Goal: Task Accomplishment & Management: Manage account settings

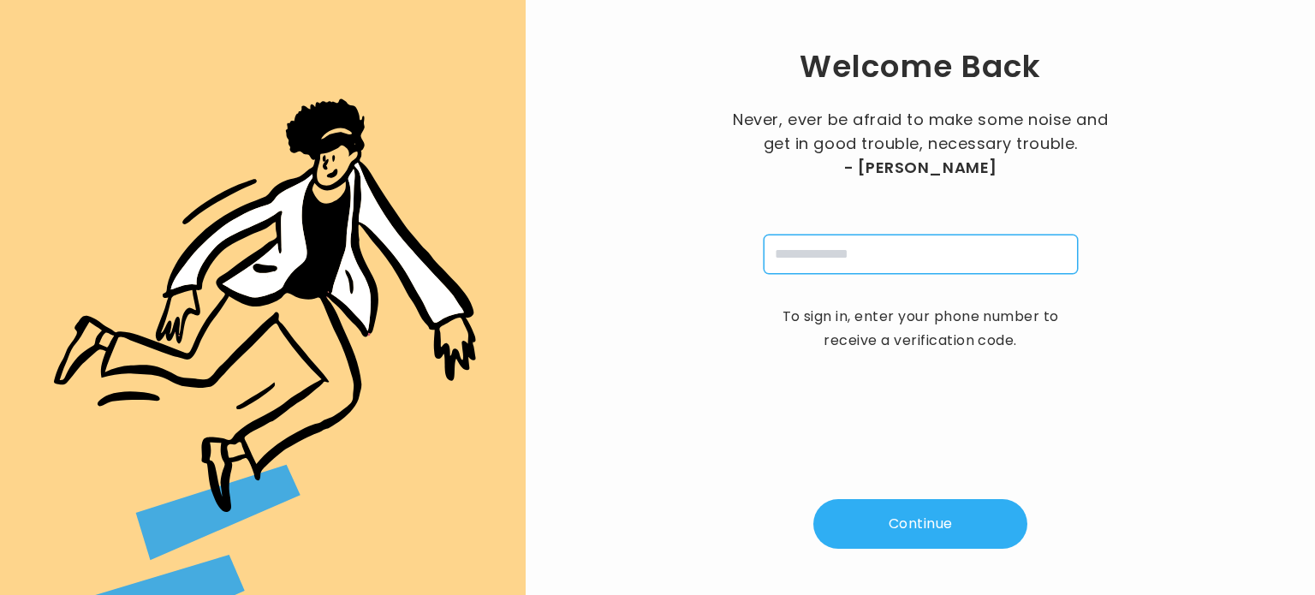
click at [828, 240] on input "tel" at bounding box center [921, 254] width 314 height 39
type input "**********"
click at [899, 526] on button "Continue" at bounding box center [920, 524] width 214 height 50
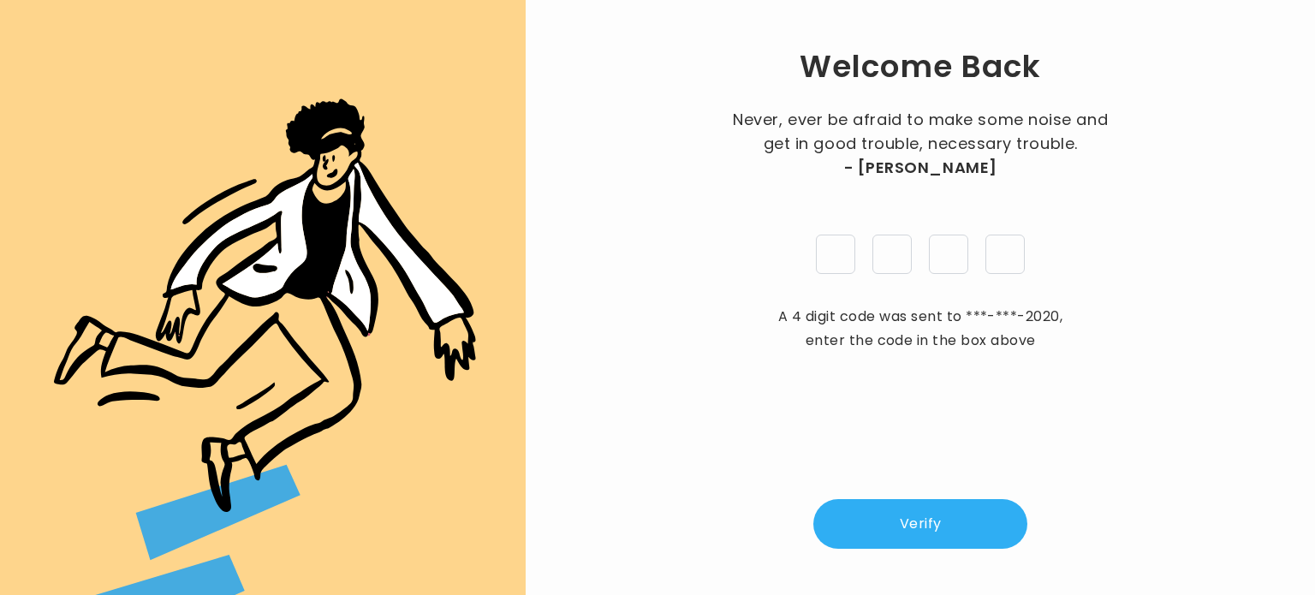
type input "*"
click at [931, 527] on button "Verify" at bounding box center [920, 524] width 214 height 50
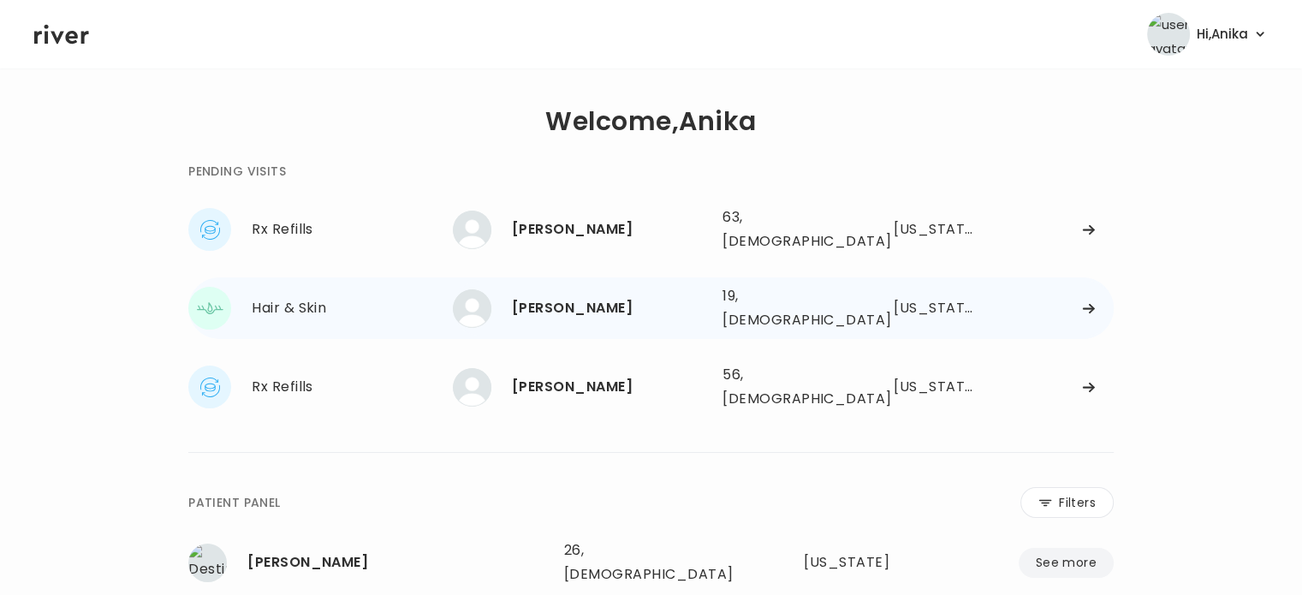
click at [685, 296] on div "Isaiah Calderone" at bounding box center [610, 308] width 197 height 24
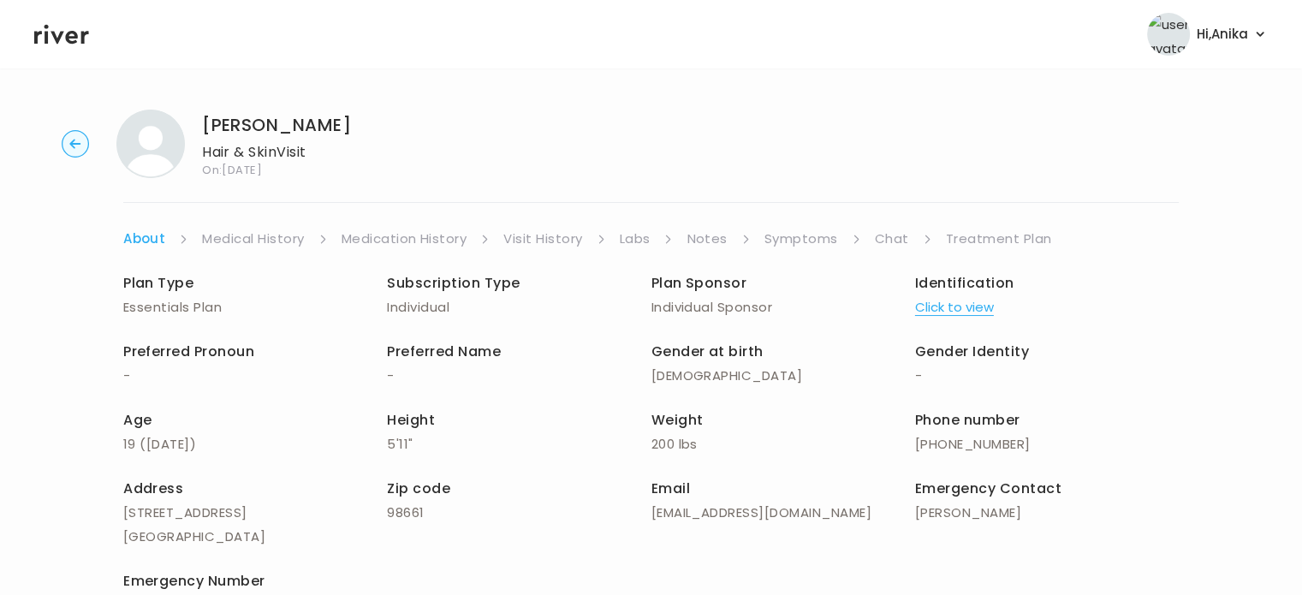
click at [960, 304] on button "Click to view" at bounding box center [954, 307] width 79 height 24
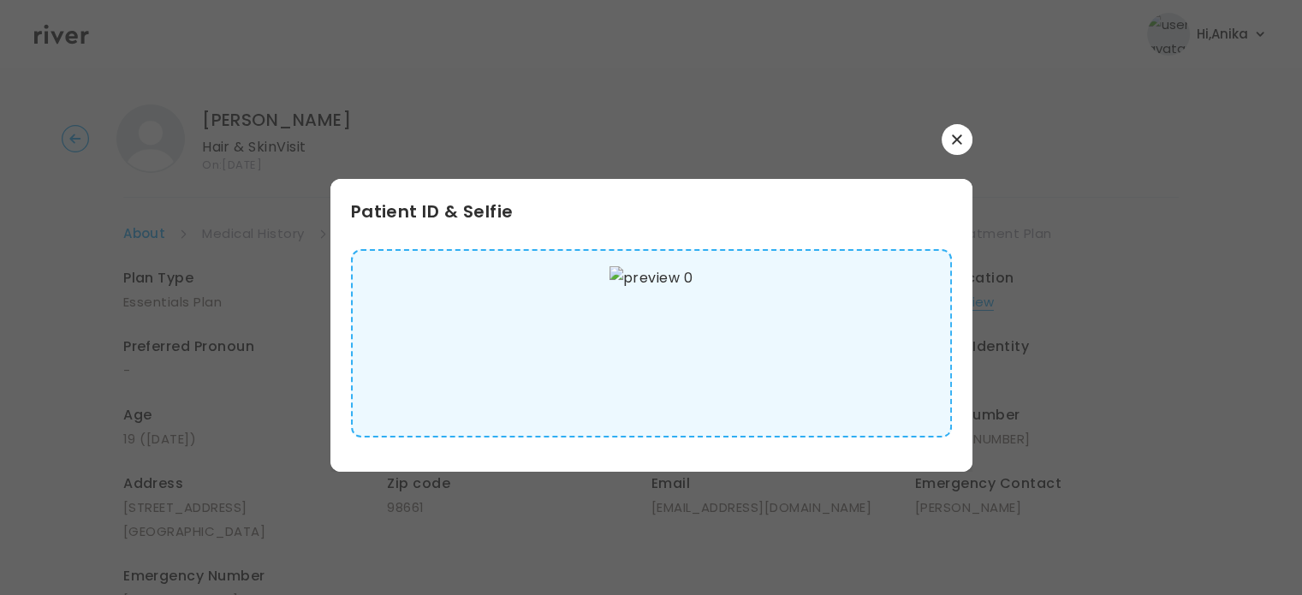
scroll to position [12, 0]
click at [956, 143] on icon "button" at bounding box center [957, 139] width 10 height 10
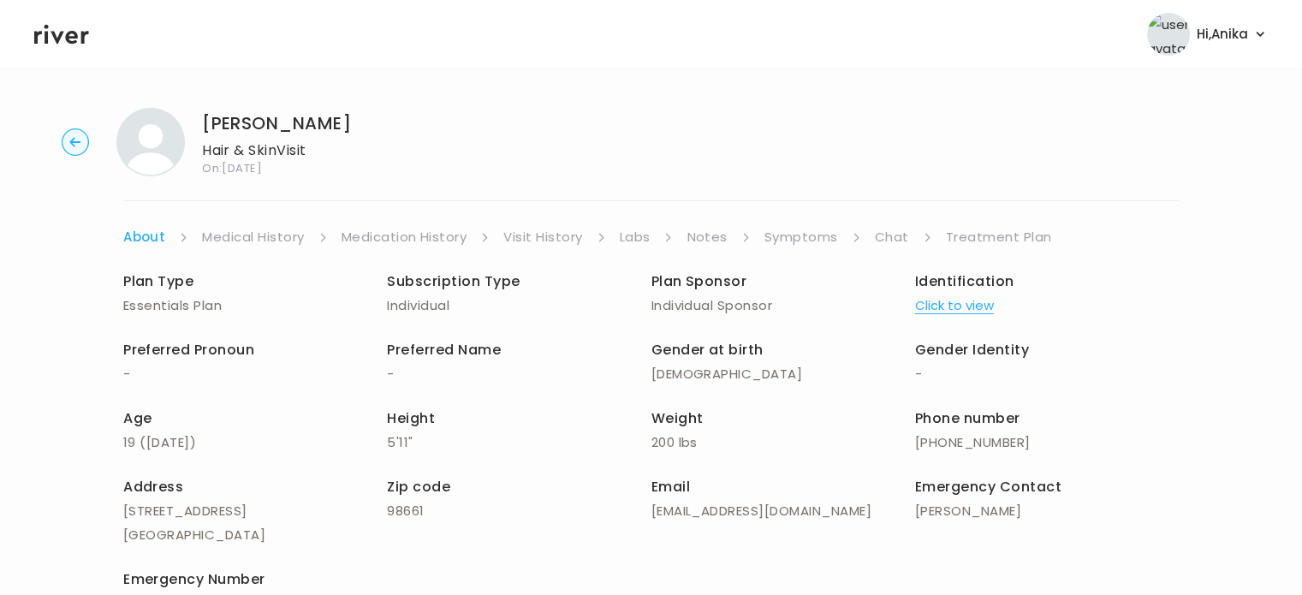
scroll to position [0, 0]
click at [274, 236] on link "Medical History" at bounding box center [253, 239] width 102 height 24
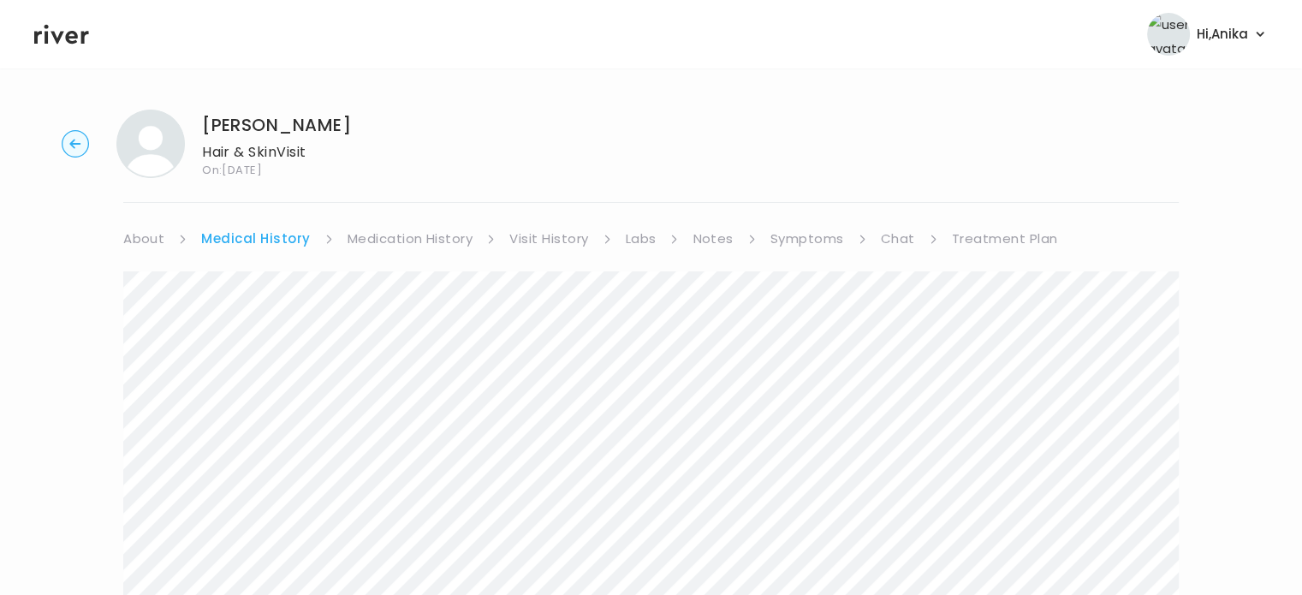
click at [376, 237] on link "Medication History" at bounding box center [411, 239] width 126 height 24
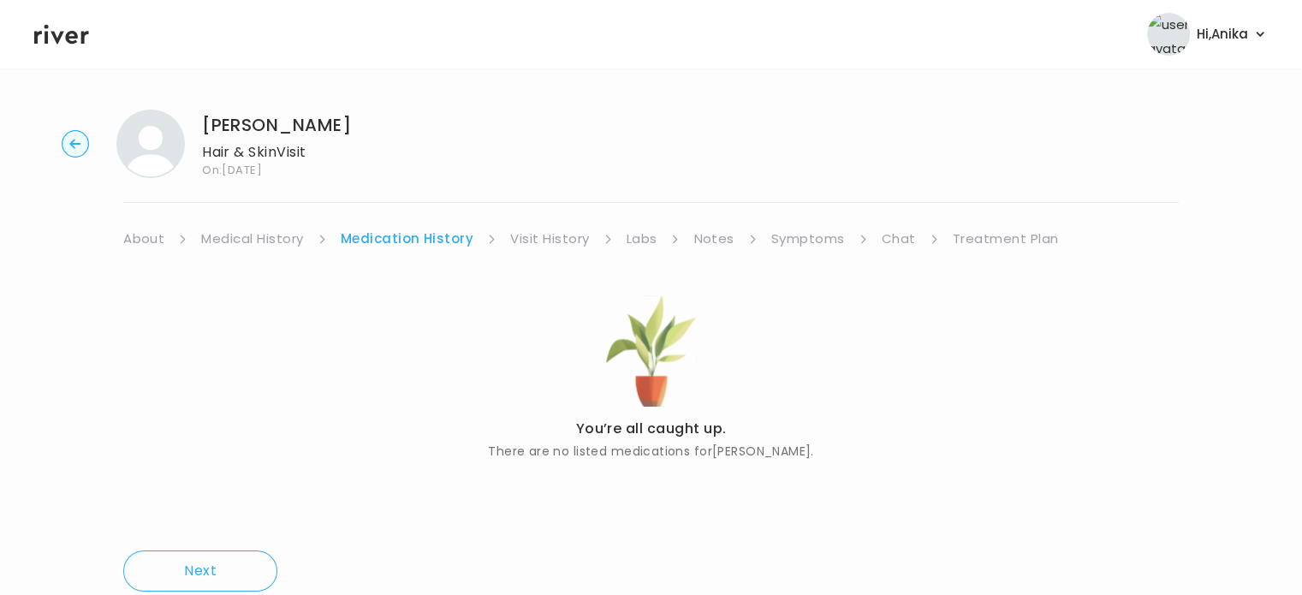
click at [558, 242] on link "Visit History" at bounding box center [549, 239] width 79 height 24
click at [639, 239] on link "Labs" at bounding box center [640, 239] width 31 height 24
click at [699, 236] on link "Notes" at bounding box center [708, 239] width 40 height 24
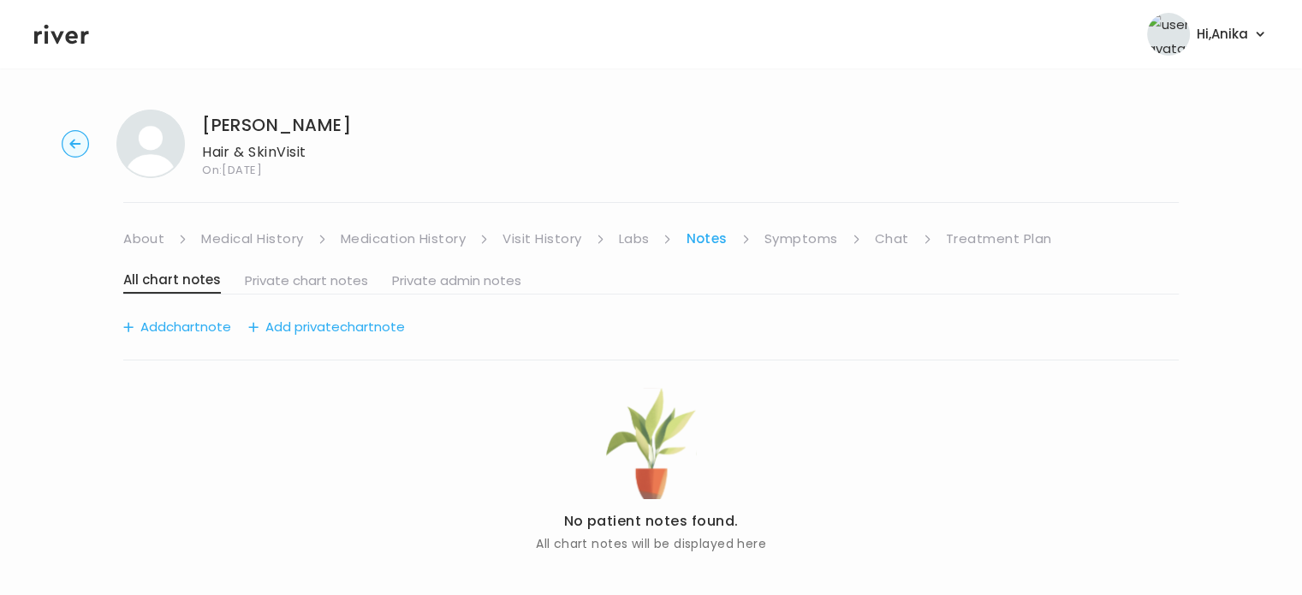
click at [791, 239] on link "Symptoms" at bounding box center [802, 239] width 74 height 24
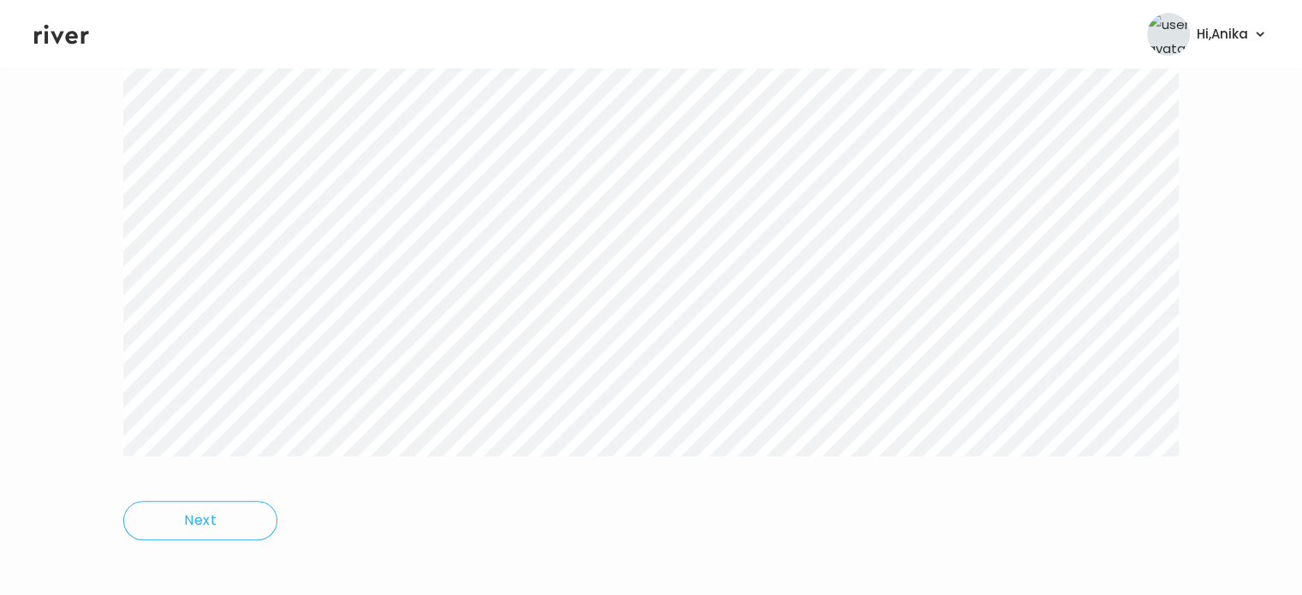
scroll to position [595, 0]
click at [61, 157] on div "Isaiah Calderone Hair & Skin Visit On: 14 Oct 2025 About Medical History Medica…" at bounding box center [651, 35] width 1302 height 1068
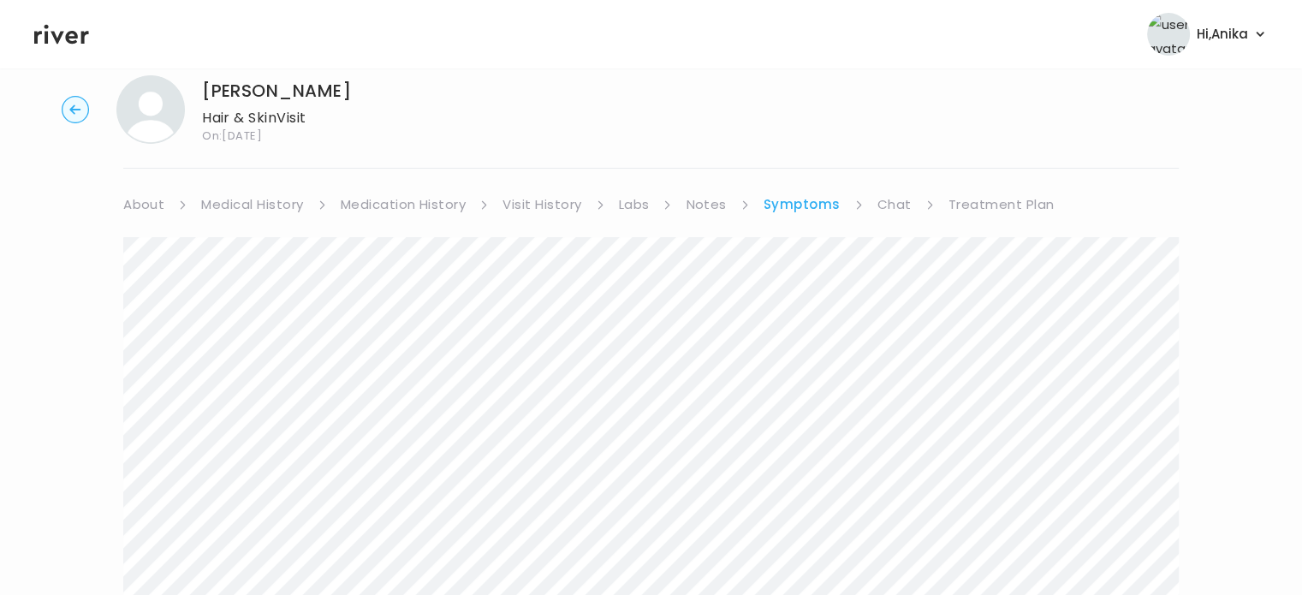
scroll to position [0, 0]
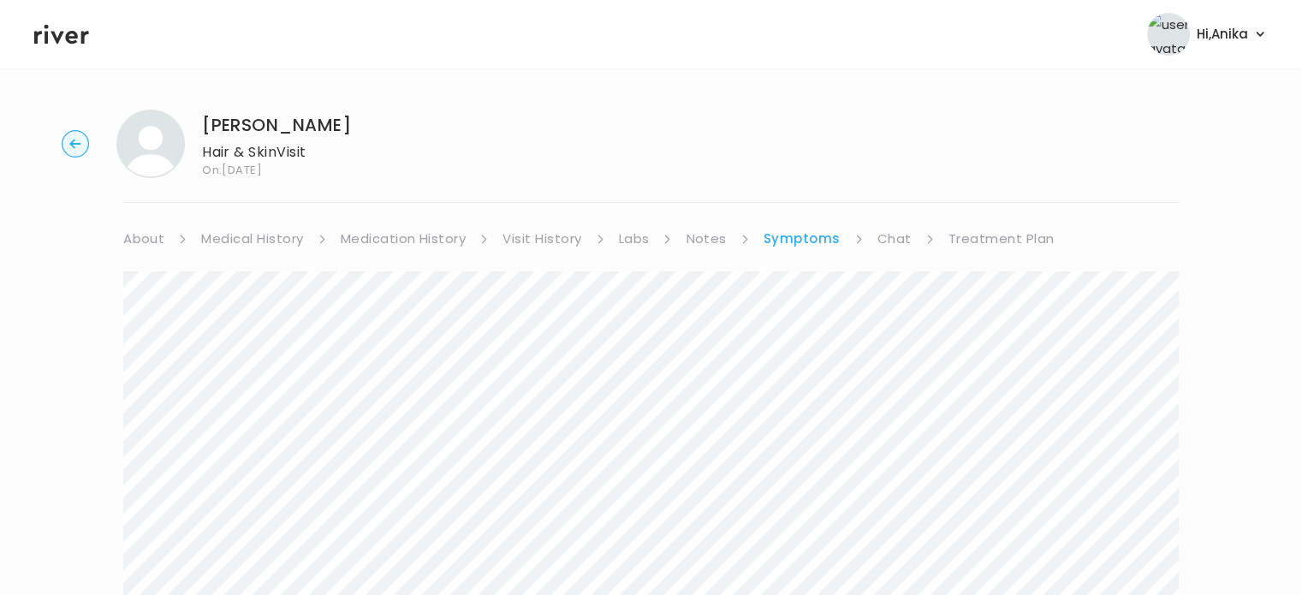
click at [892, 229] on link "Chat" at bounding box center [895, 239] width 34 height 24
drag, startPoint x: 364, startPoint y: 114, endPoint x: 205, endPoint y: 129, distance: 159.2
click at [205, 129] on div "Isaiah Calderone Hair & Skin Visit On: 14 Oct 2025" at bounding box center [651, 144] width 1248 height 68
click at [233, 121] on h1 "[PERSON_NAME]" at bounding box center [276, 125] width 149 height 24
drag, startPoint x: 360, startPoint y: 129, endPoint x: 194, endPoint y: 129, distance: 165.3
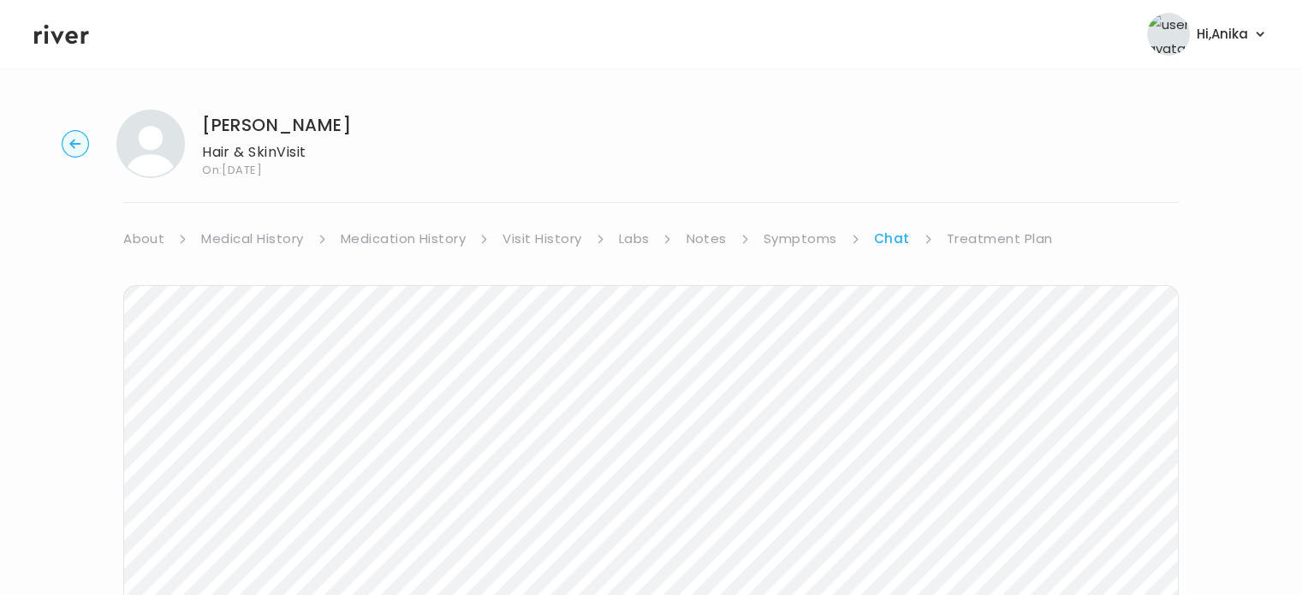
click at [194, 129] on div "Isaiah Calderone Hair & Skin Visit On: 14 Oct 2025" at bounding box center [651, 144] width 1248 height 68
copy h1 "[PERSON_NAME]"
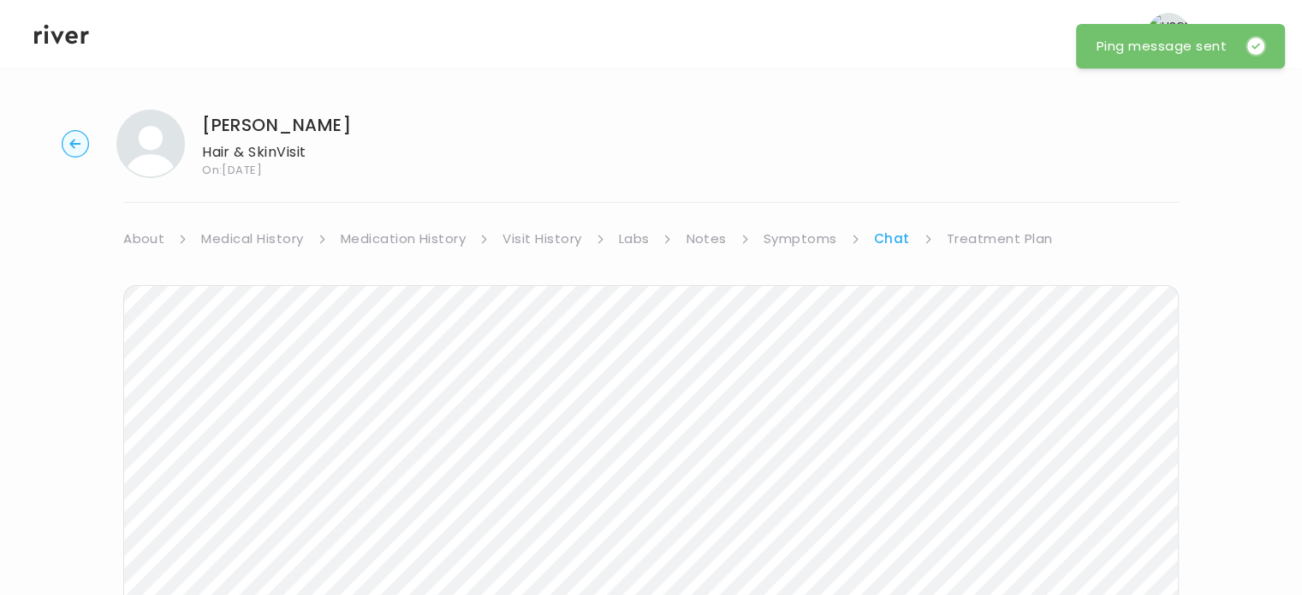
click at [69, 44] on icon at bounding box center [61, 34] width 55 height 26
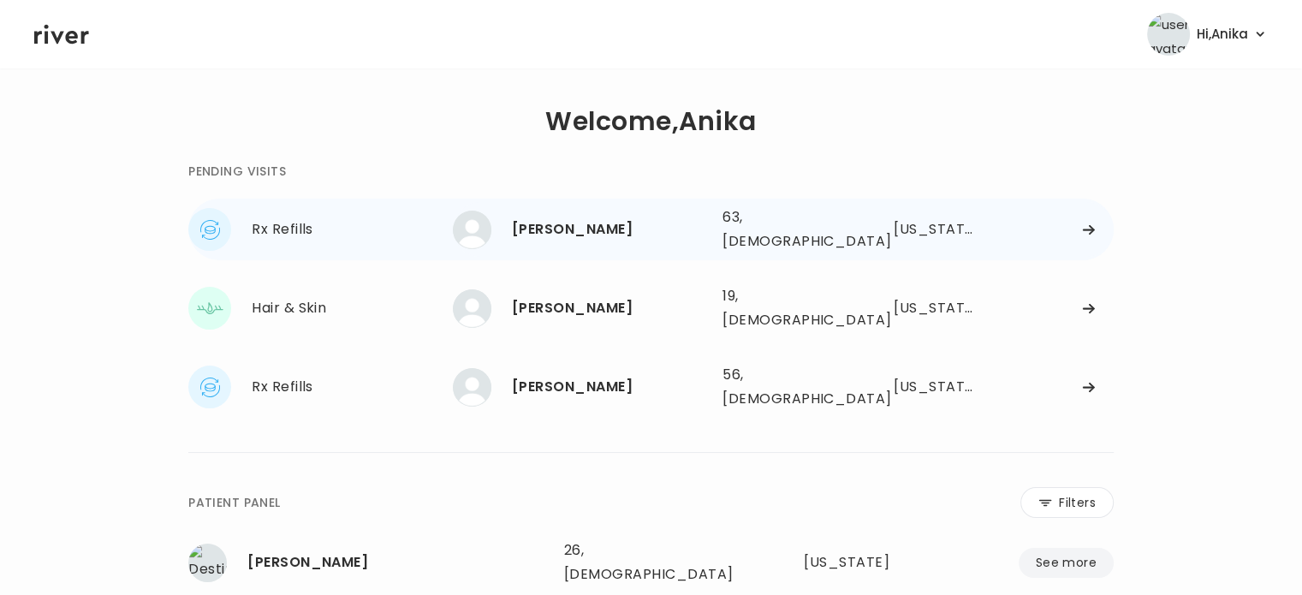
click at [576, 232] on div "Gregory Bechtle" at bounding box center [610, 229] width 197 height 24
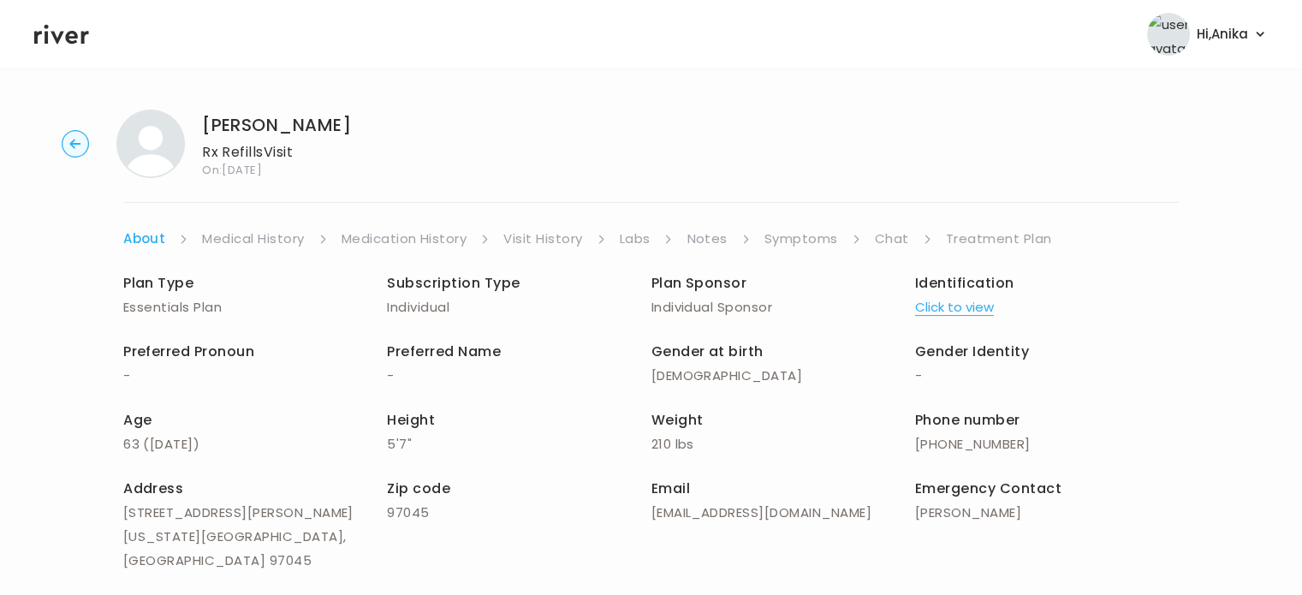
click at [955, 313] on button "Click to view" at bounding box center [954, 307] width 79 height 24
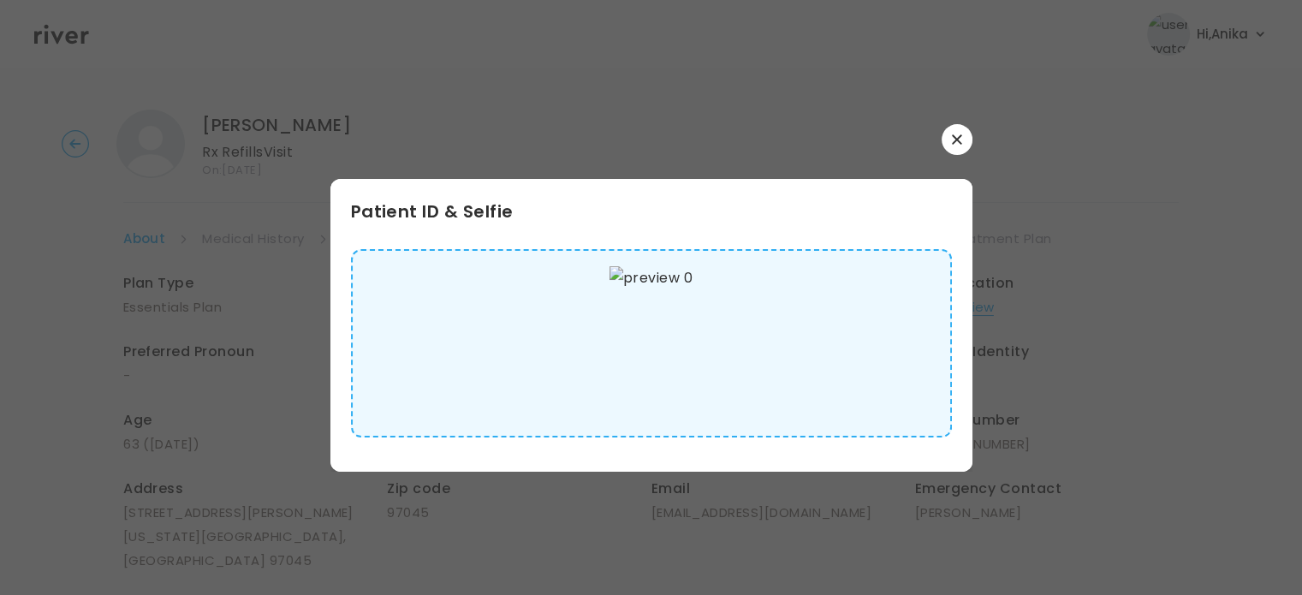
click at [948, 129] on button "button" at bounding box center [957, 139] width 31 height 31
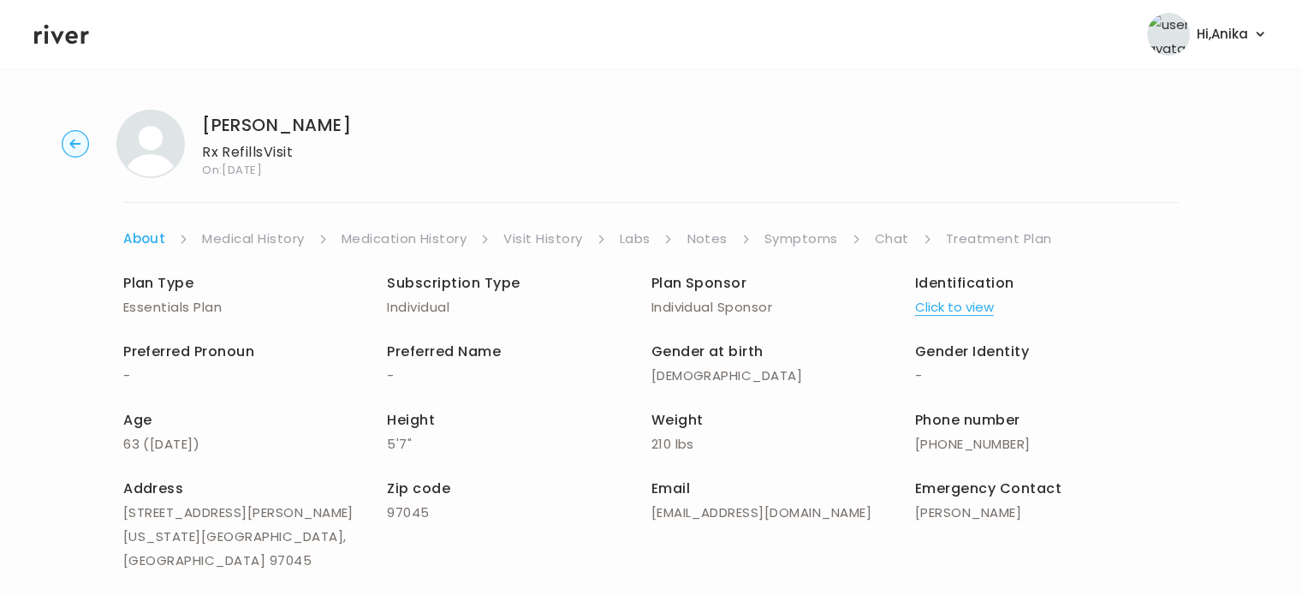
click at [262, 250] on link "Medical History" at bounding box center [253, 239] width 102 height 24
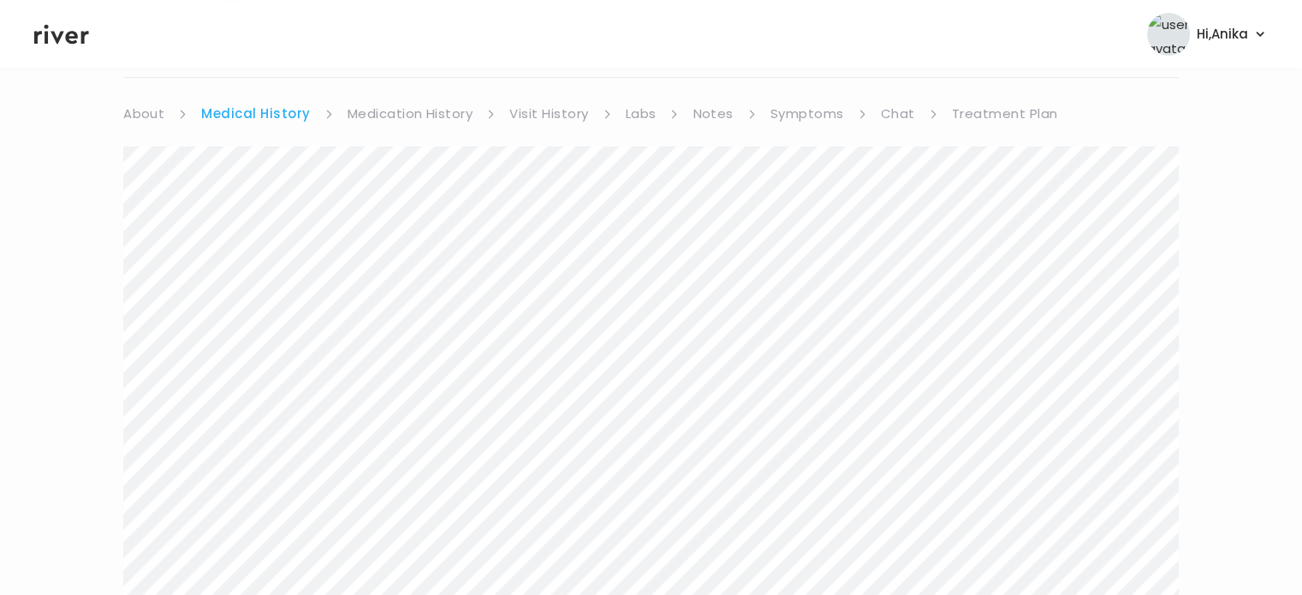
scroll to position [53, 0]
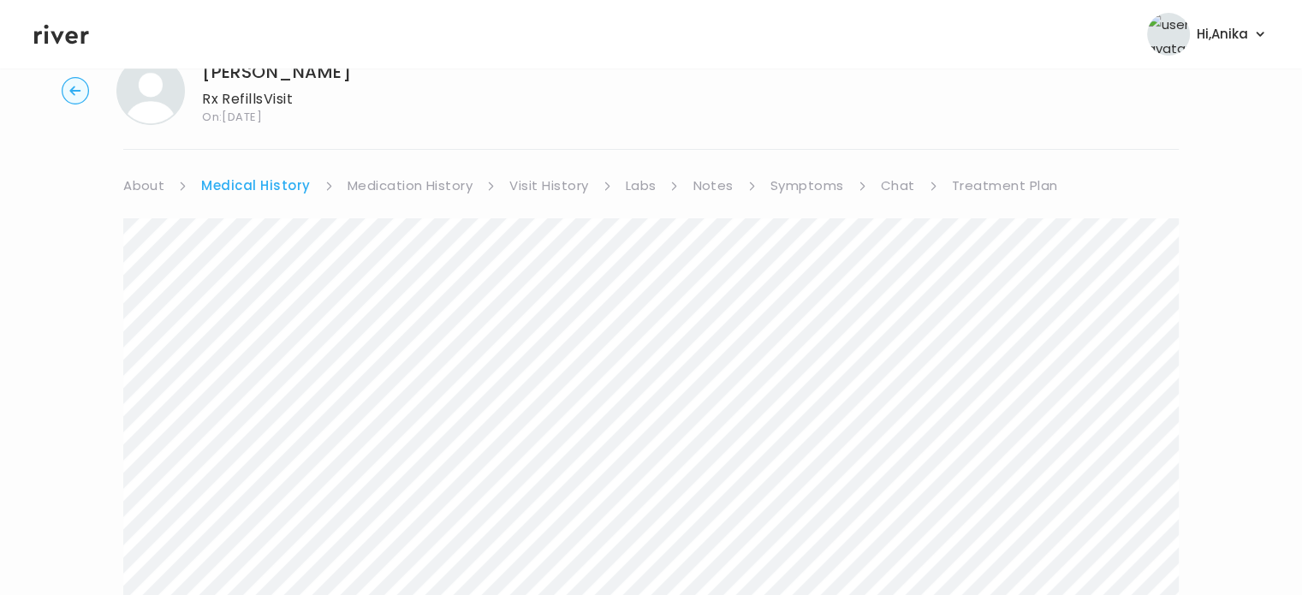
click at [409, 191] on link "Medication History" at bounding box center [411, 186] width 126 height 24
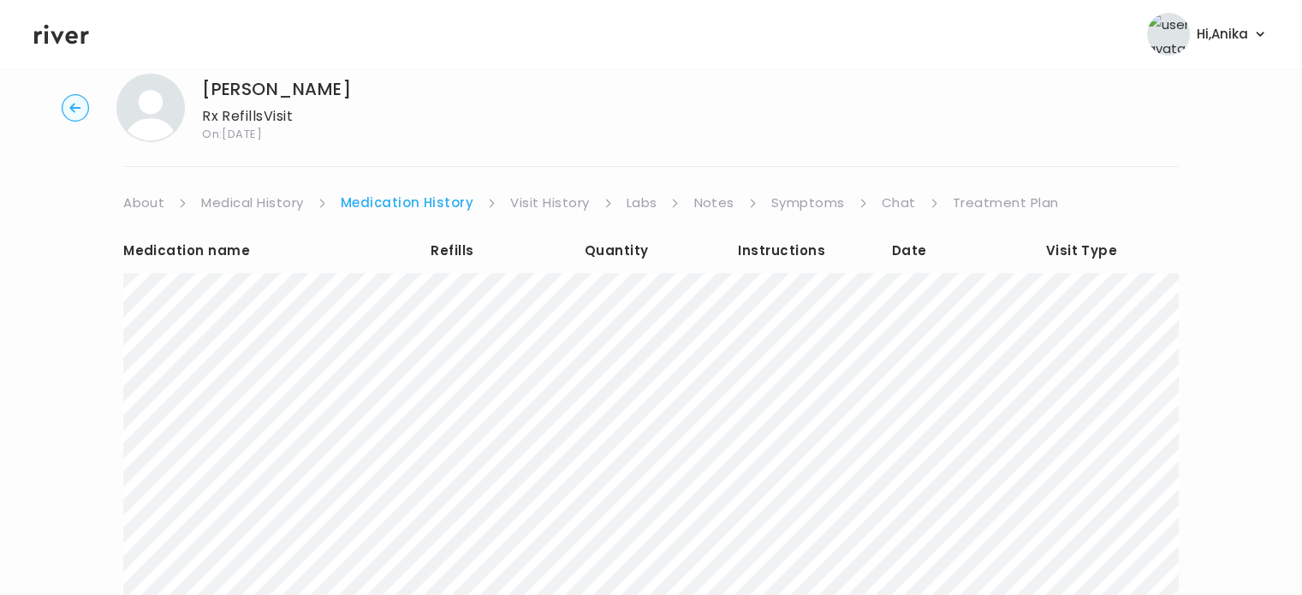
scroll to position [31, 0]
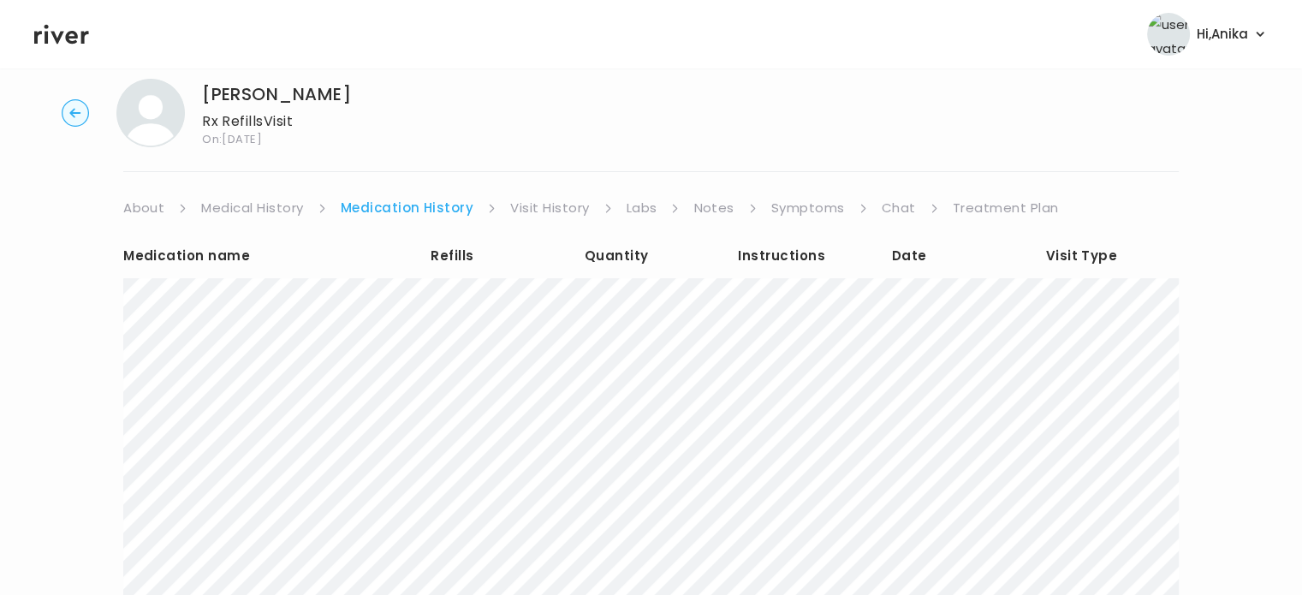
click at [554, 200] on link "Visit History" at bounding box center [549, 208] width 79 height 24
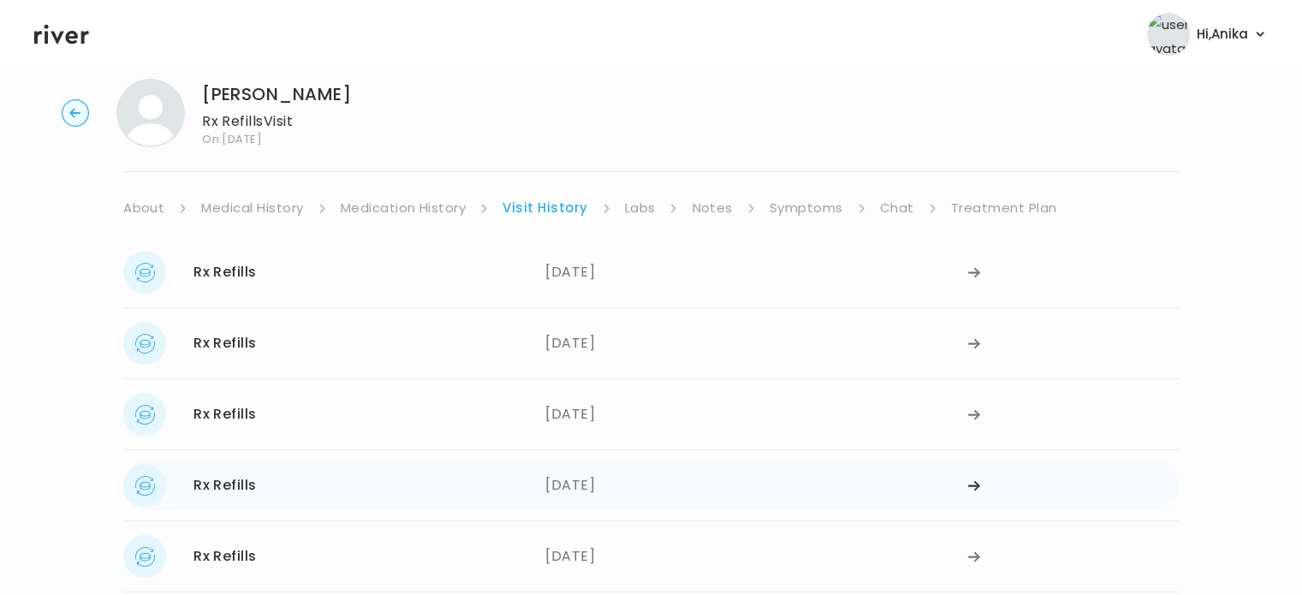
click at [577, 476] on div "05/29/2025" at bounding box center [756, 485] width 422 height 43
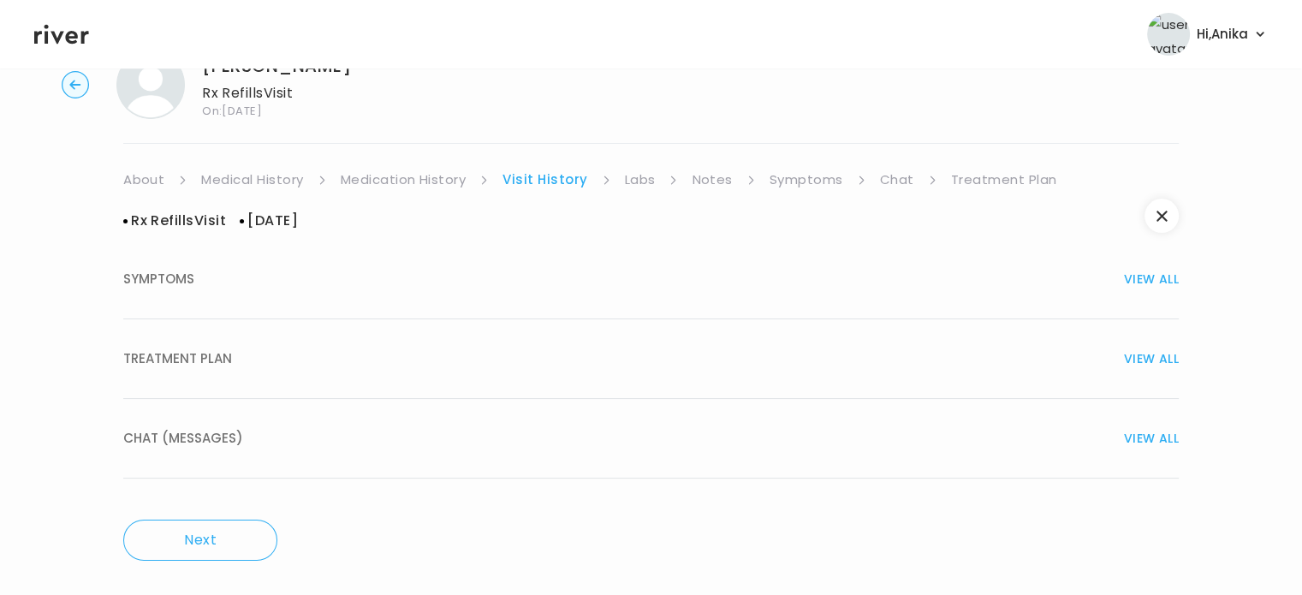
scroll to position [65, 0]
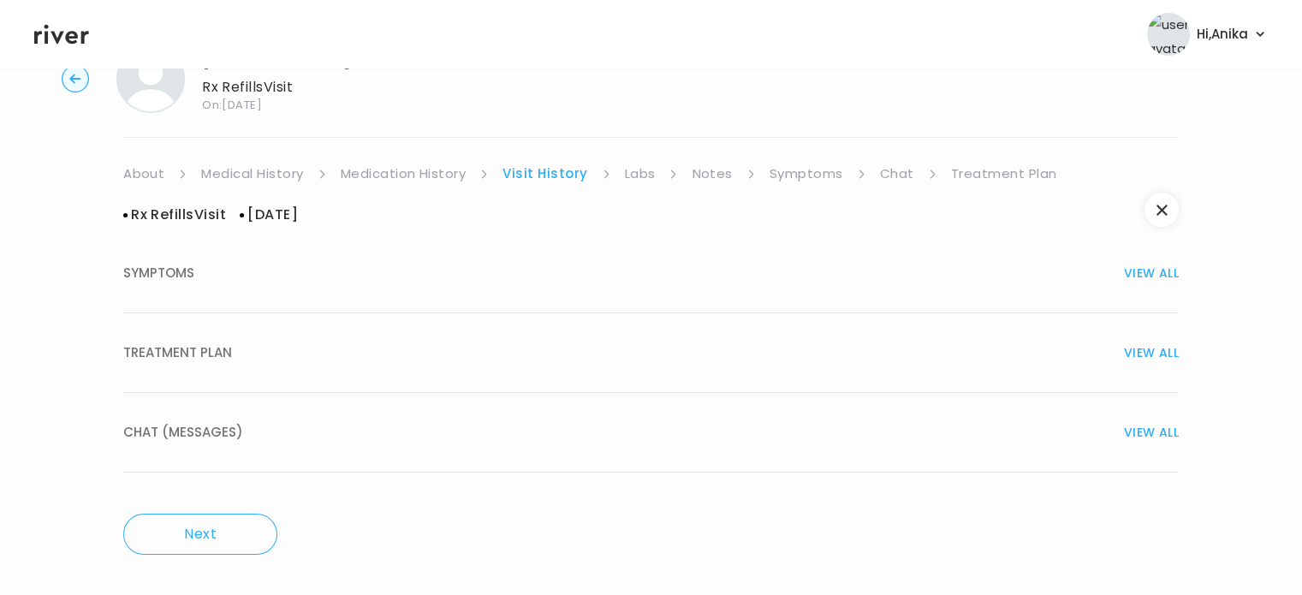
click at [514, 335] on button "TREATMENT PLAN VIEW ALL" at bounding box center [651, 353] width 1056 height 80
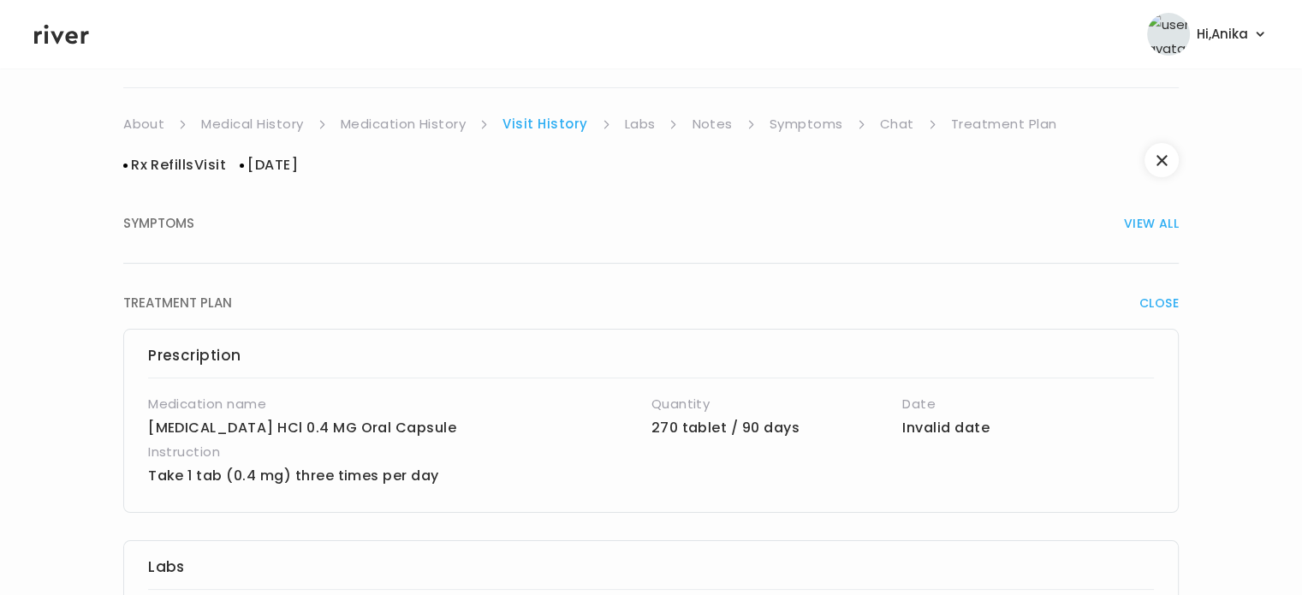
scroll to position [79, 0]
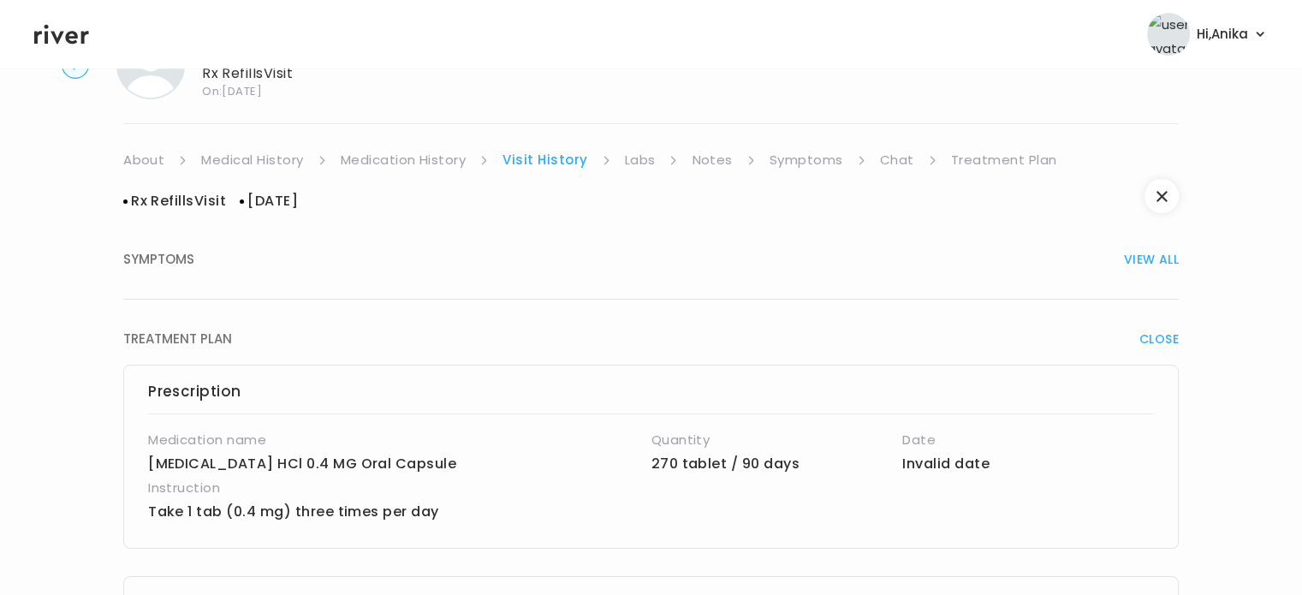
click at [637, 167] on link "Labs" at bounding box center [640, 160] width 31 height 24
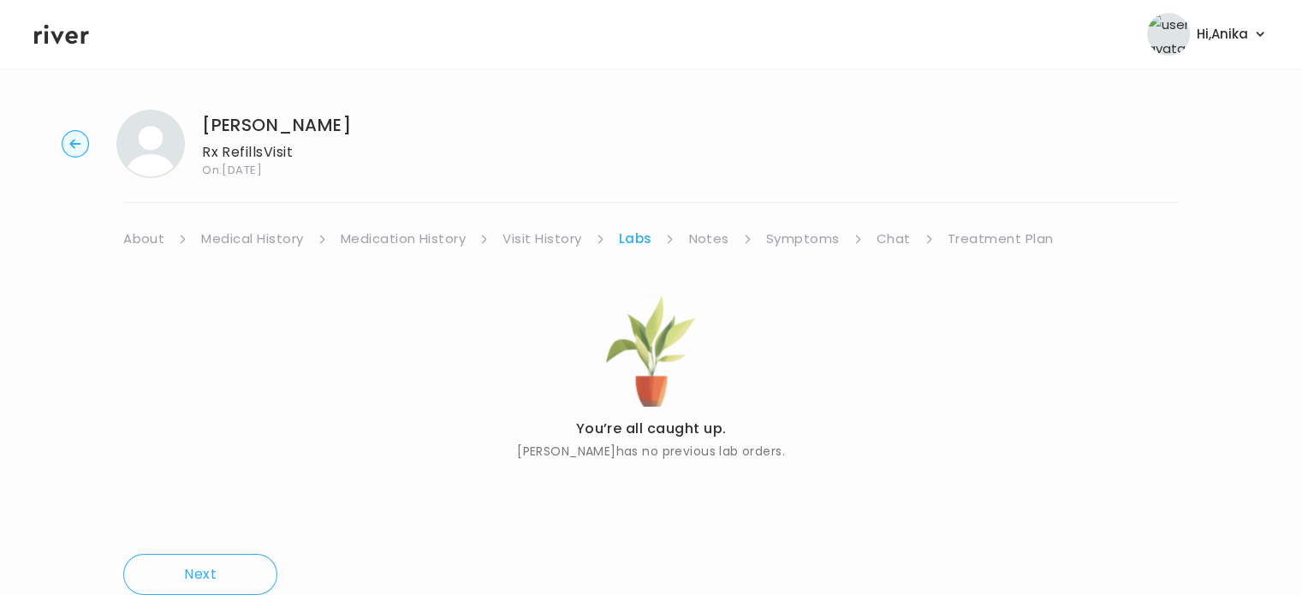
click at [709, 235] on link "Notes" at bounding box center [708, 239] width 40 height 24
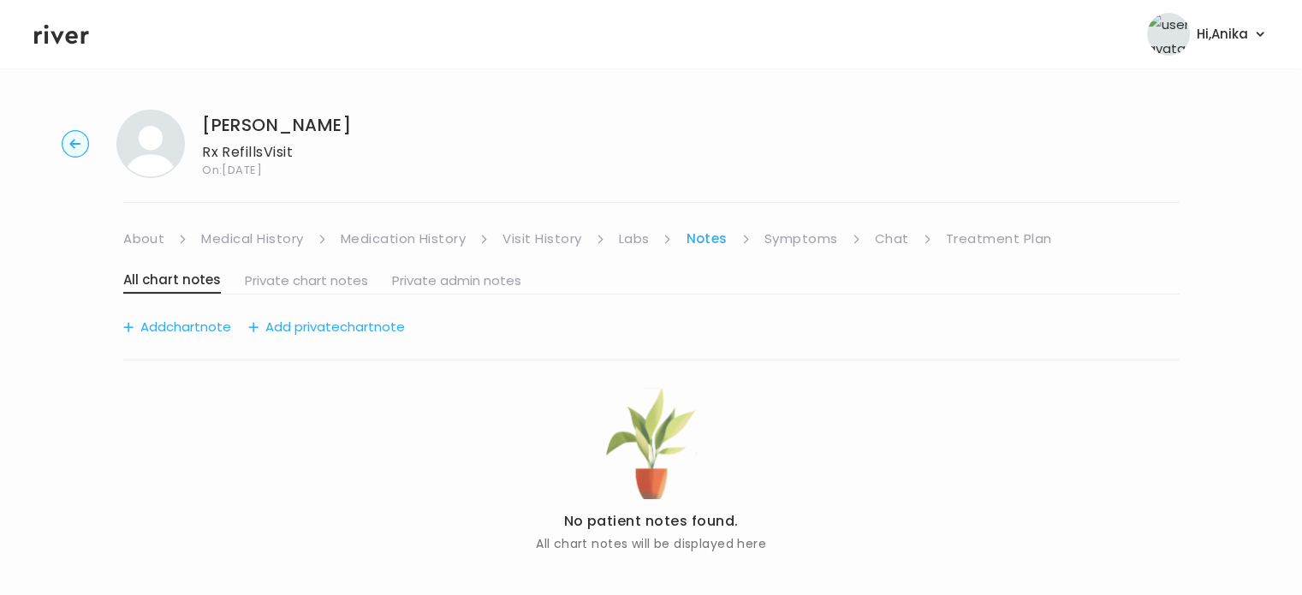
click at [808, 245] on link "Symptoms" at bounding box center [802, 239] width 74 height 24
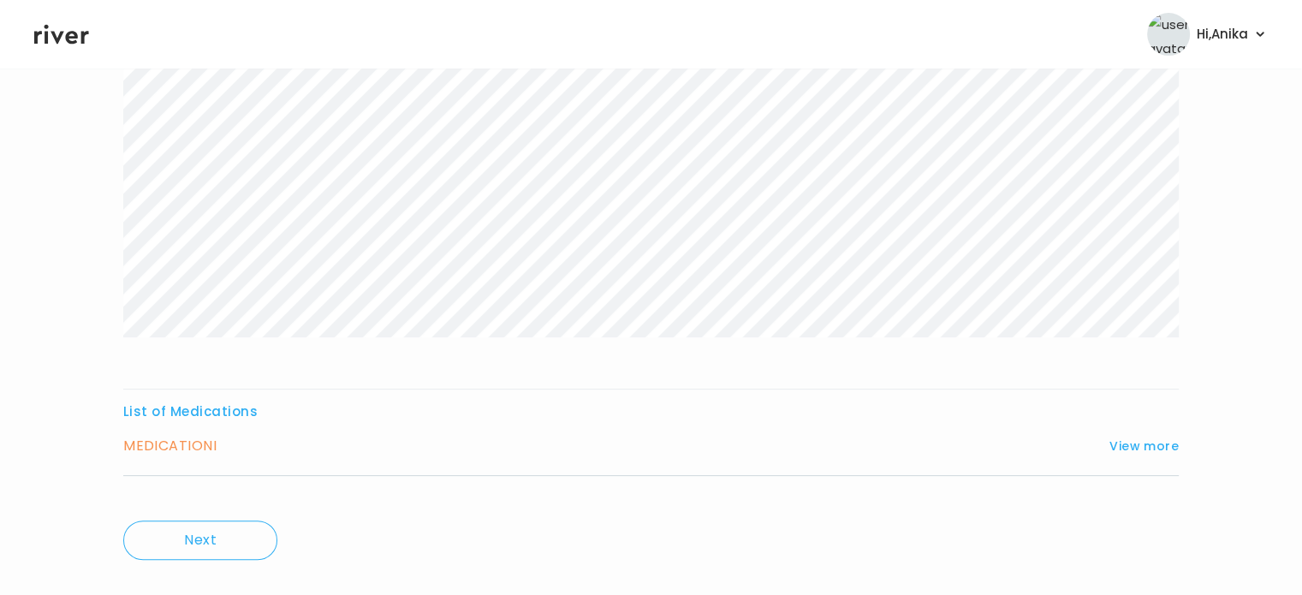
scroll to position [332, 0]
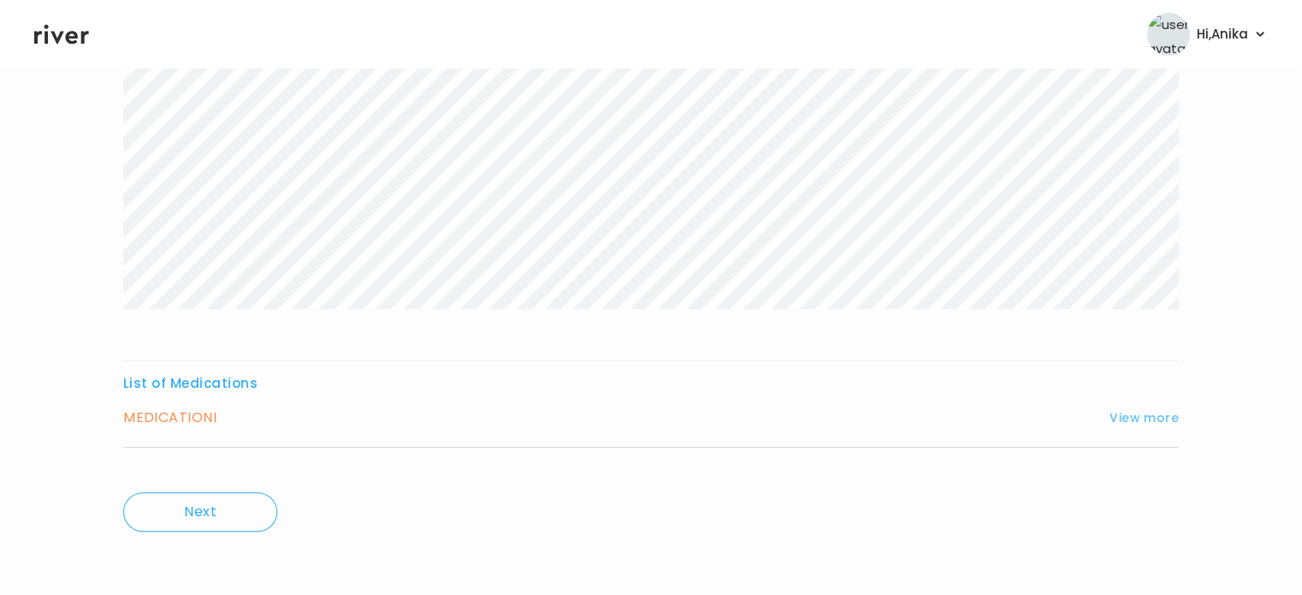
click at [1134, 408] on button "View more" at bounding box center [1144, 418] width 69 height 21
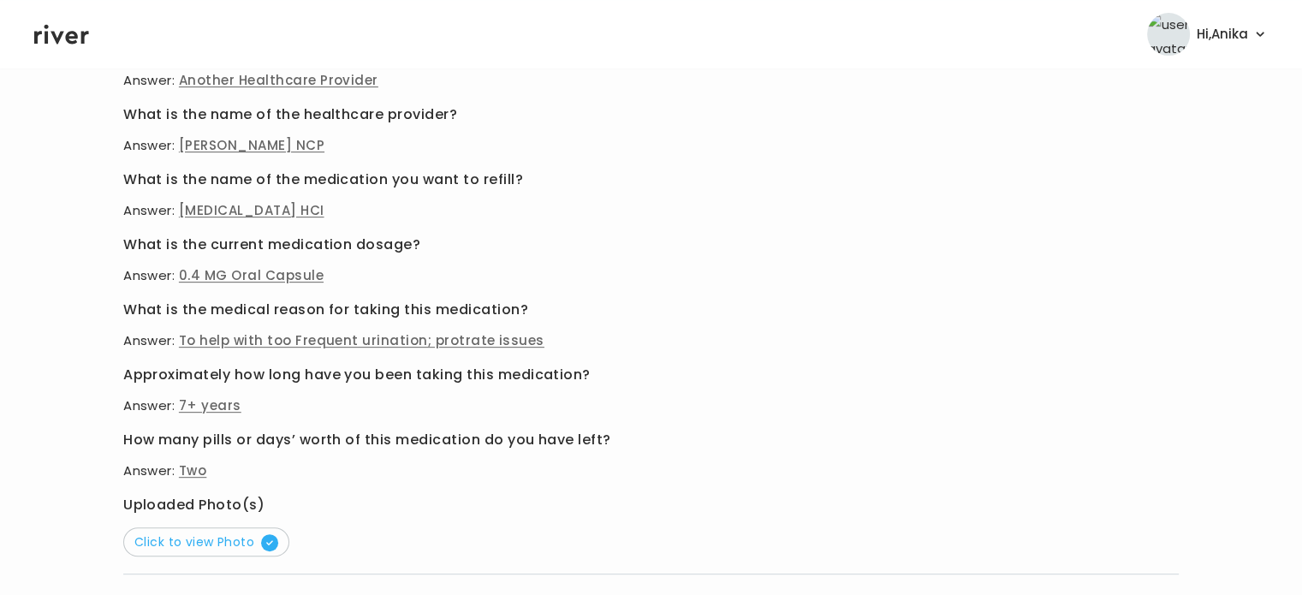
scroll to position [750, 0]
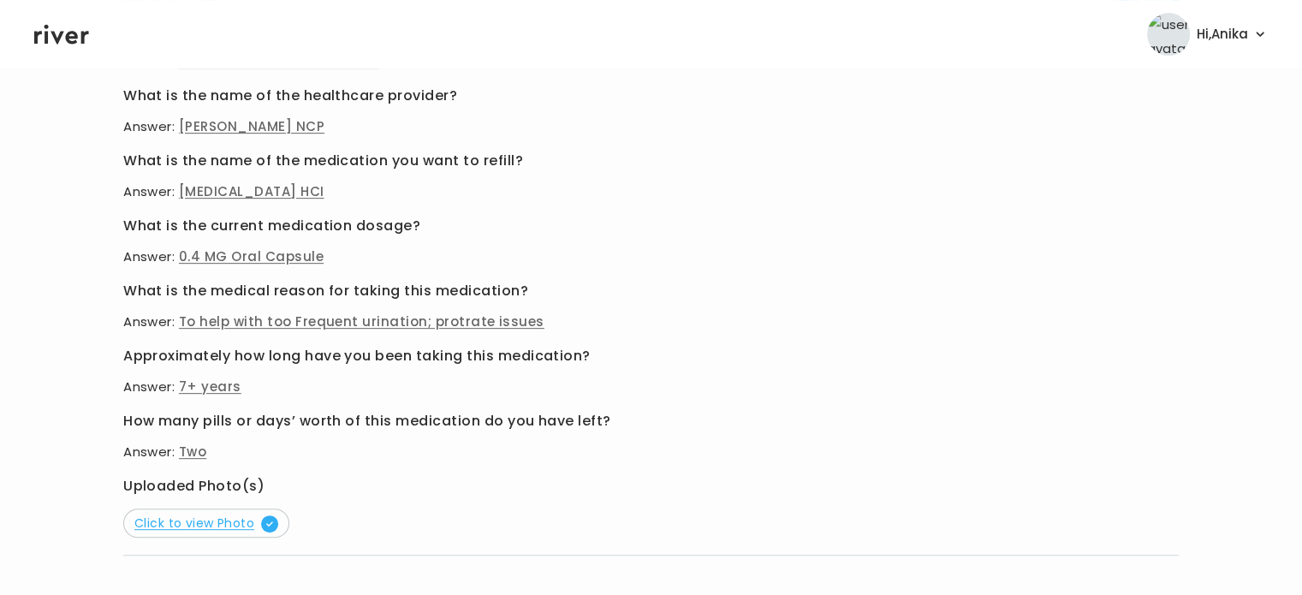
click at [209, 527] on span "Click to view Photo" at bounding box center [206, 523] width 144 height 17
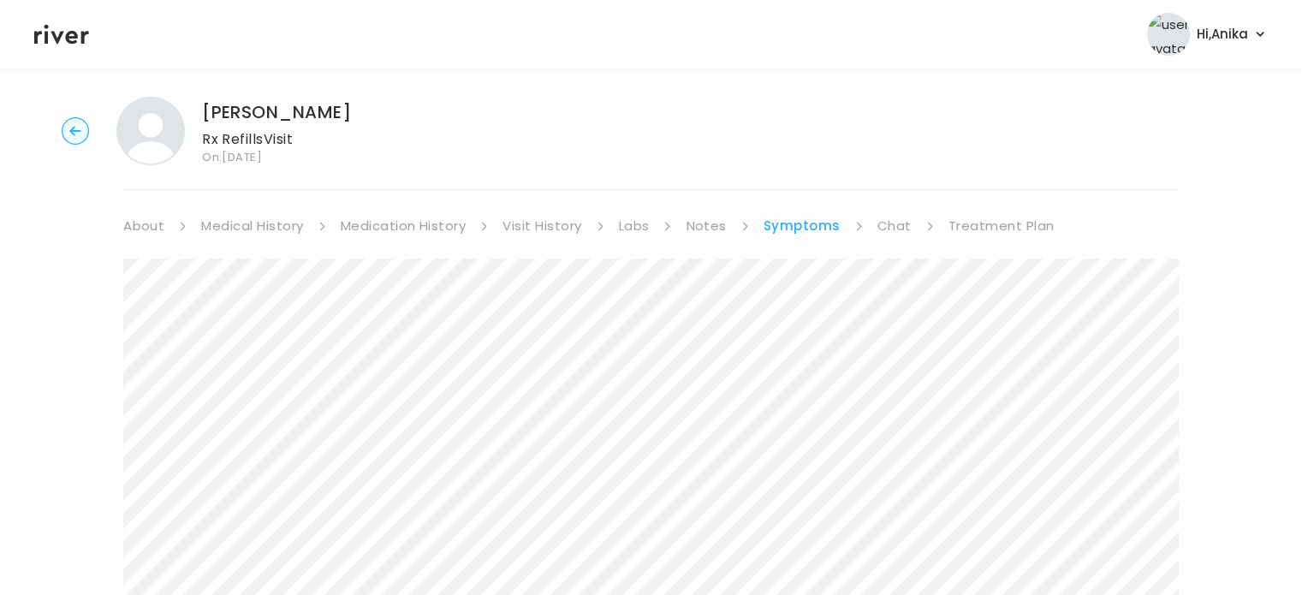
scroll to position [0, 0]
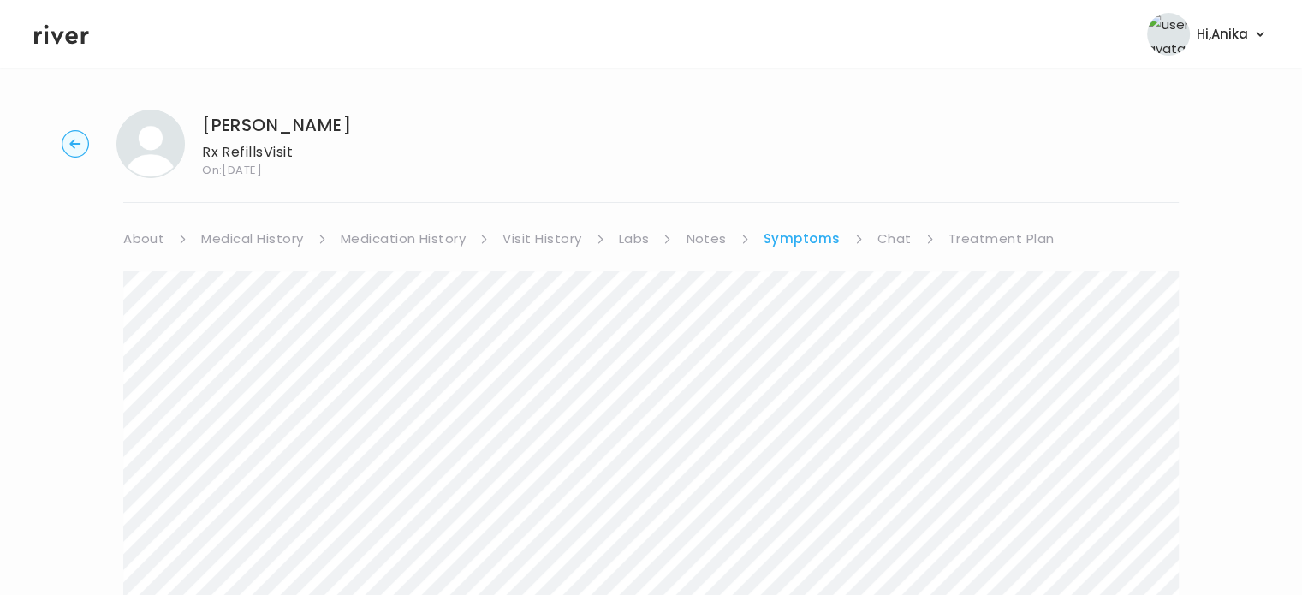
click at [961, 238] on link "Treatment Plan" at bounding box center [1002, 239] width 106 height 24
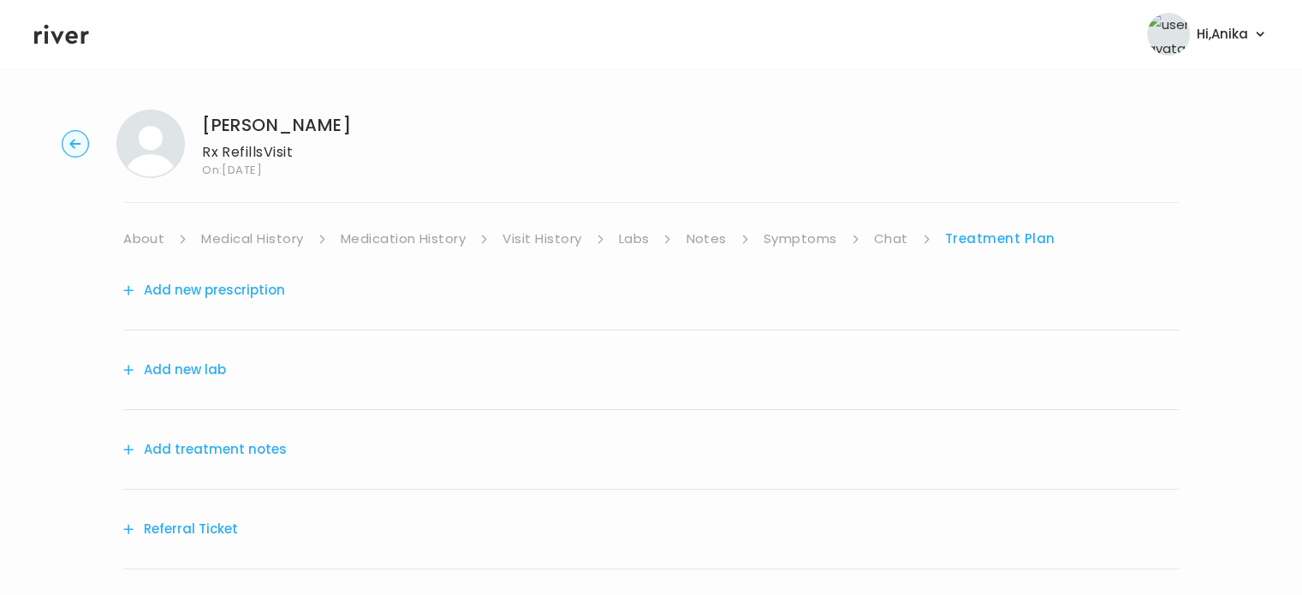
click at [267, 444] on button "Add treatment notes" at bounding box center [205, 450] width 164 height 24
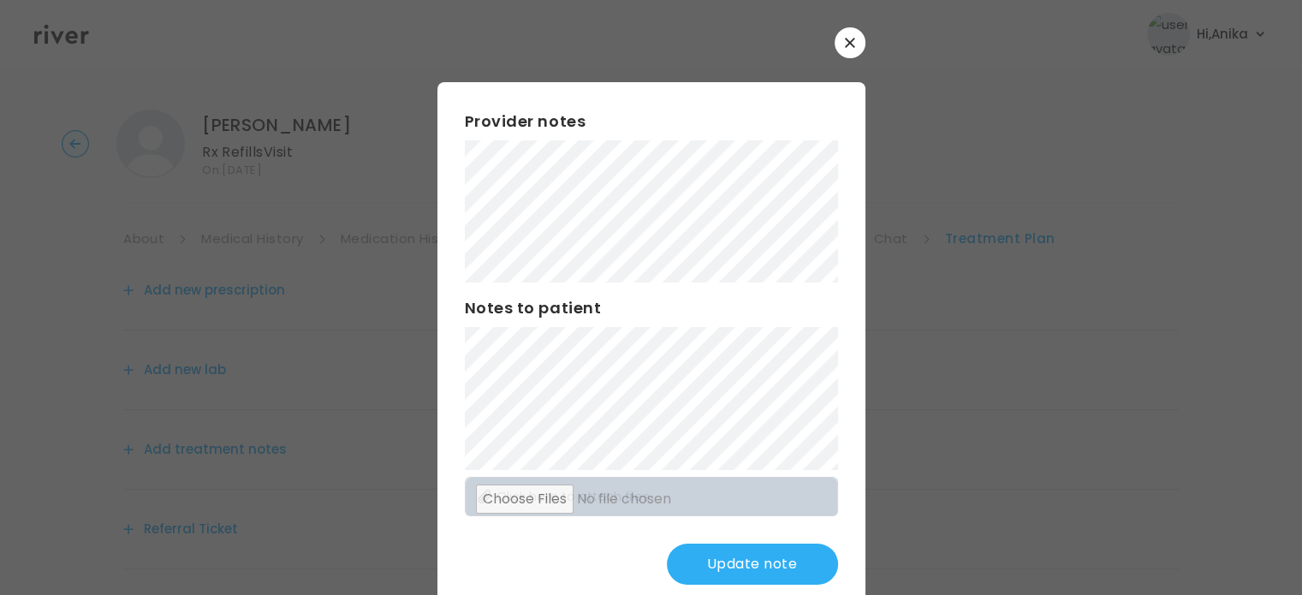
click at [734, 568] on button "Update note" at bounding box center [752, 564] width 171 height 41
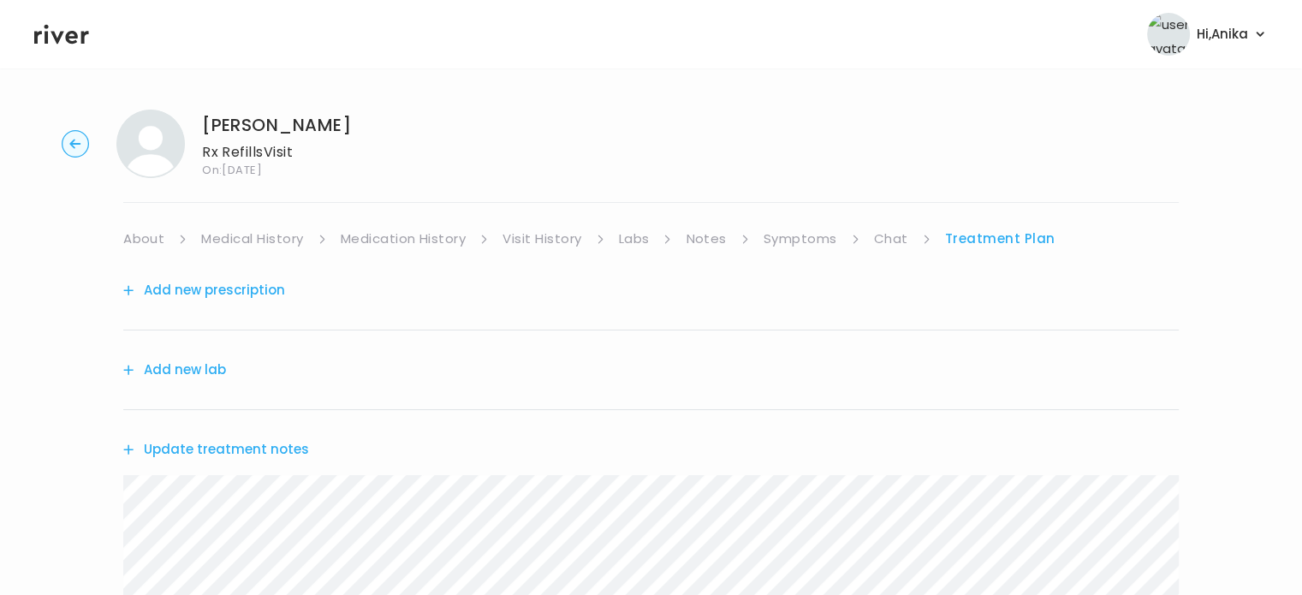
click at [805, 234] on link "Symptoms" at bounding box center [801, 239] width 74 height 24
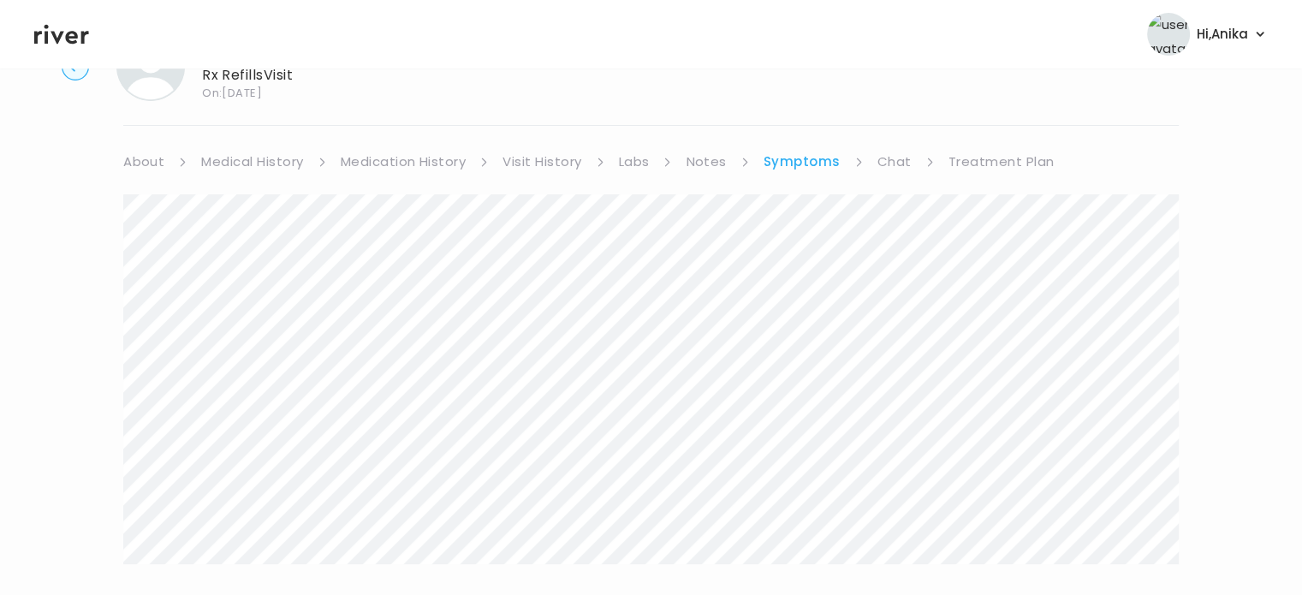
scroll to position [332, 0]
click at [1137, 417] on button "View more" at bounding box center [1144, 418] width 69 height 21
click at [1120, 416] on button "View more" at bounding box center [1144, 418] width 69 height 21
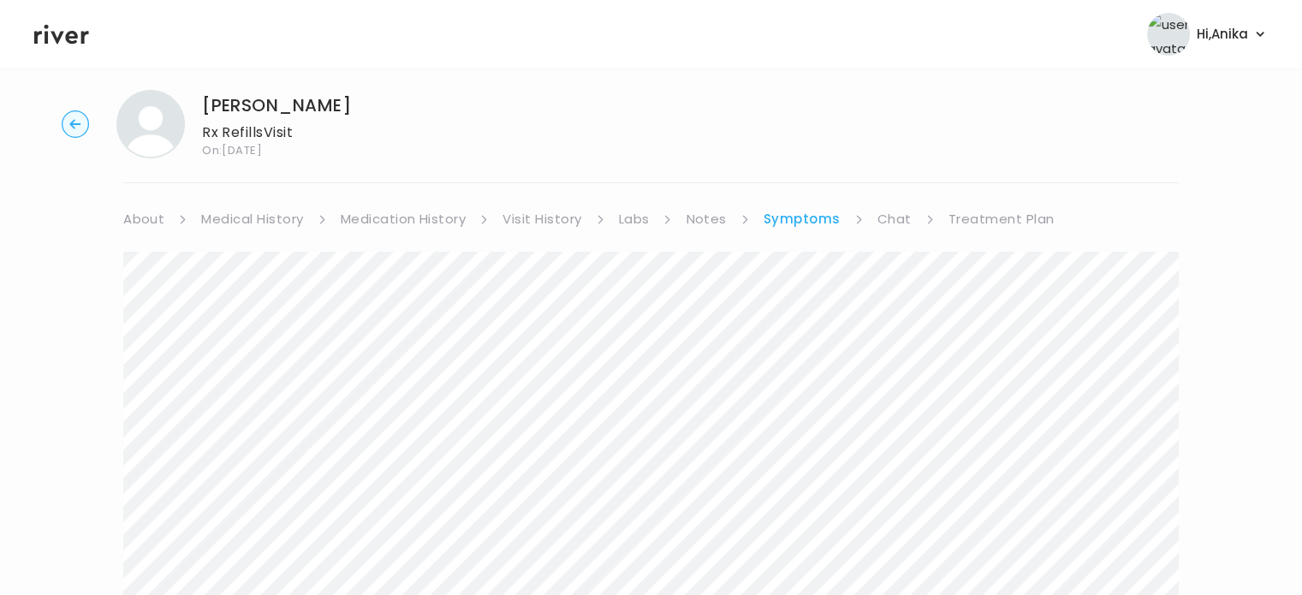
scroll to position [0, 0]
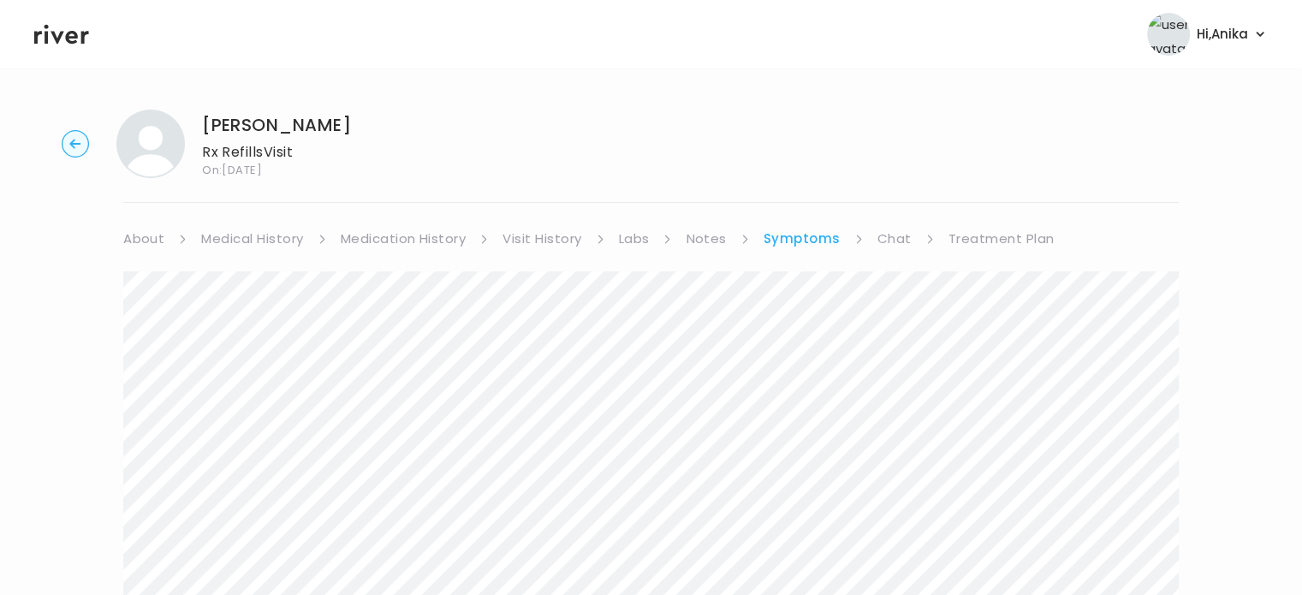
click at [972, 242] on link "Treatment Plan" at bounding box center [1002, 239] width 106 height 24
click at [254, 287] on button "Add new prescription" at bounding box center [204, 290] width 162 height 24
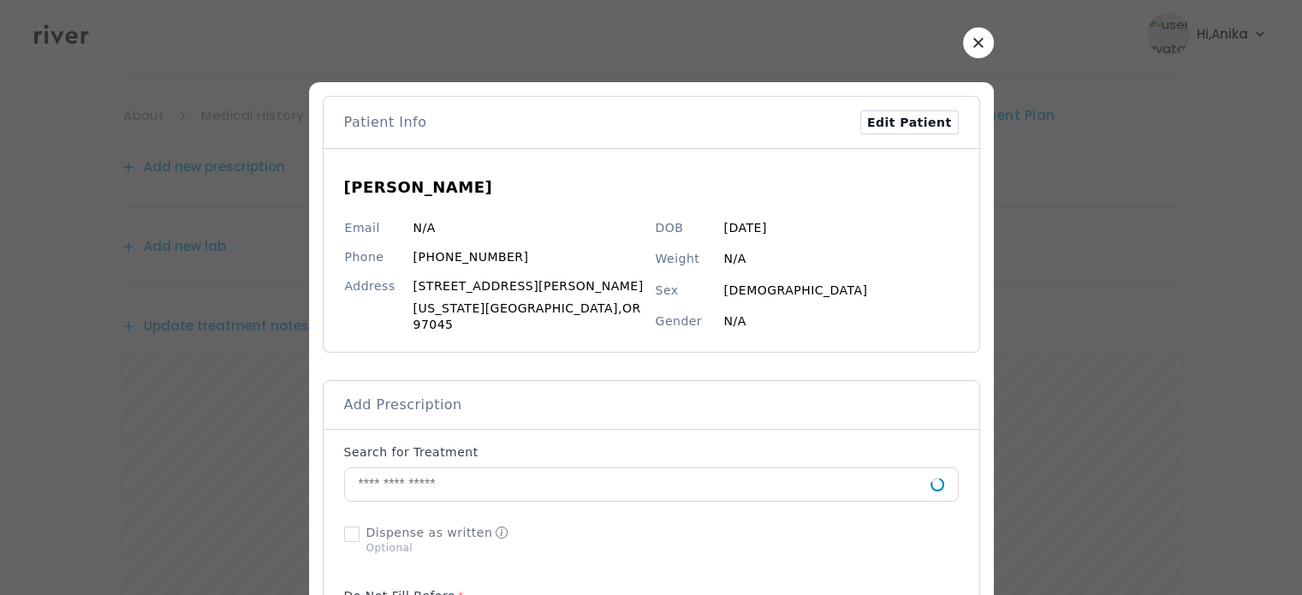
scroll to position [160, 0]
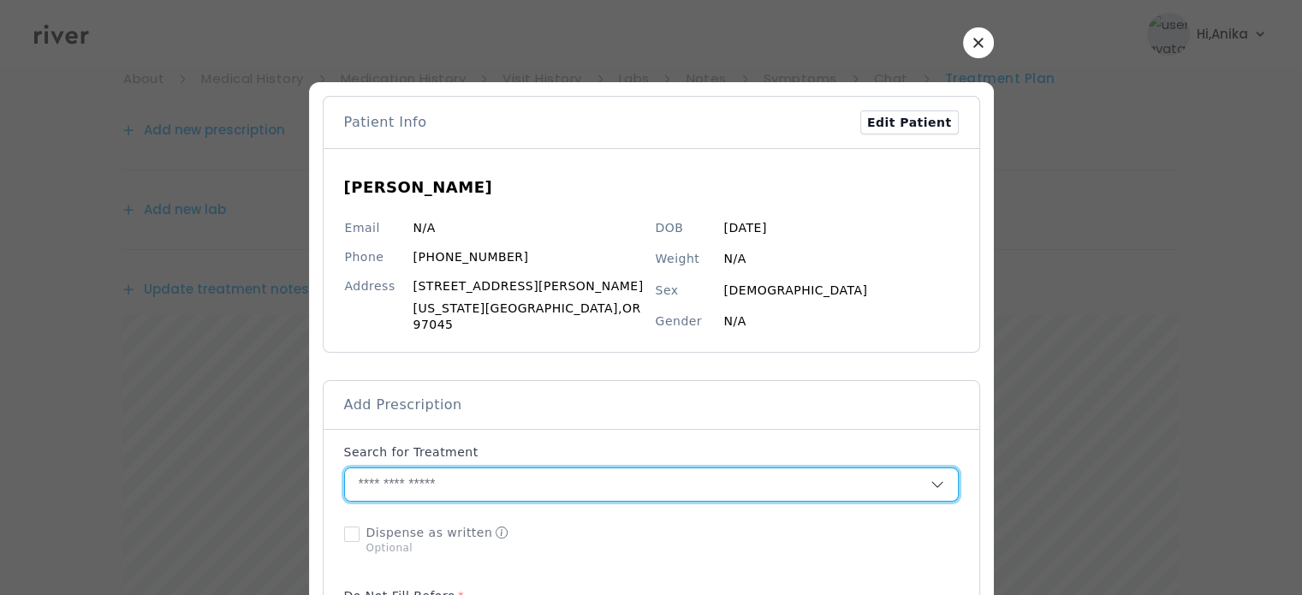
click at [516, 475] on input "text" at bounding box center [638, 484] width 586 height 33
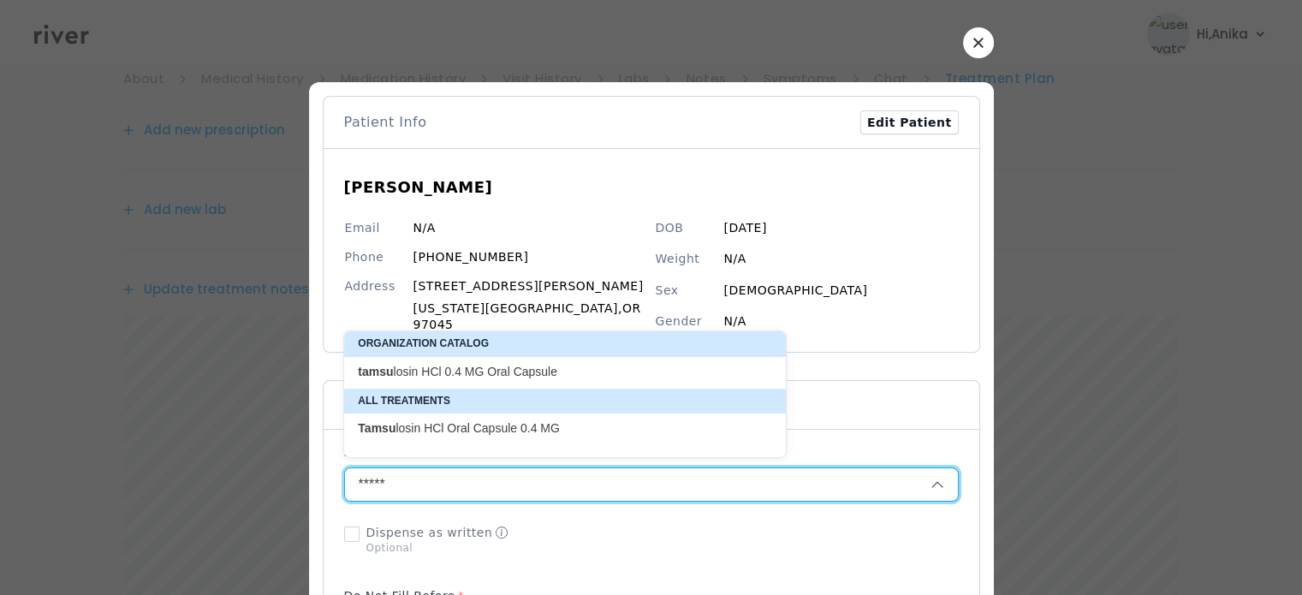
click at [534, 378] on p "tamsu losin HCl 0.4 MG Oral Capsule" at bounding box center [555, 372] width 394 height 16
type input "**********"
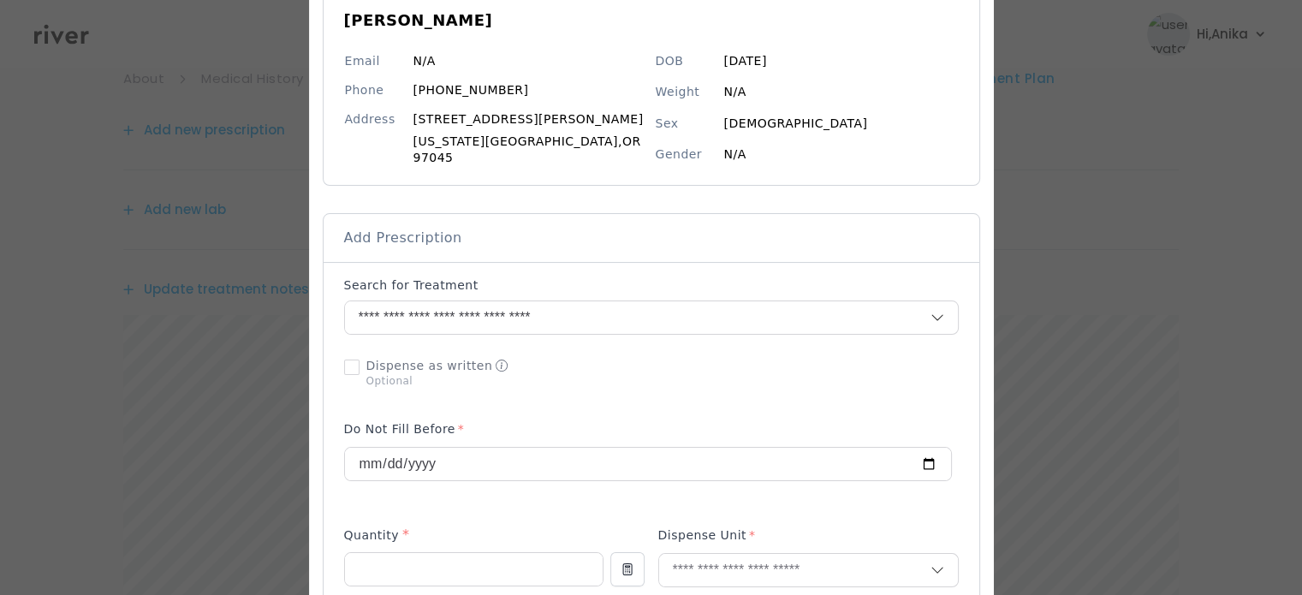
scroll to position [206, 0]
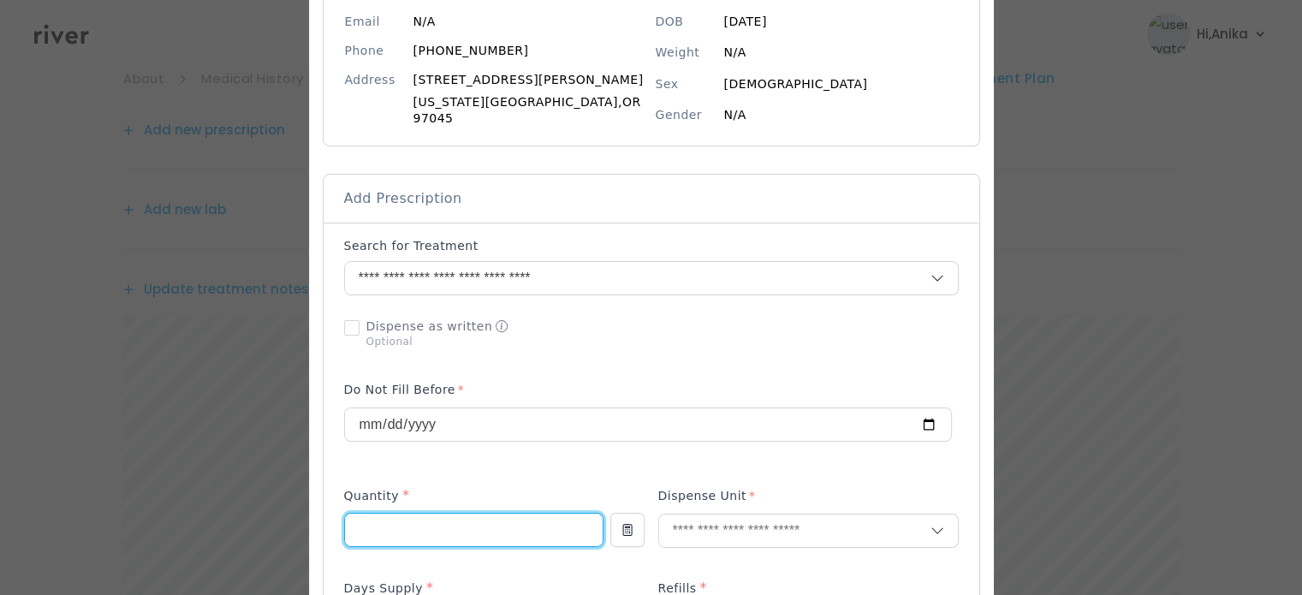
click at [485, 518] on input "number" at bounding box center [474, 530] width 258 height 33
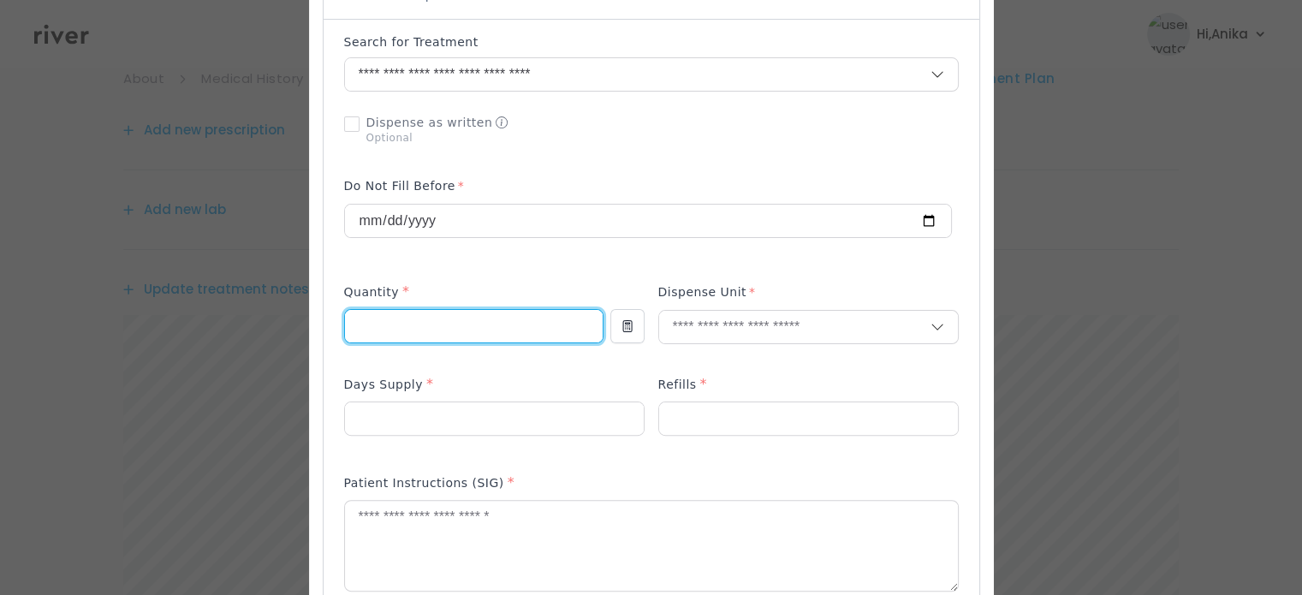
scroll to position [414, 0]
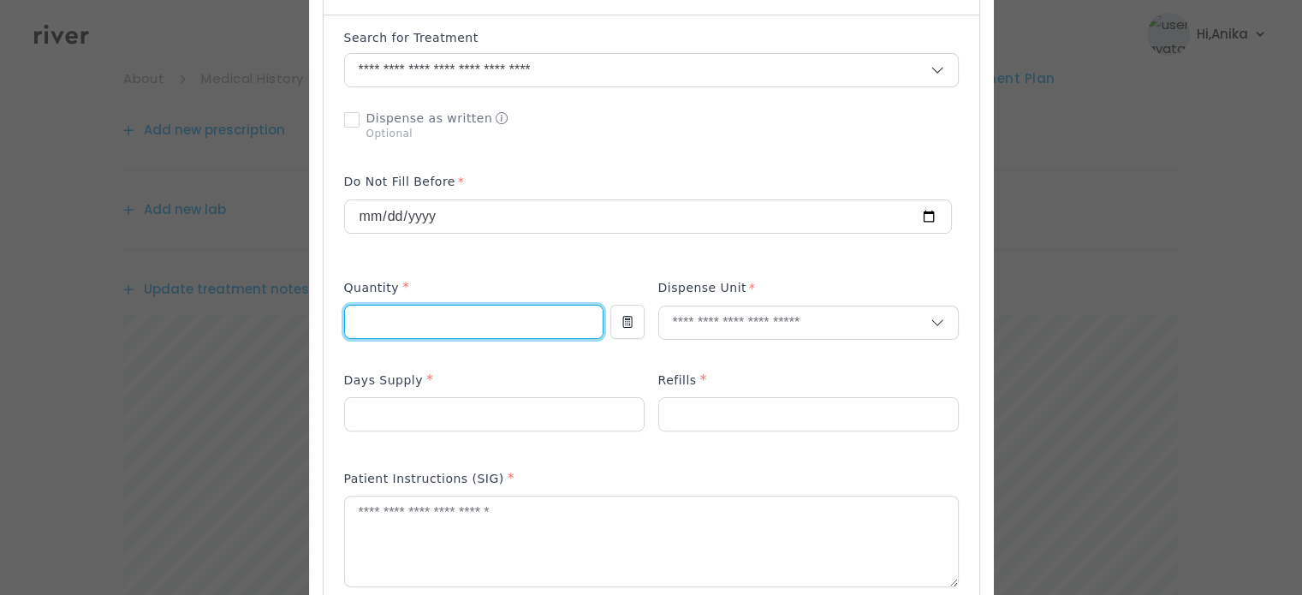
type input "***"
click at [719, 296] on div "Dispense Unit" at bounding box center [808, 318] width 301 height 82
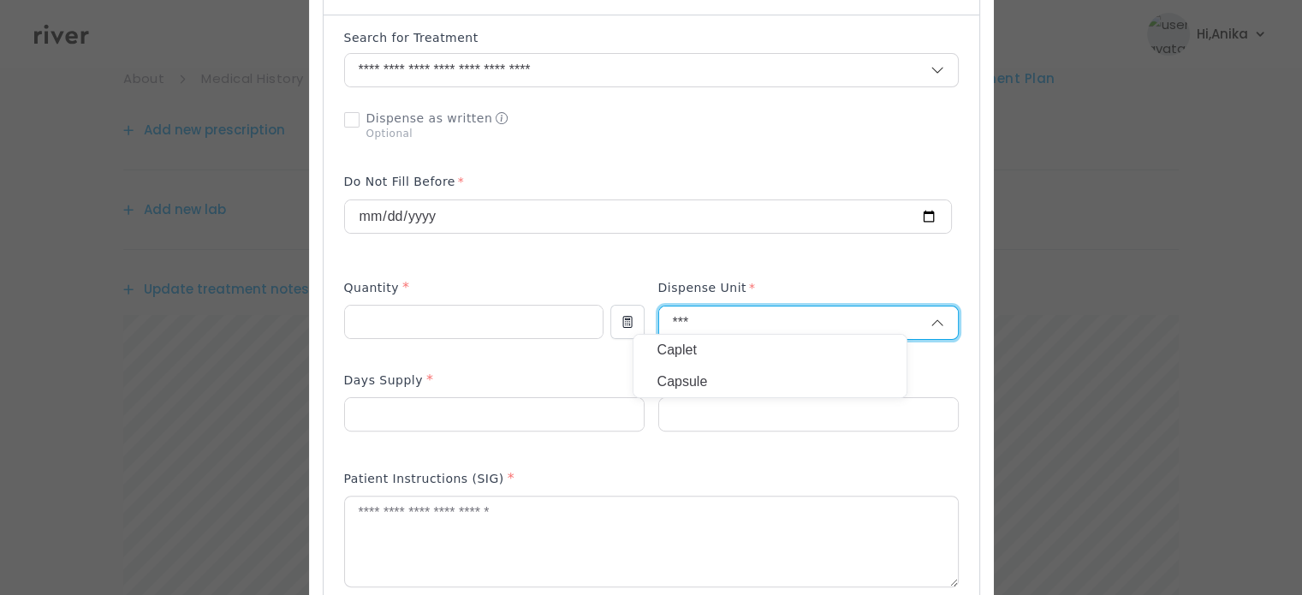
type input "***"
click at [718, 387] on p "Capsule" at bounding box center [770, 382] width 225 height 25
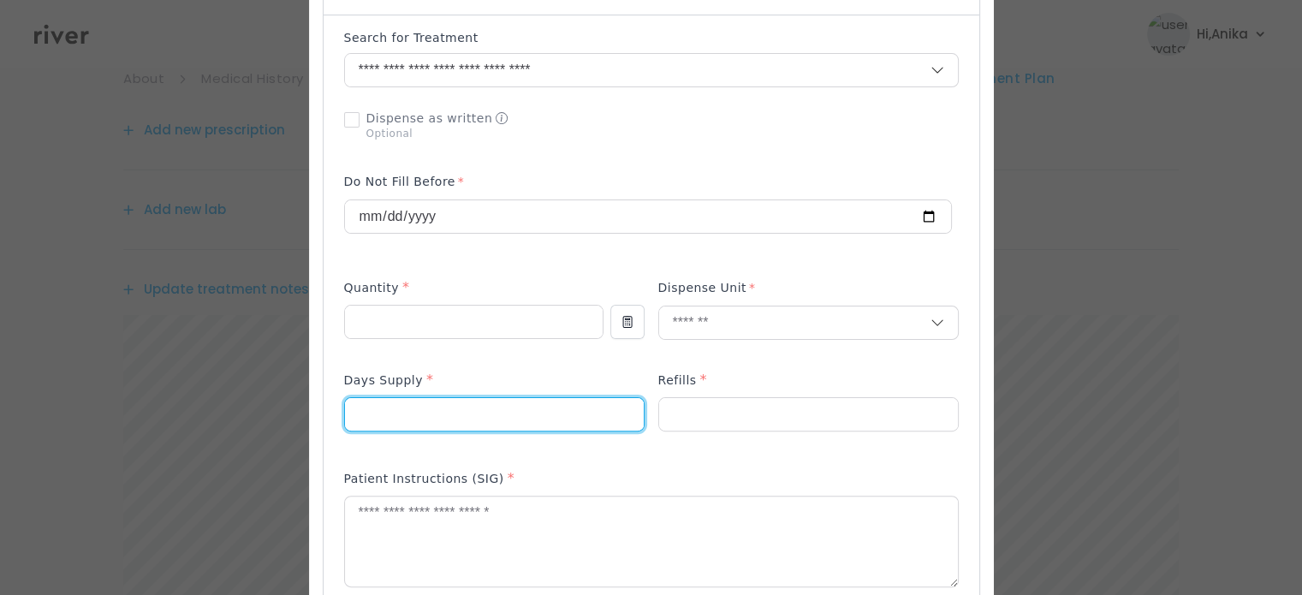
click at [551, 407] on input "number" at bounding box center [494, 414] width 299 height 33
type input "**"
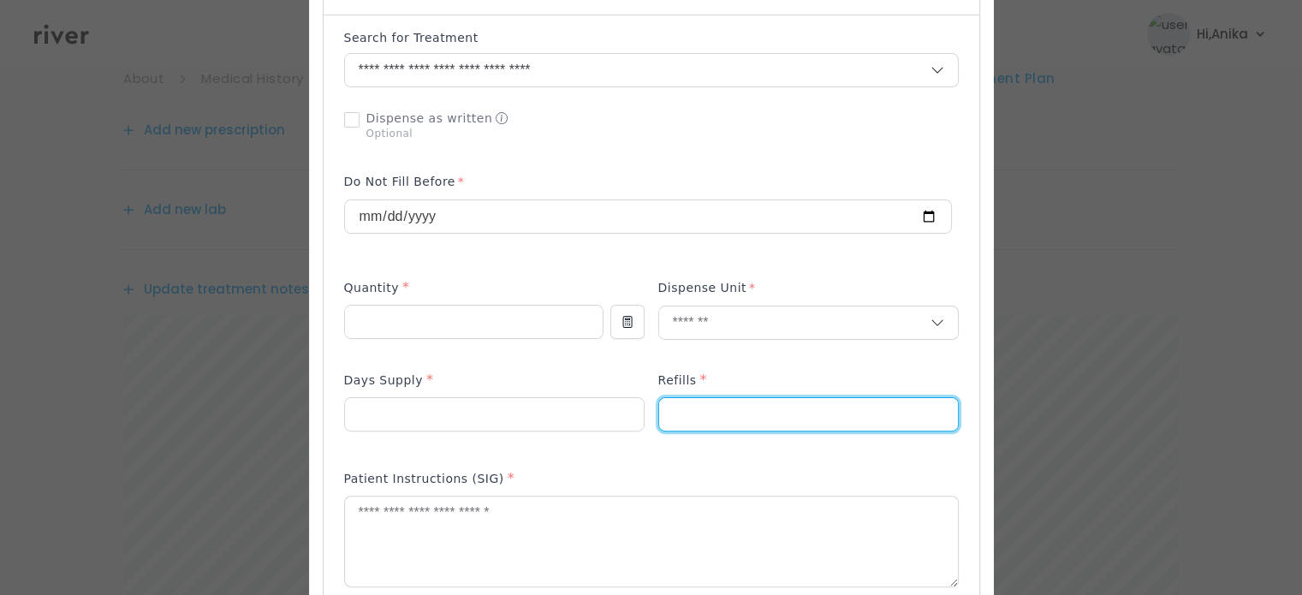
click at [687, 402] on input "number" at bounding box center [808, 414] width 299 height 33
type input "*"
click at [646, 547] on textarea at bounding box center [651, 542] width 613 height 91
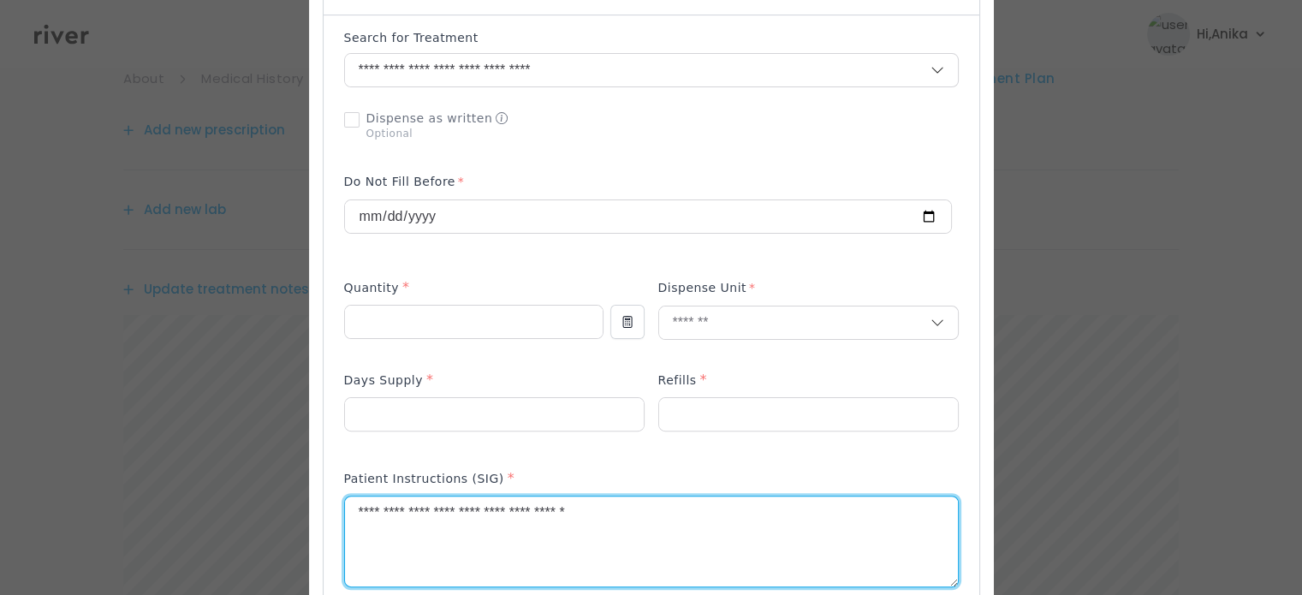
type textarea "**********"
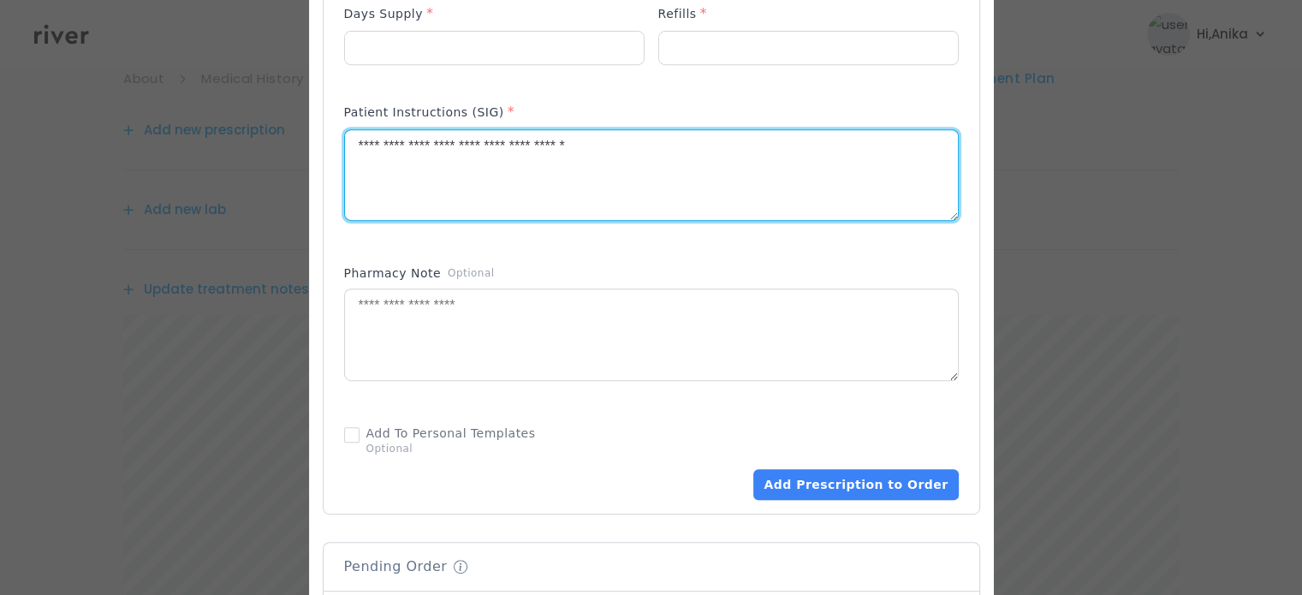
scroll to position [794, 0]
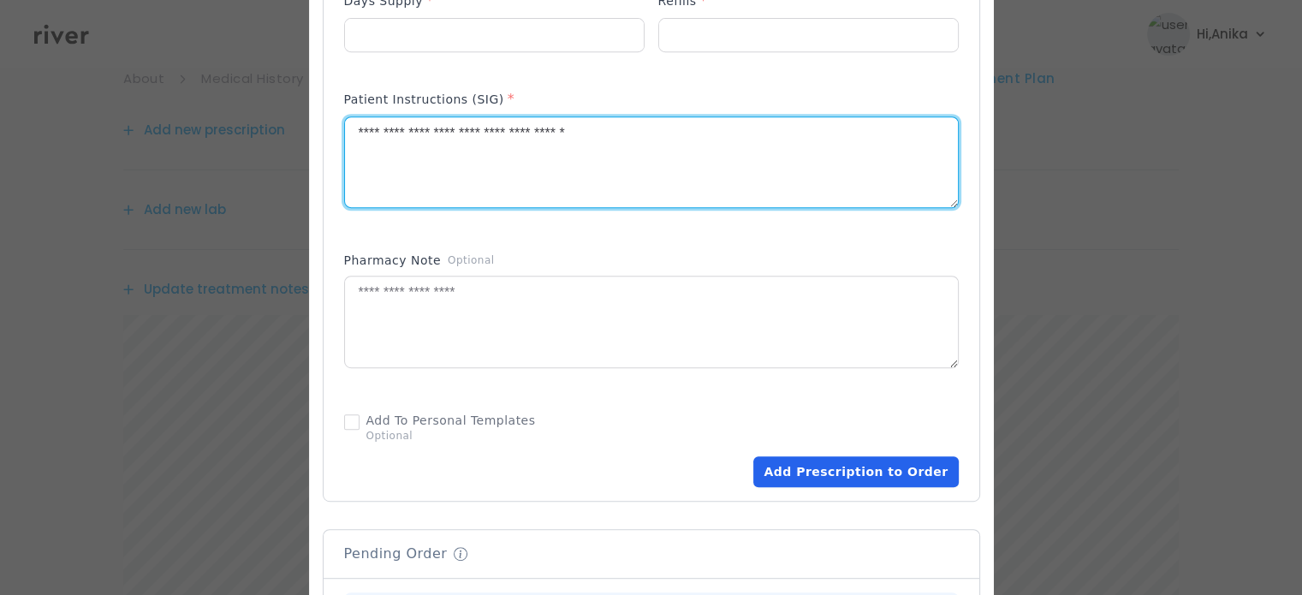
click at [819, 472] on button "Add Prescription to Order" at bounding box center [855, 471] width 205 height 31
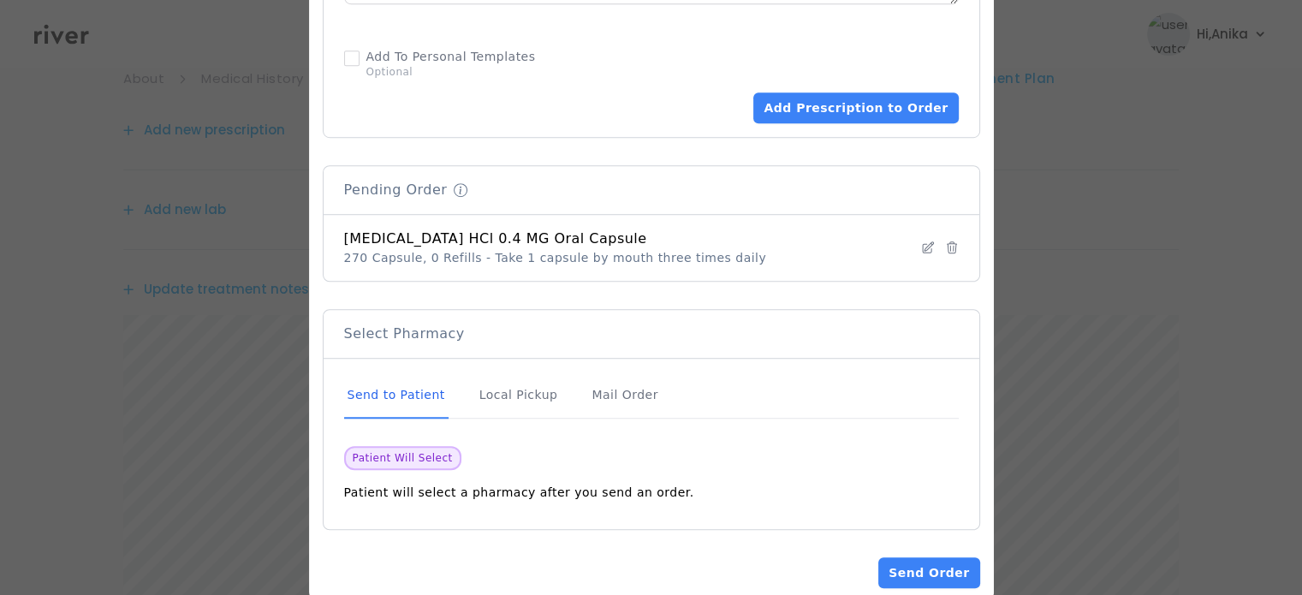
scroll to position [1181, 0]
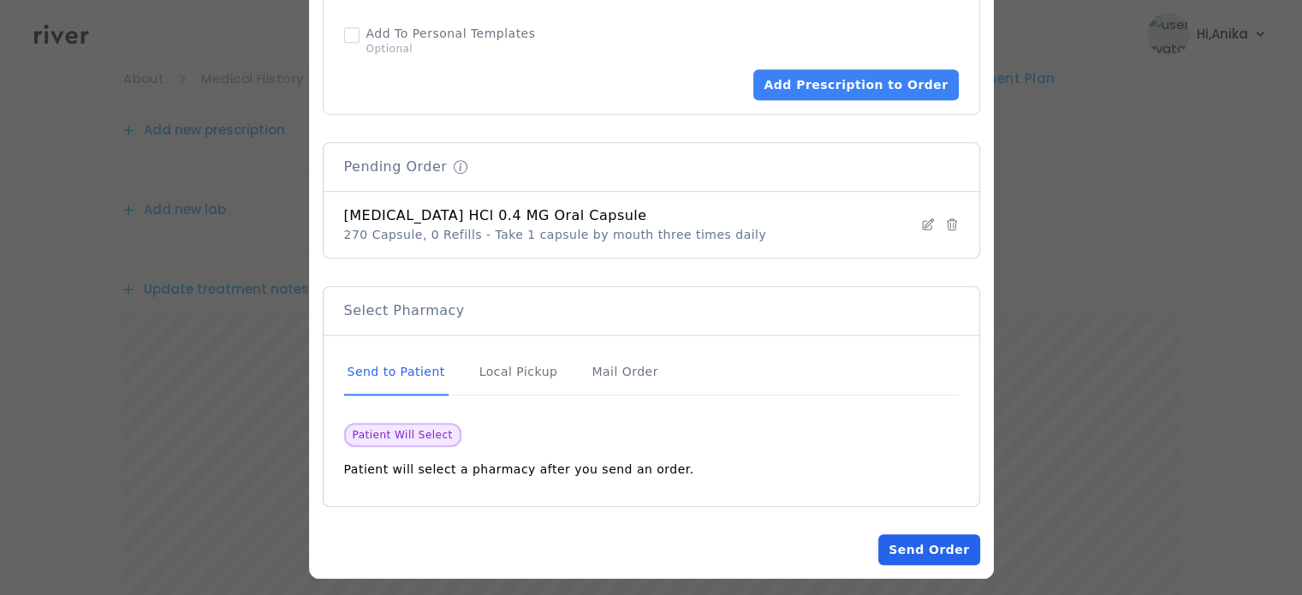
click at [909, 554] on button "Send Order" at bounding box center [928, 549] width 101 height 31
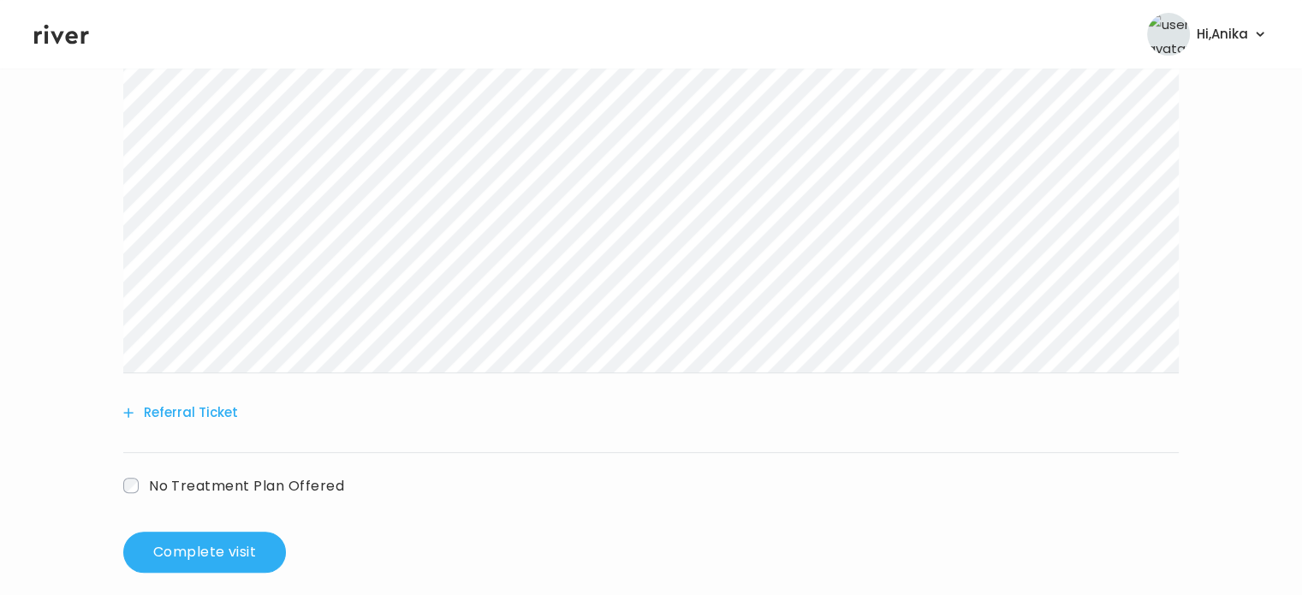
scroll to position [613, 0]
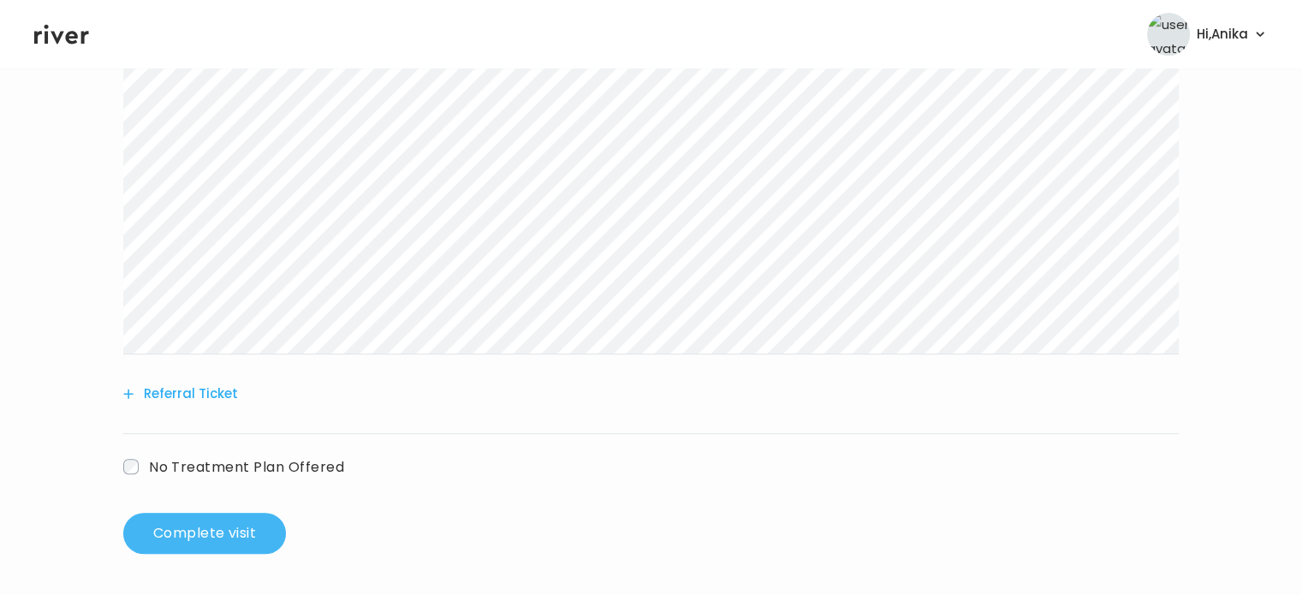
click at [239, 529] on button "Complete visit" at bounding box center [204, 533] width 163 height 41
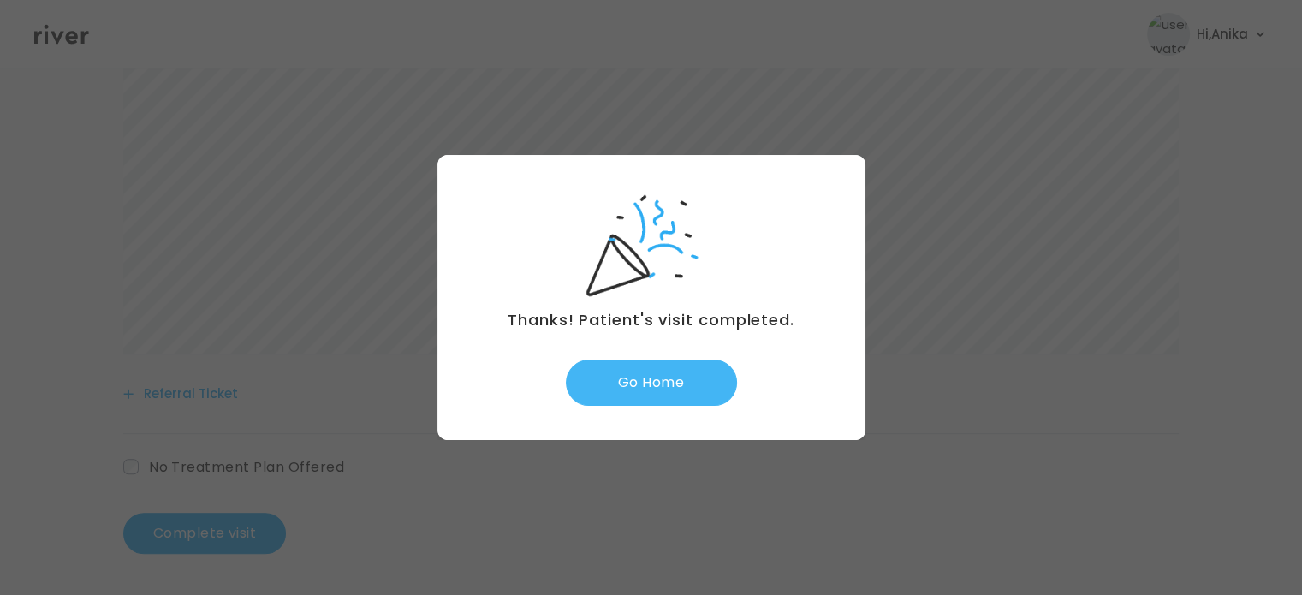
click at [670, 396] on button "Go Home" at bounding box center [651, 383] width 171 height 46
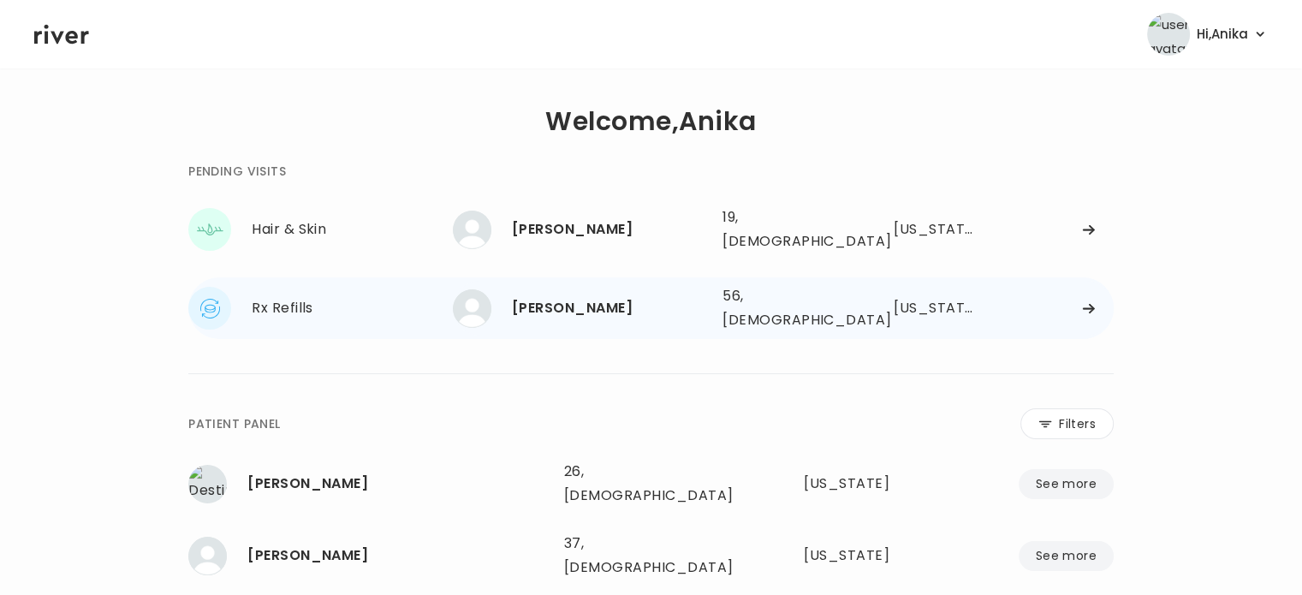
click at [581, 307] on div "Shelly Sheets 56, Female See more" at bounding box center [581, 308] width 256 height 39
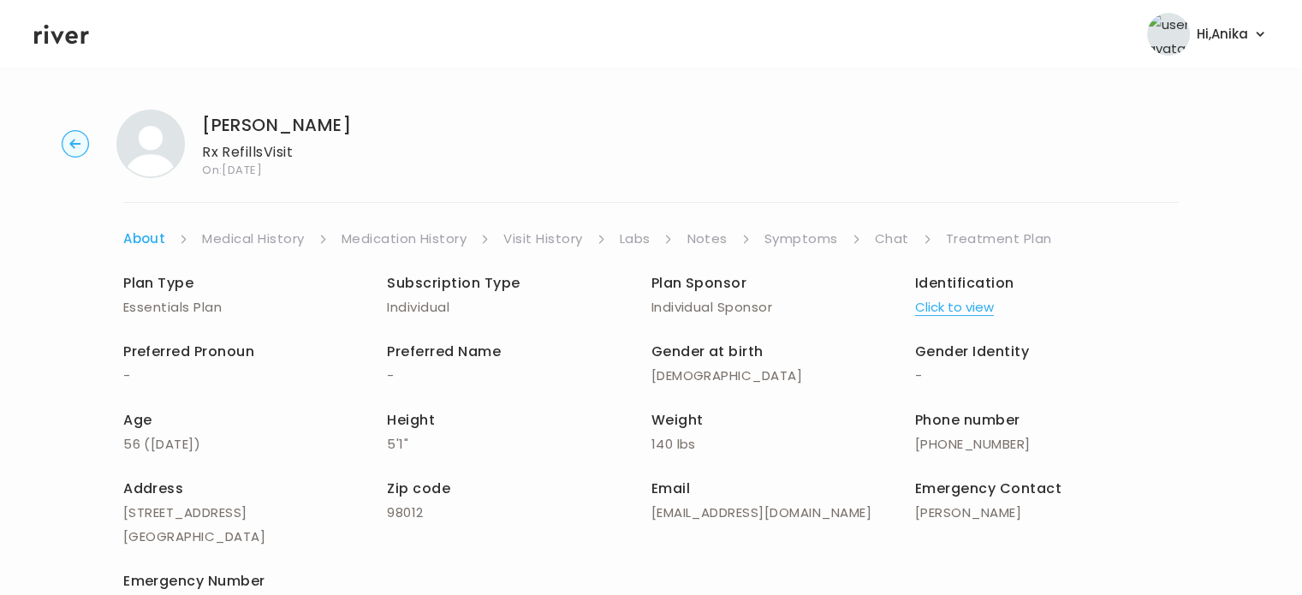
click at [631, 239] on link "Labs" at bounding box center [635, 239] width 31 height 24
click at [962, 241] on link "Treatment Plan" at bounding box center [999, 239] width 106 height 24
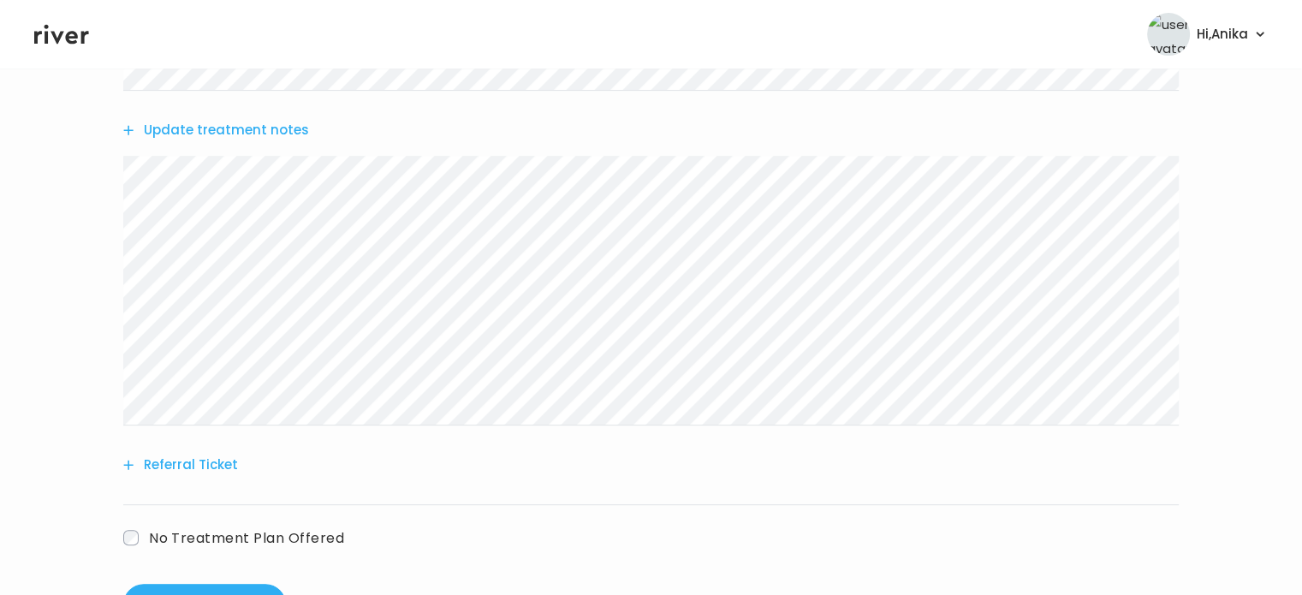
scroll to position [555, 0]
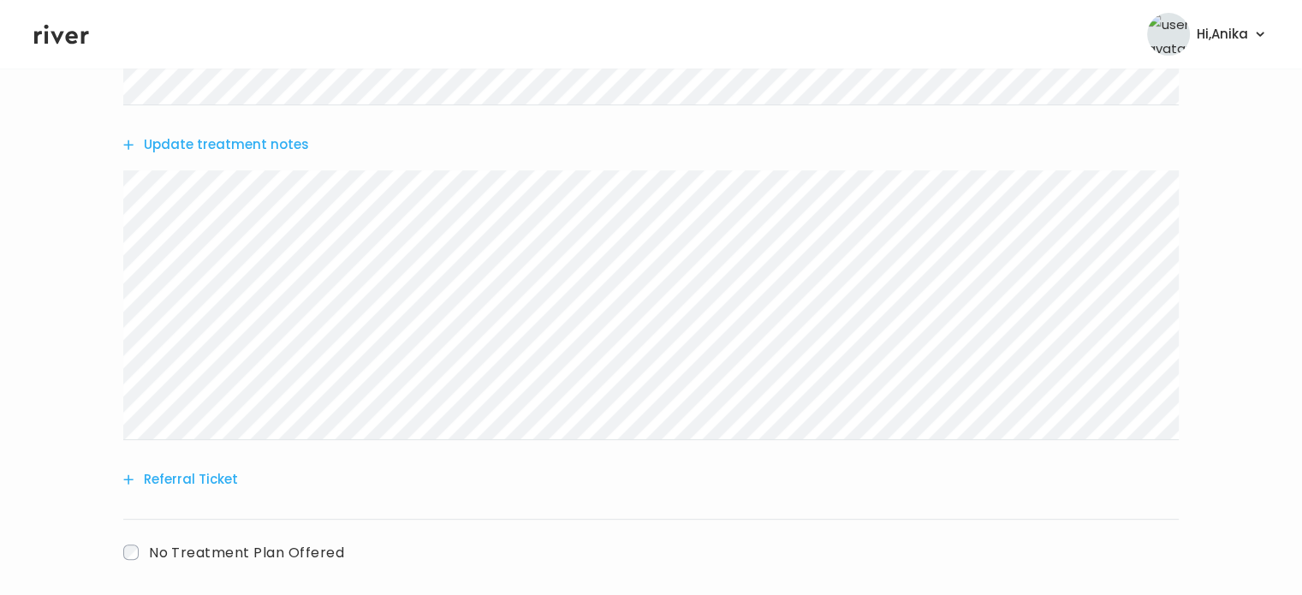
click at [234, 133] on button "Update treatment notes" at bounding box center [216, 145] width 186 height 24
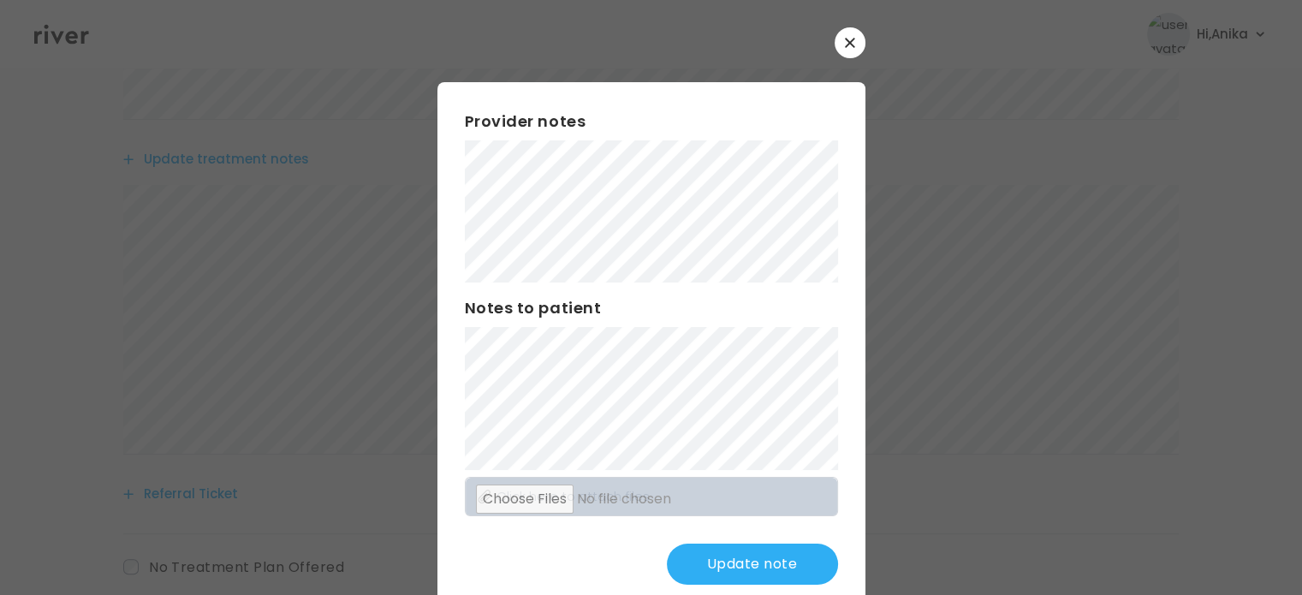
scroll to position [539, 0]
click at [738, 557] on button "Update note" at bounding box center [752, 564] width 171 height 41
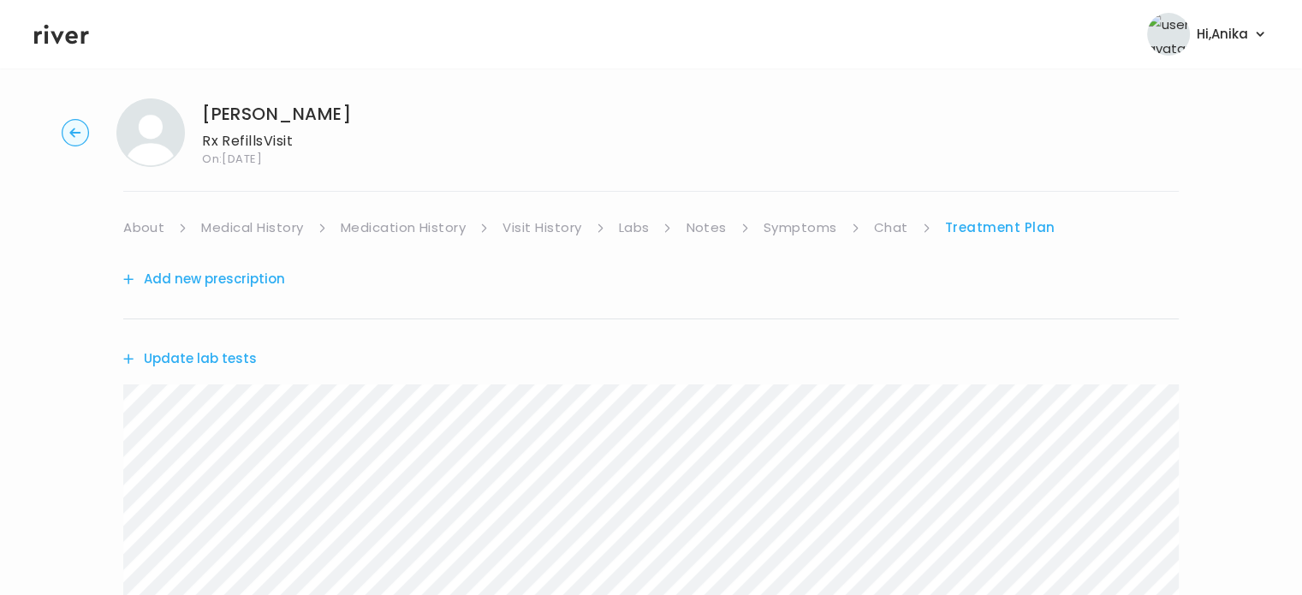
scroll to position [0, 0]
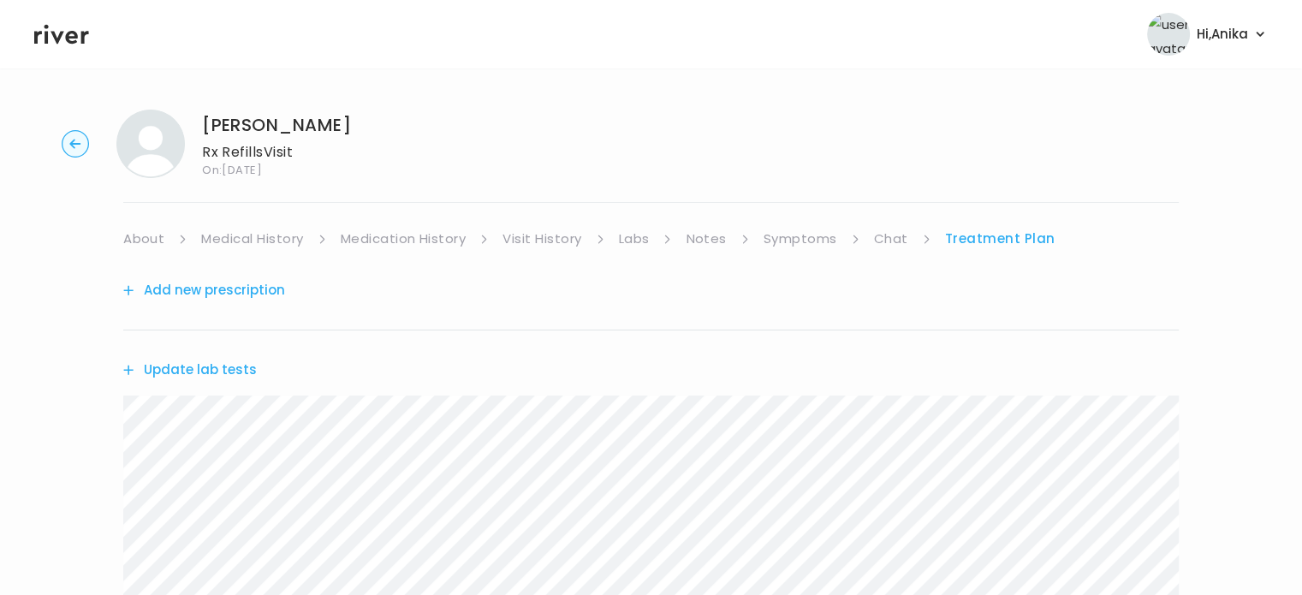
click at [432, 242] on link "Medication History" at bounding box center [404, 239] width 126 height 24
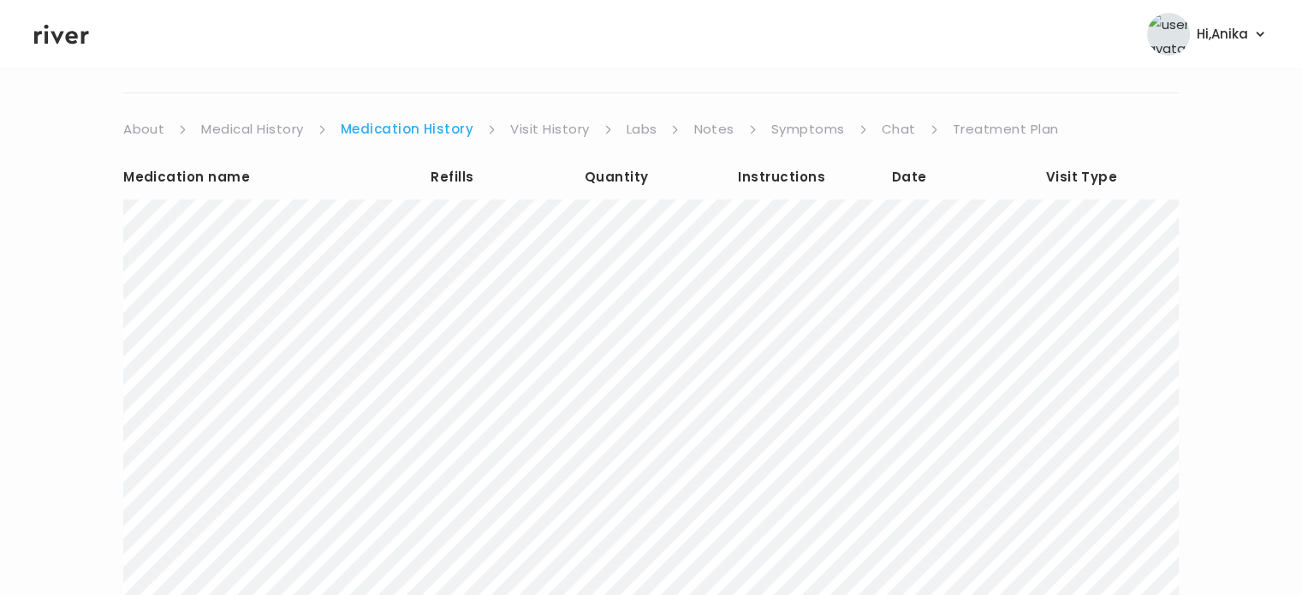
scroll to position [68, 0]
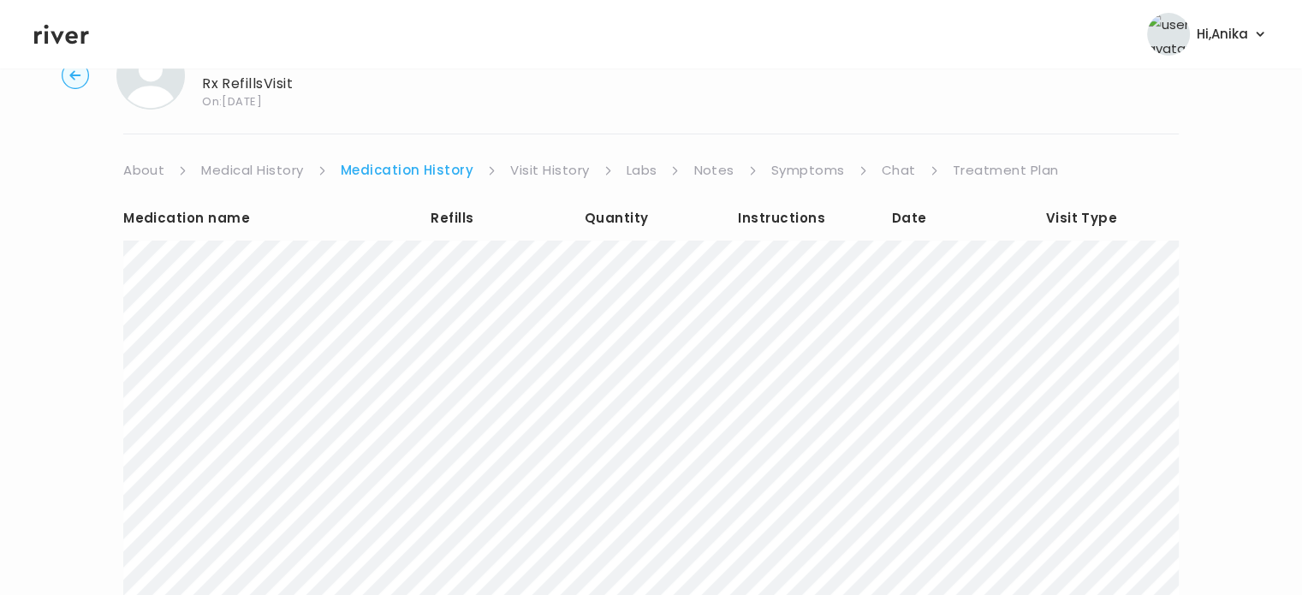
click at [978, 174] on link "Treatment Plan" at bounding box center [1006, 170] width 106 height 24
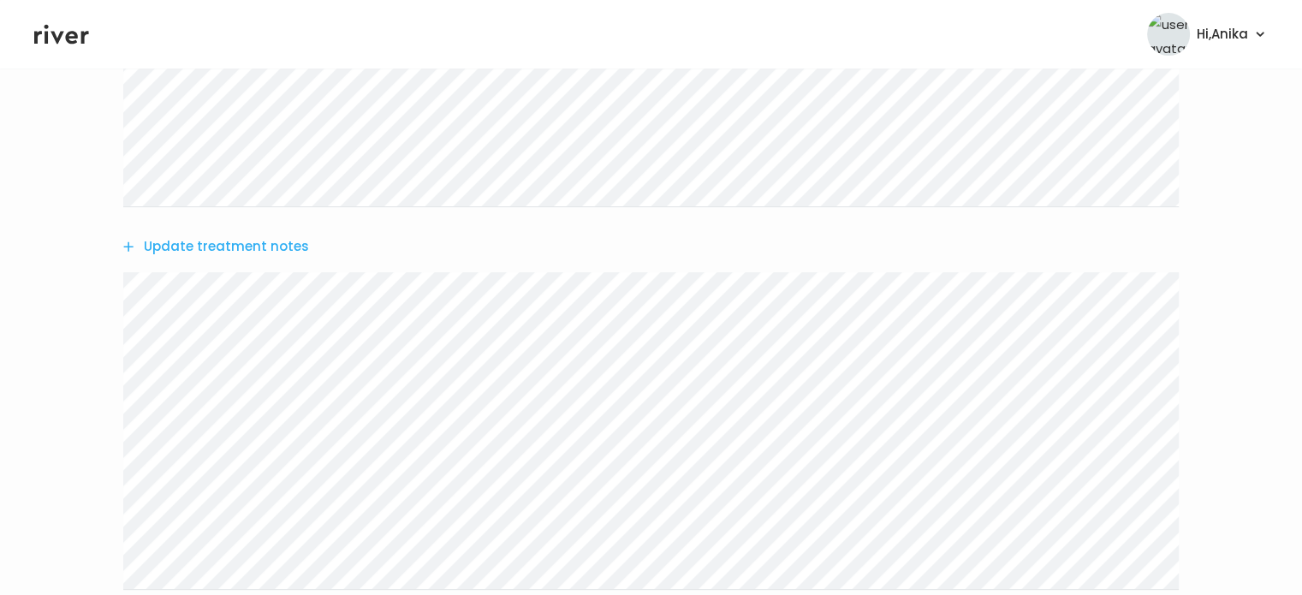
scroll to position [541, 0]
click at [263, 164] on button "Update treatment notes" at bounding box center [216, 158] width 186 height 24
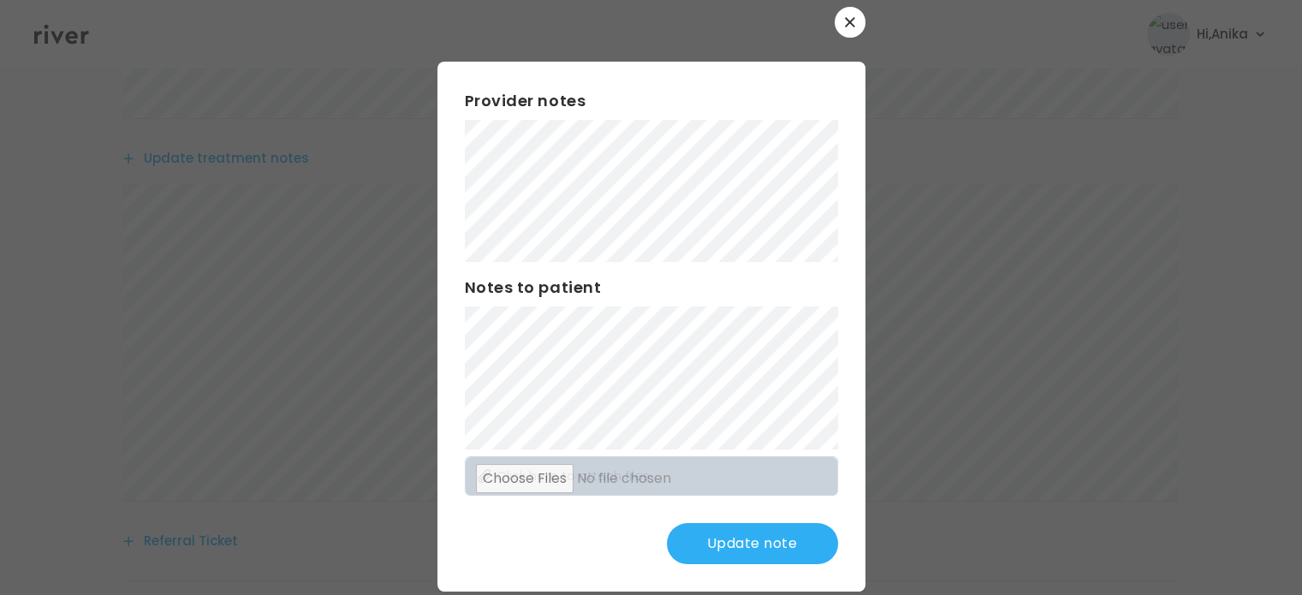
scroll to position [45, 0]
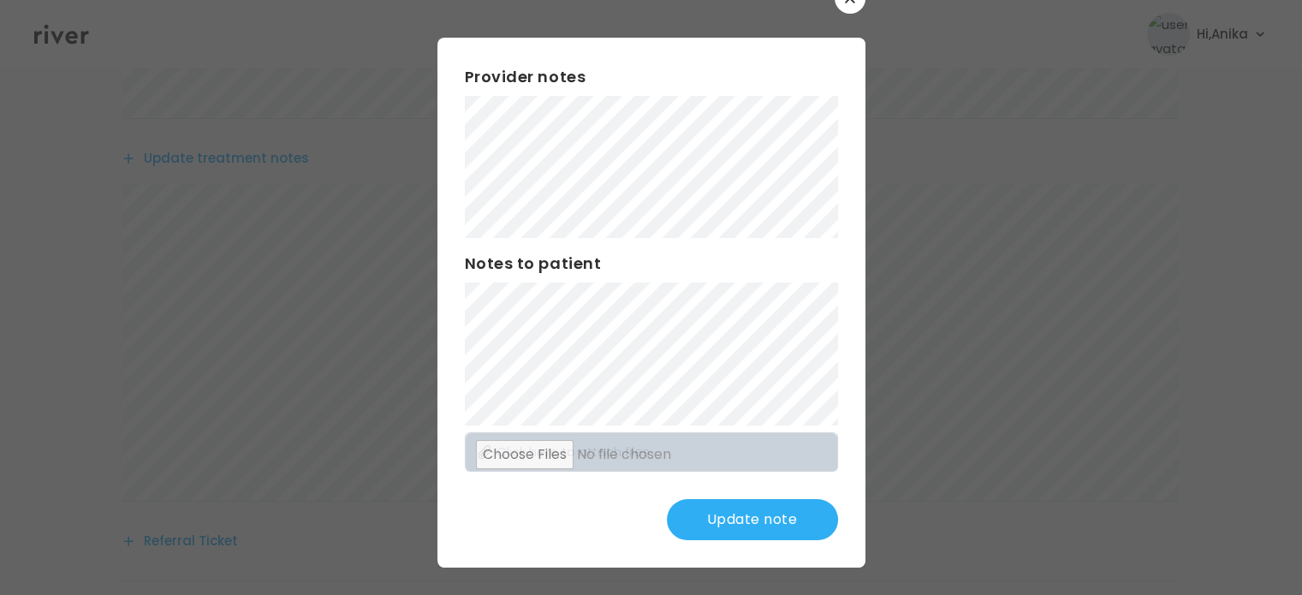
click at [682, 497] on div "Provider notes Notes to patient Click here to attach files Update note" at bounding box center [652, 303] width 428 height 530
click at [684, 515] on button "Update note" at bounding box center [752, 519] width 171 height 41
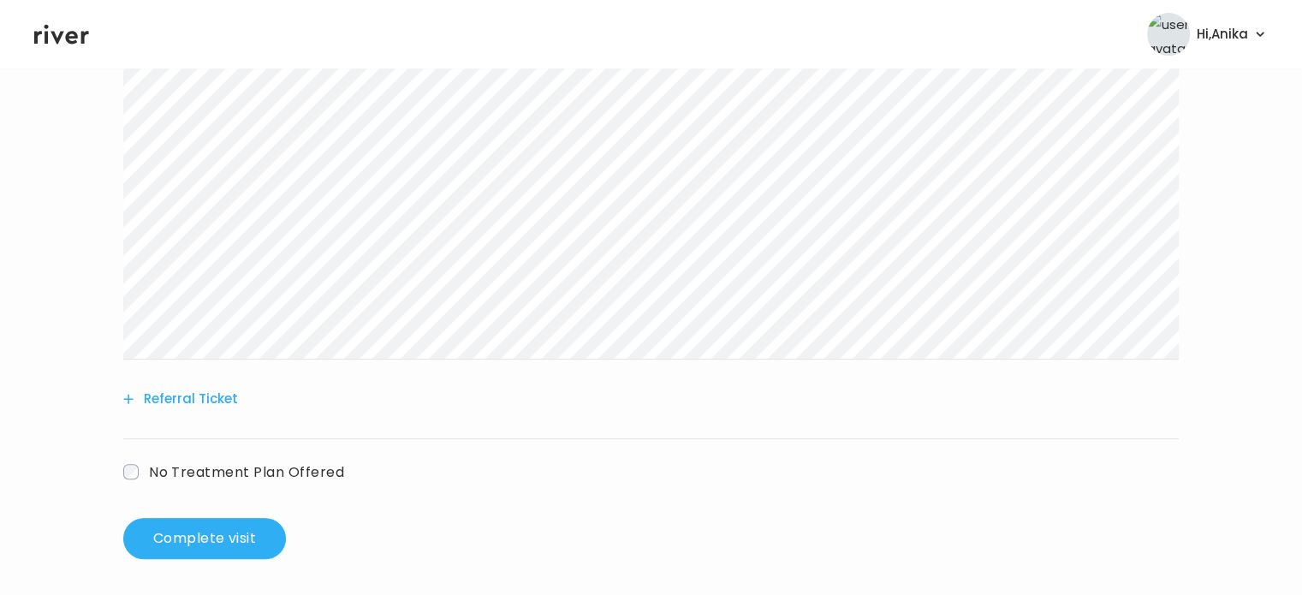
scroll to position [688, 0]
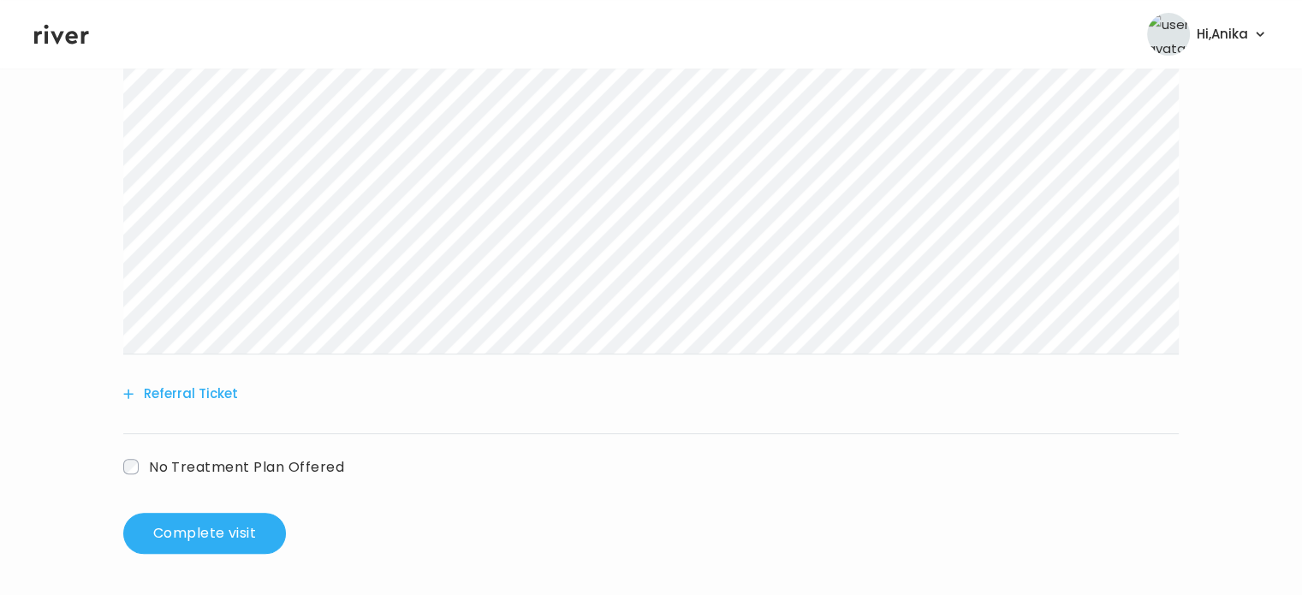
click at [174, 418] on div "Referral Ticket" at bounding box center [651, 394] width 1056 height 80
click at [181, 392] on button "Referral Ticket" at bounding box center [180, 394] width 115 height 24
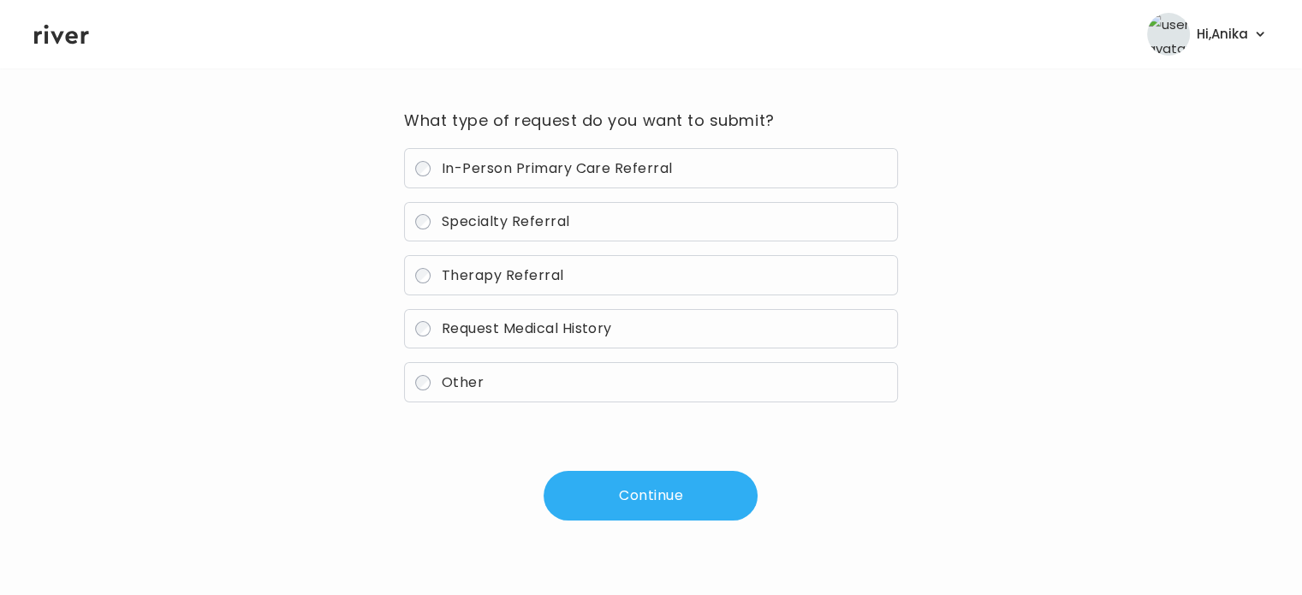
click at [531, 180] on label "In-Person Primary Care Referral" at bounding box center [650, 168] width 493 height 40
click at [630, 488] on button "Continue" at bounding box center [651, 496] width 214 height 50
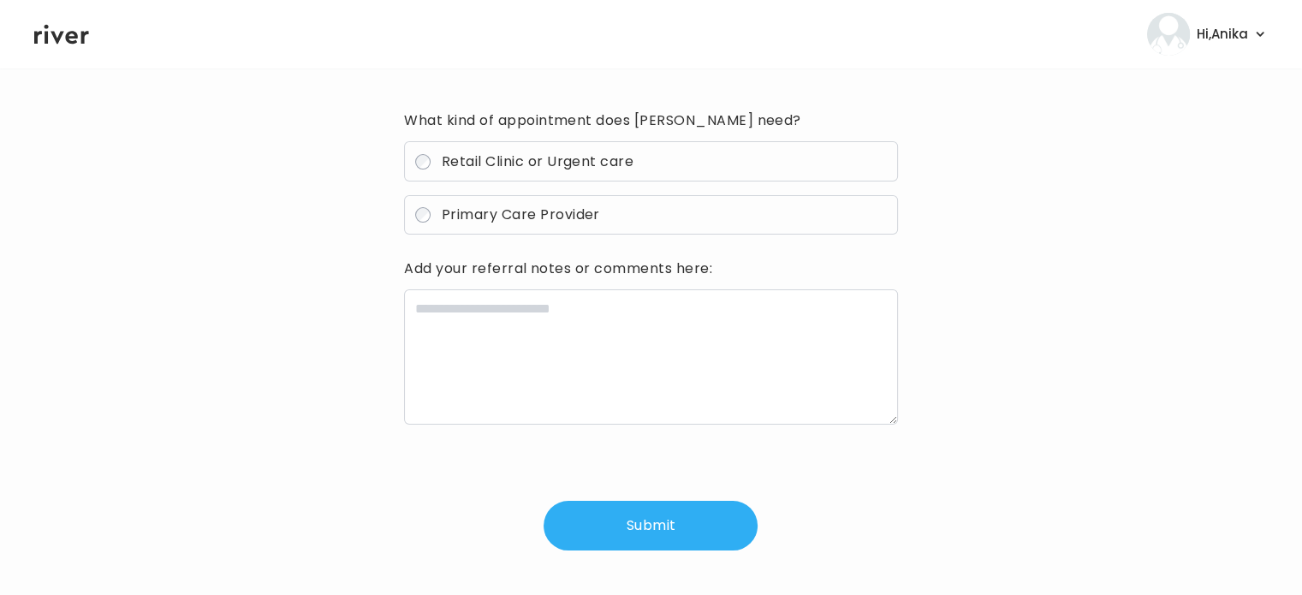
click at [544, 208] on span "Primary Care Provider" at bounding box center [521, 215] width 158 height 20
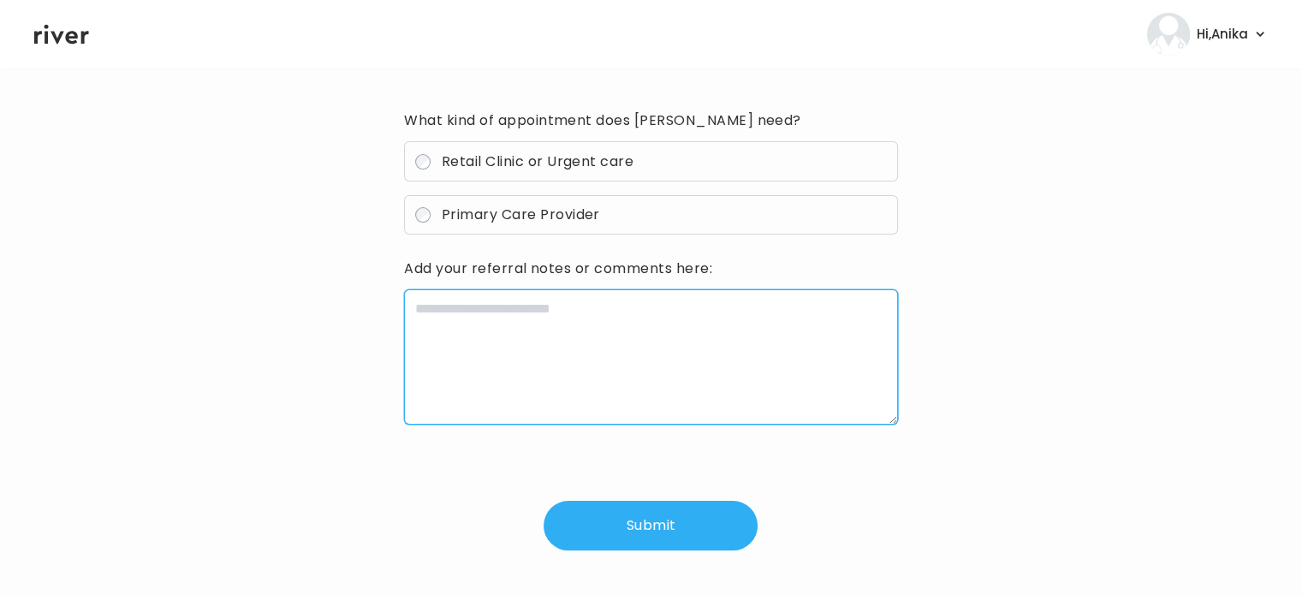
click at [526, 312] on textarea at bounding box center [650, 356] width 493 height 135
type textarea "**********"
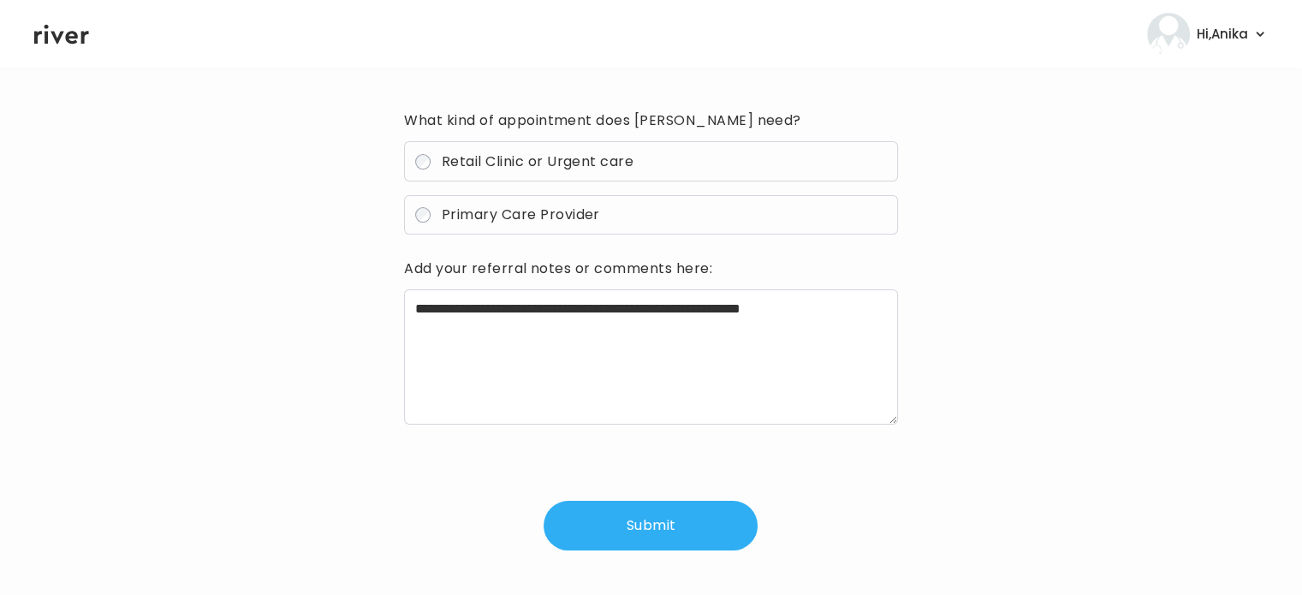
click at [630, 527] on button "Submit" at bounding box center [651, 526] width 214 height 50
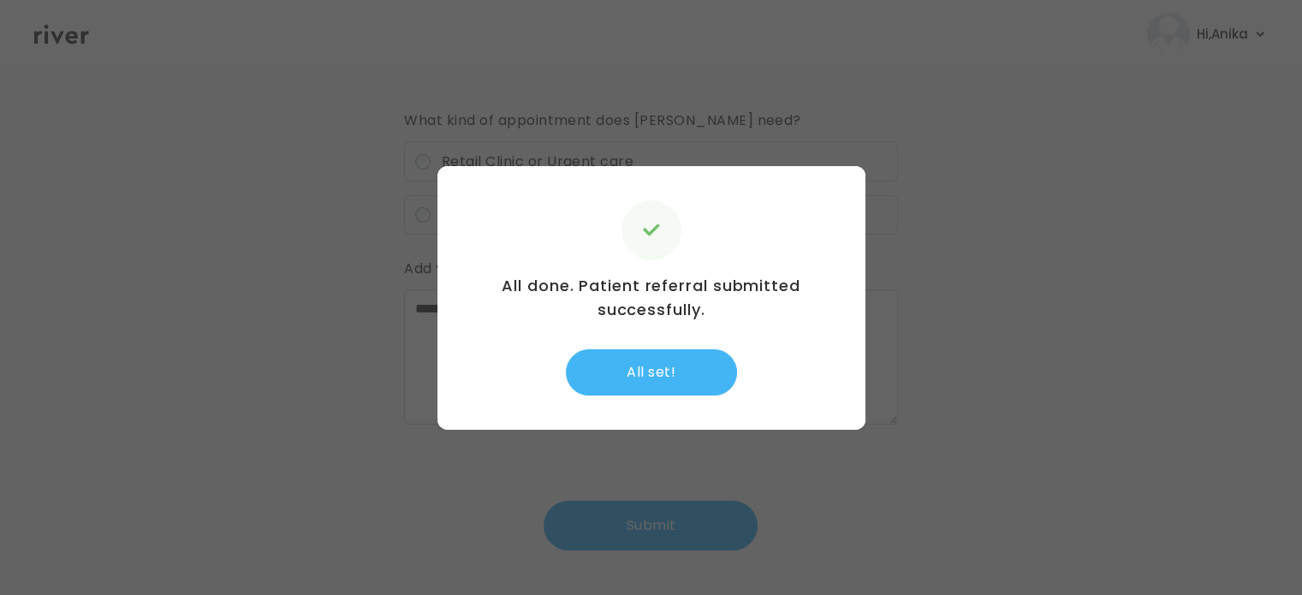
click at [662, 384] on button "All set!" at bounding box center [651, 372] width 171 height 46
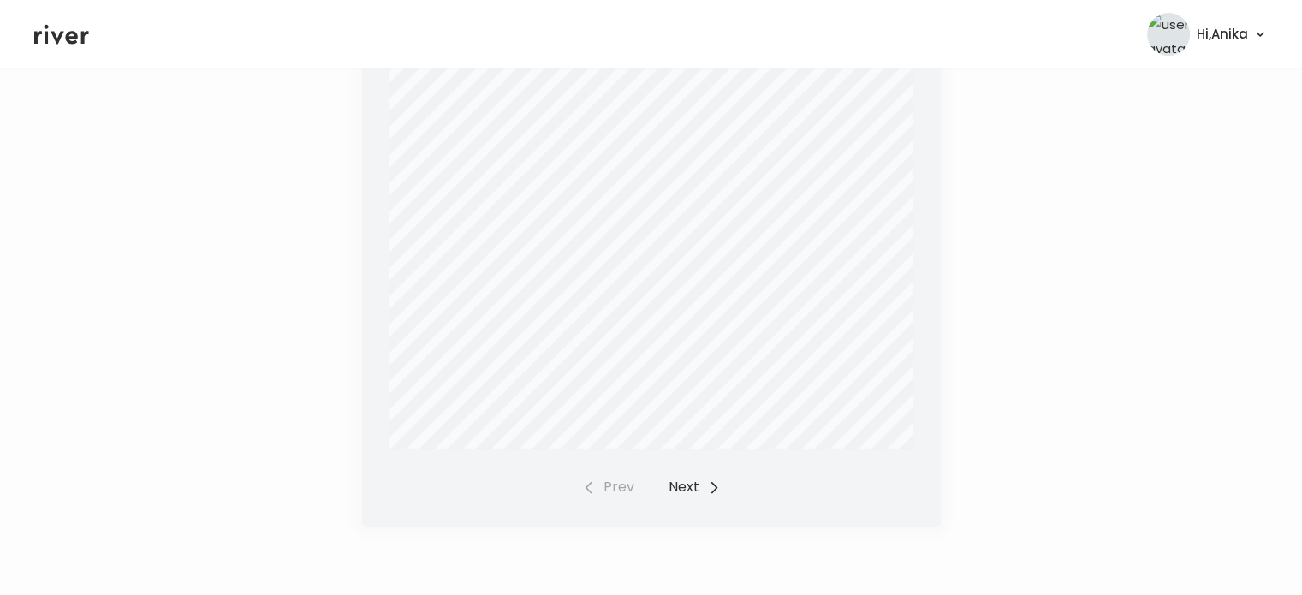
scroll to position [650, 0]
click at [683, 479] on button "Next" at bounding box center [695, 480] width 52 height 24
click at [604, 468] on button "Prev" at bounding box center [608, 480] width 52 height 24
click at [676, 485] on button "Next" at bounding box center [695, 485] width 52 height 24
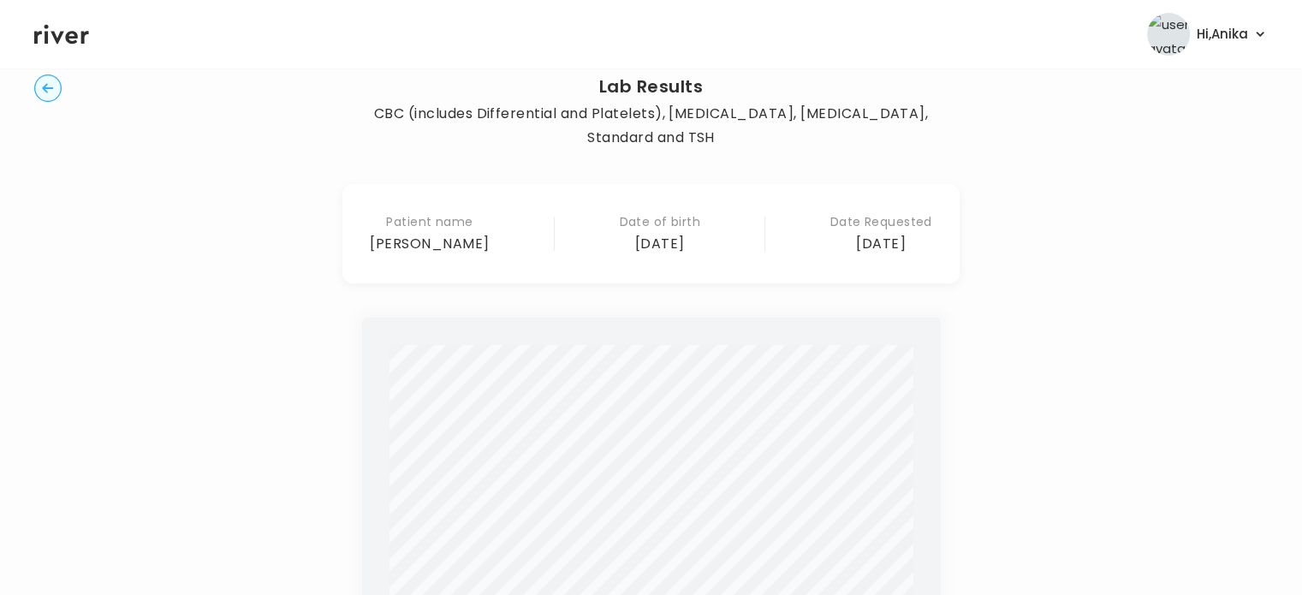
scroll to position [0, 0]
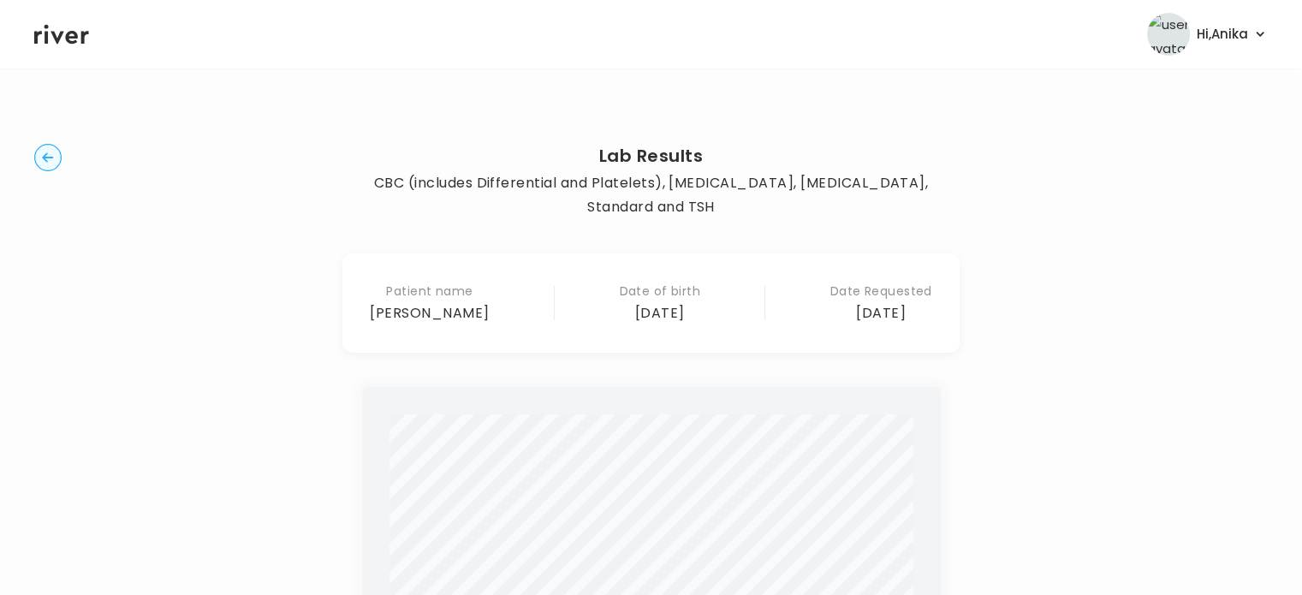
click at [51, 167] on circle "button" at bounding box center [48, 158] width 27 height 27
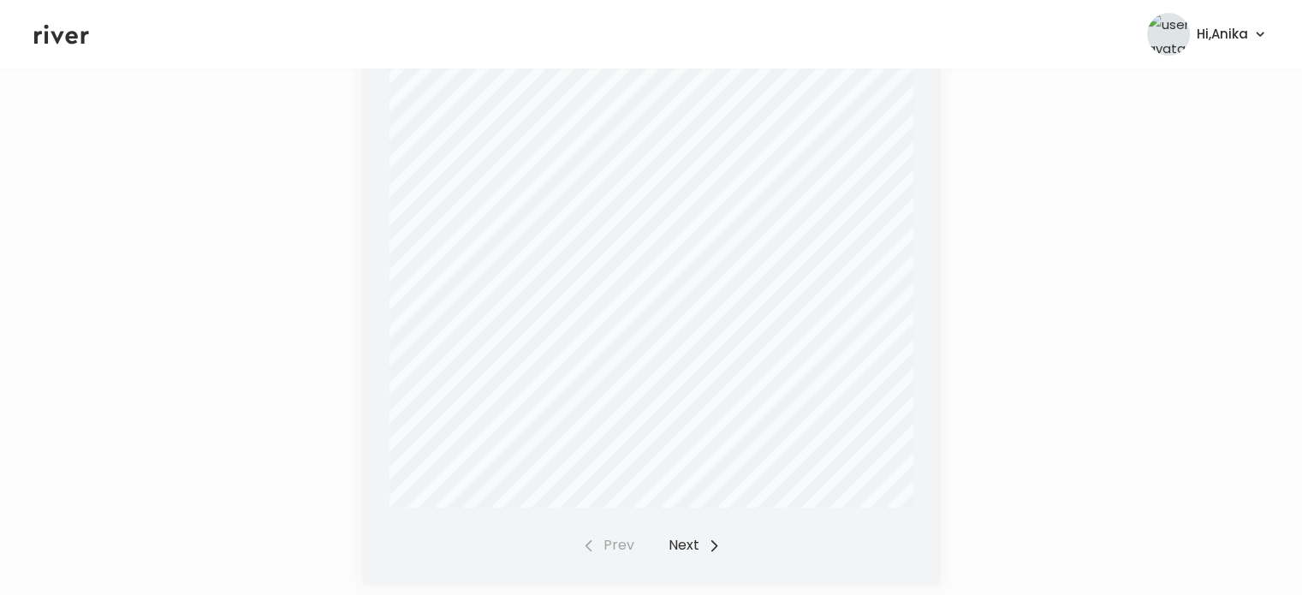
scroll to position [637, 0]
click at [689, 513] on button "Next" at bounding box center [695, 517] width 52 height 24
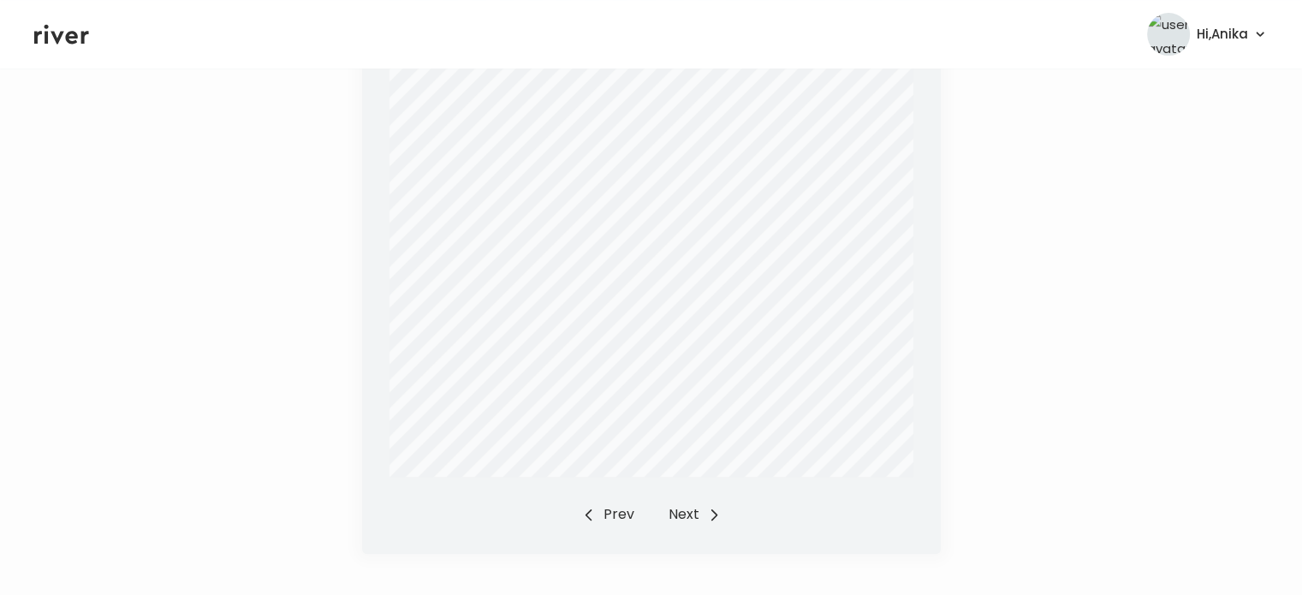
scroll to position [674, 0]
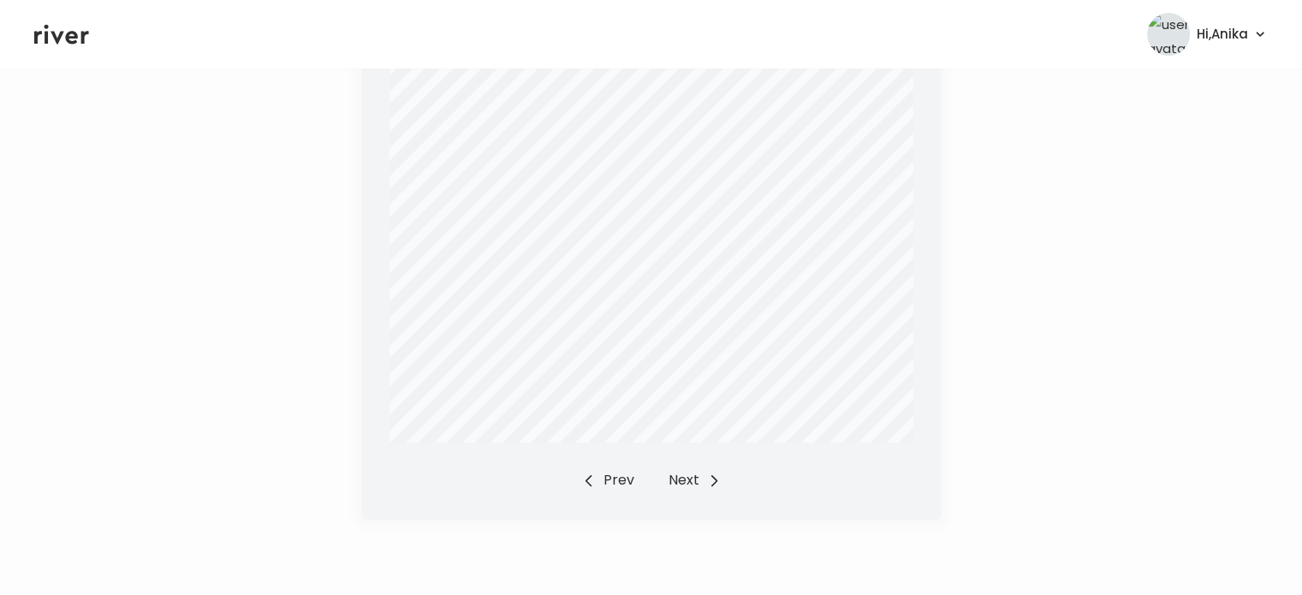
click at [682, 482] on button "Next" at bounding box center [695, 480] width 52 height 24
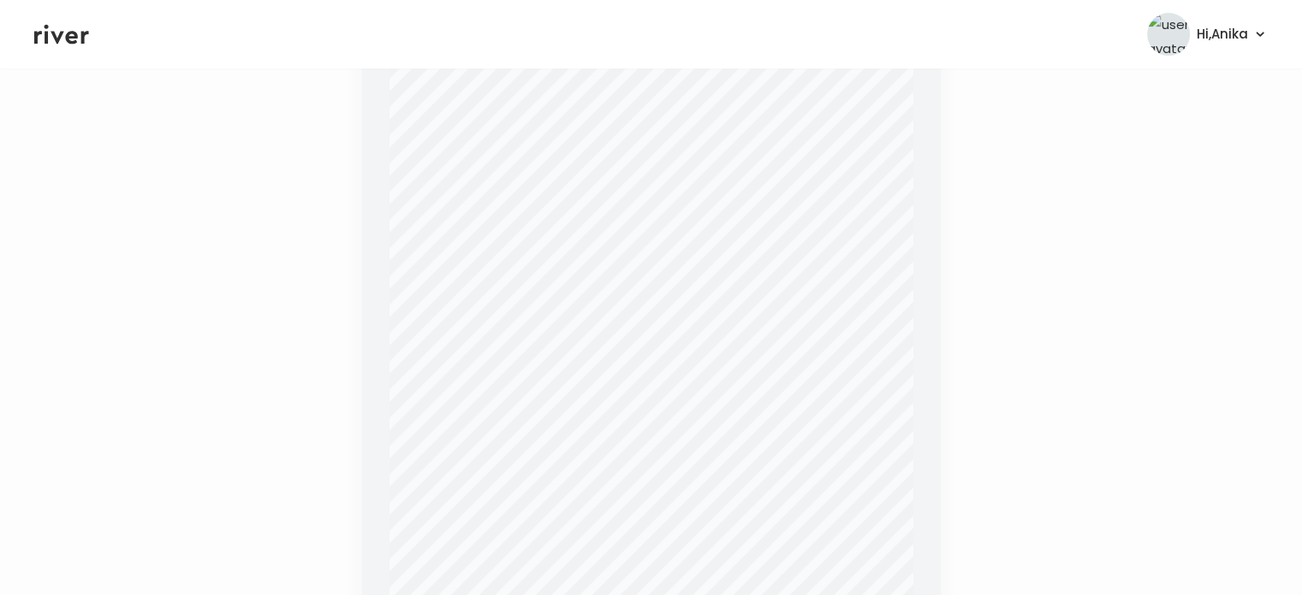
scroll to position [474, 0]
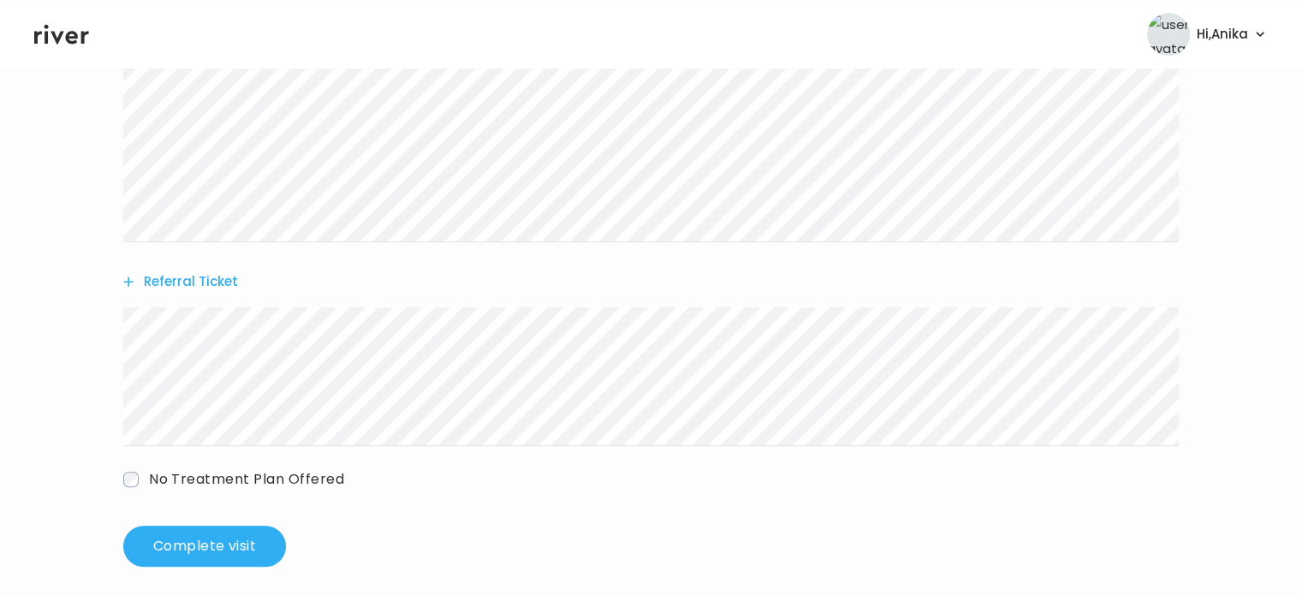
scroll to position [813, 0]
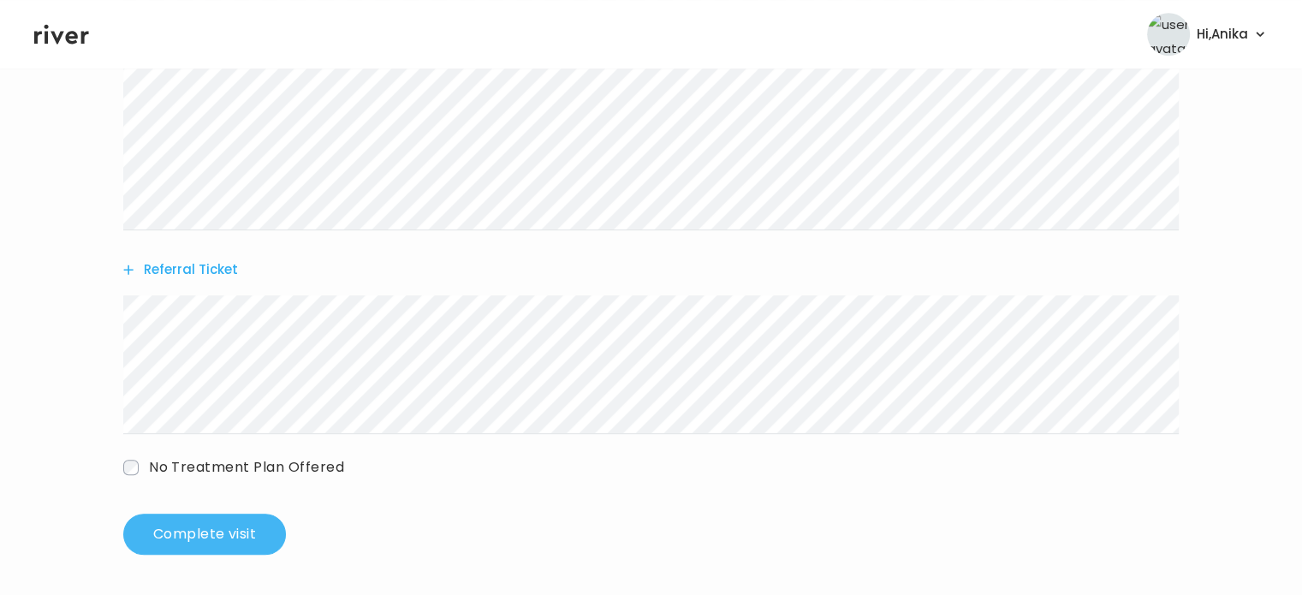
click at [207, 545] on button "Complete visit" at bounding box center [204, 534] width 163 height 41
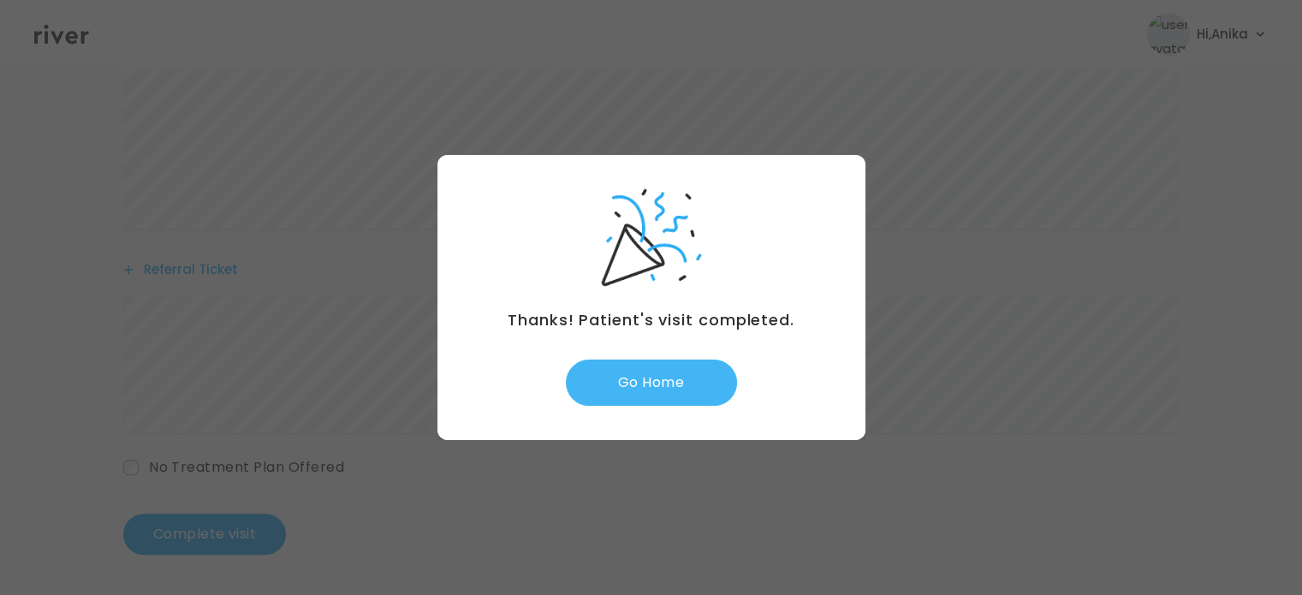
click at [668, 372] on button "Go Home" at bounding box center [651, 383] width 171 height 46
